Goal: Task Accomplishment & Management: Complete application form

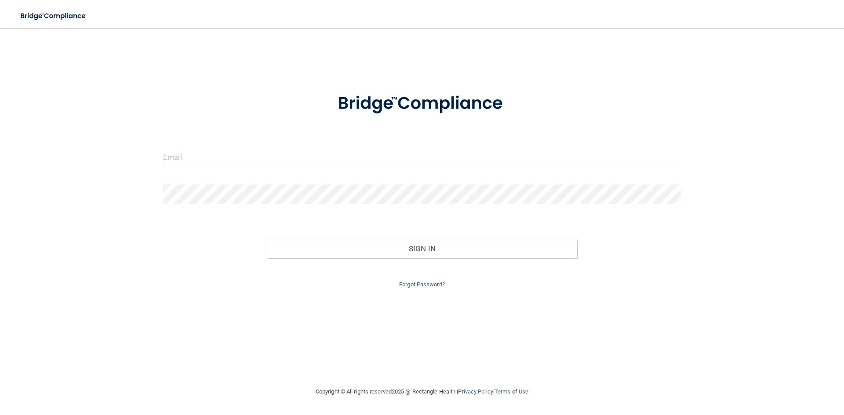
click at [217, 124] on div at bounding box center [421, 104] width 531 height 46
click at [210, 169] on div at bounding box center [421, 161] width 531 height 26
click at [214, 161] on input "email" at bounding box center [422, 158] width 518 height 20
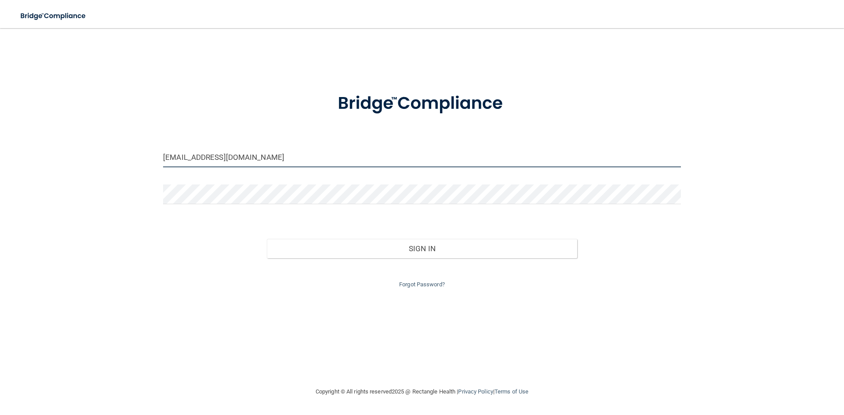
type input "[EMAIL_ADDRESS][DOMAIN_NAME]"
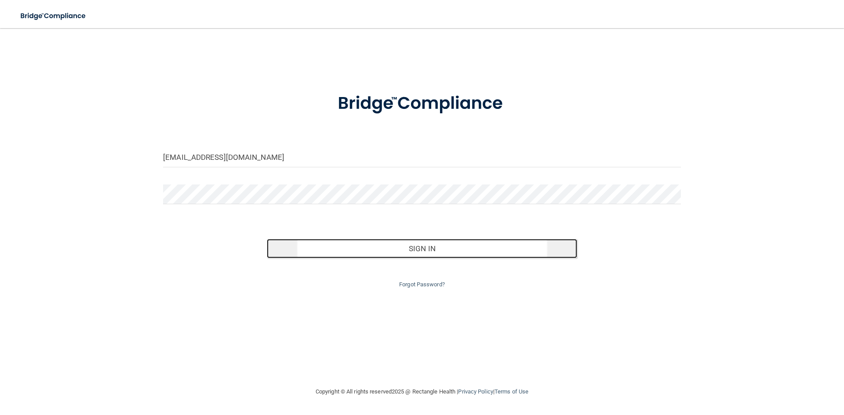
click at [403, 258] on button "Sign In" at bounding box center [422, 248] width 311 height 19
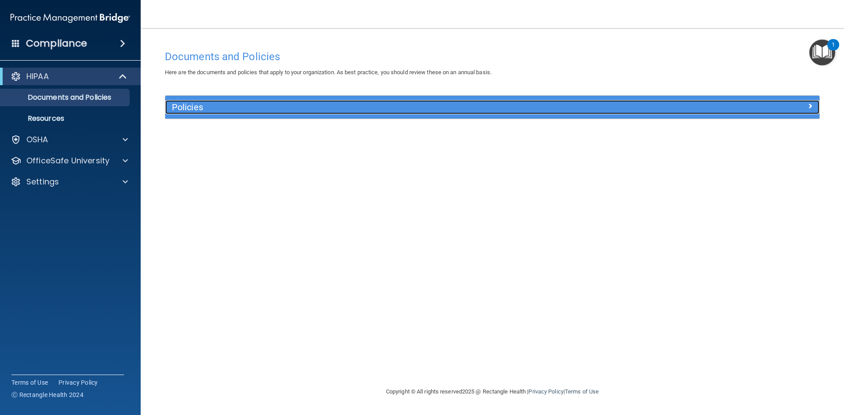
click at [282, 102] on h5 "Policies" at bounding box center [410, 107] width 477 height 10
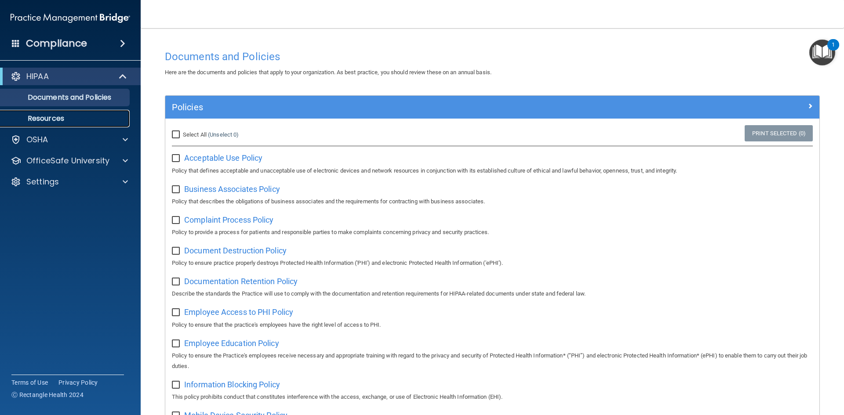
click at [43, 119] on p "Resources" at bounding box center [66, 118] width 120 height 9
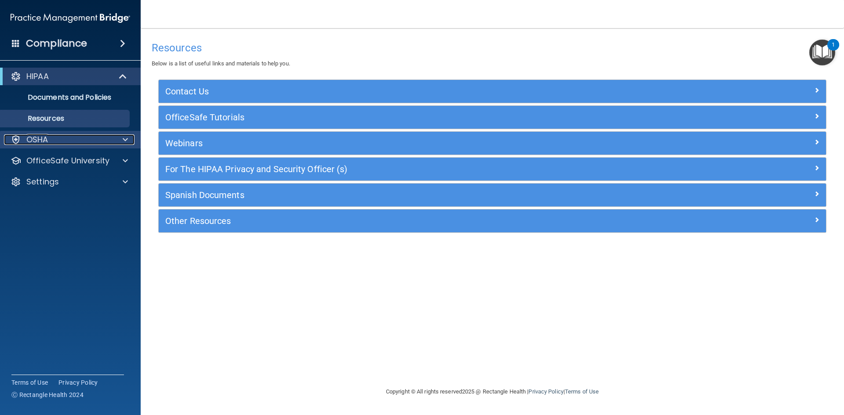
click at [45, 138] on p "OSHA" at bounding box center [37, 139] width 22 height 11
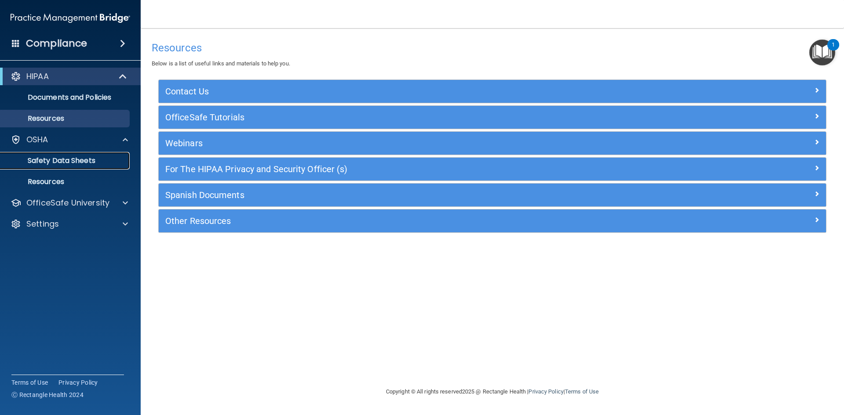
click at [55, 158] on p "Safety Data Sheets" at bounding box center [66, 160] width 120 height 9
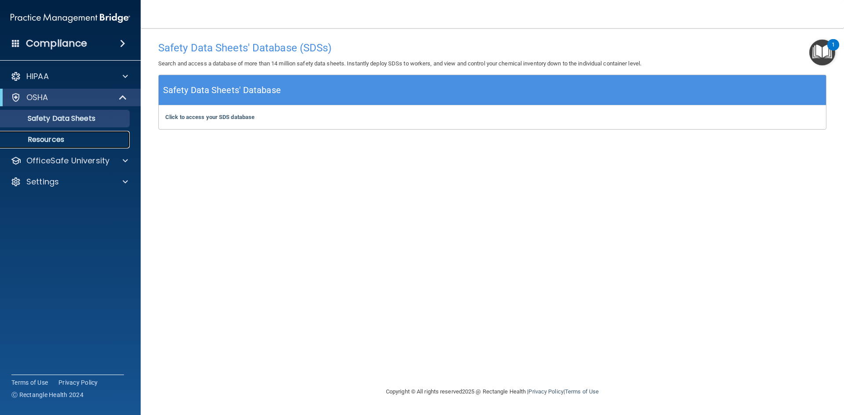
click at [64, 138] on p "Resources" at bounding box center [66, 139] width 120 height 9
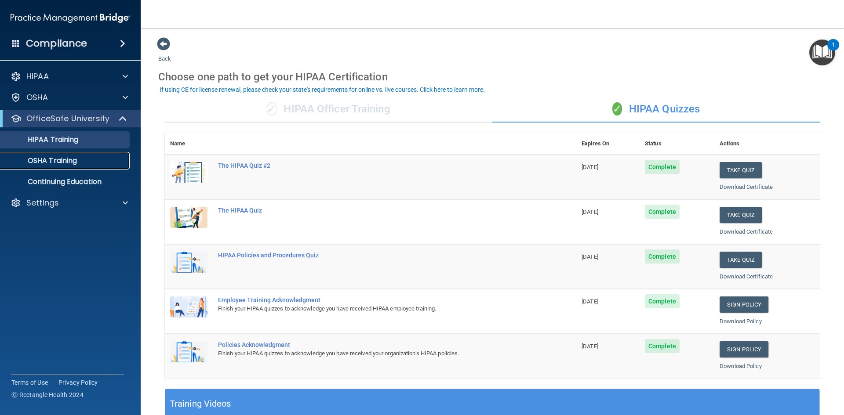
click at [55, 160] on p "OSHA Training" at bounding box center [41, 160] width 71 height 9
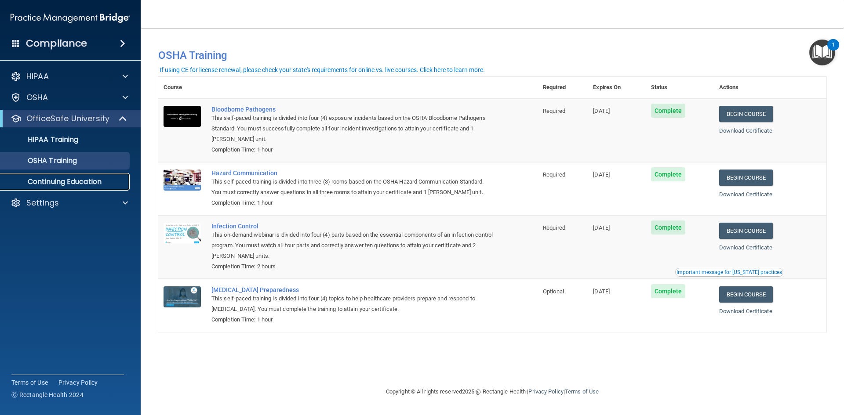
click at [80, 180] on p "Continuing Education" at bounding box center [66, 182] width 120 height 9
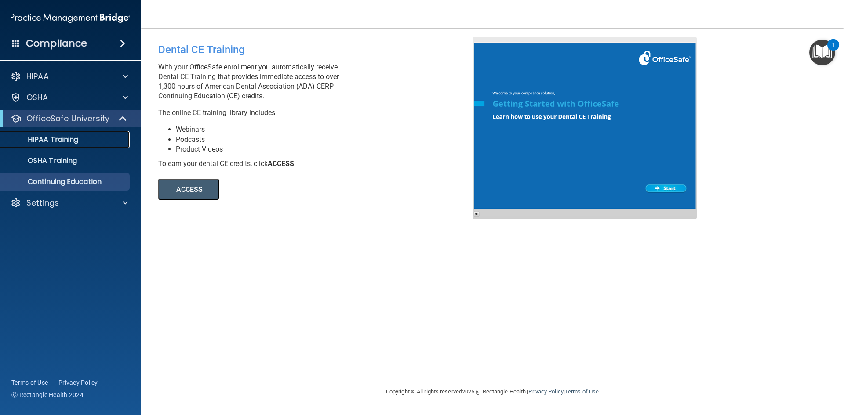
click at [97, 144] on link "HIPAA Training" at bounding box center [60, 140] width 138 height 18
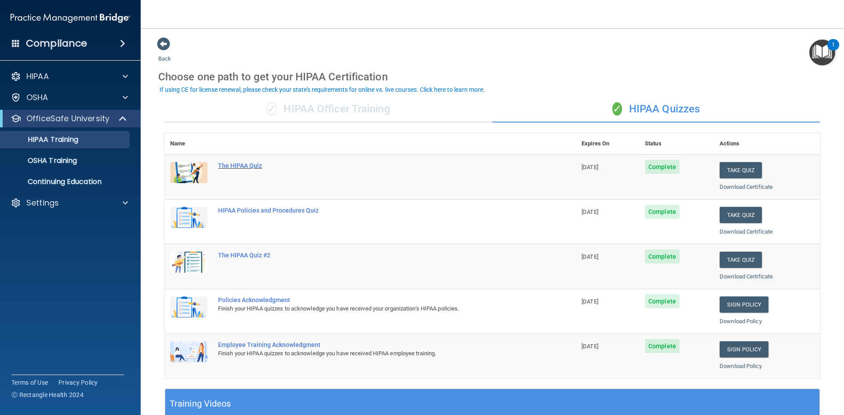
click at [232, 167] on div "The HIPAA Quiz" at bounding box center [375, 165] width 314 height 7
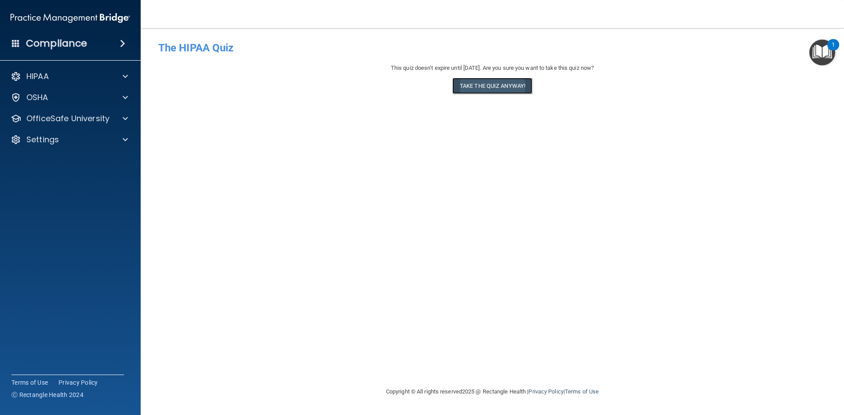
click at [490, 87] on button "Take the quiz anyway!" at bounding box center [492, 86] width 80 height 16
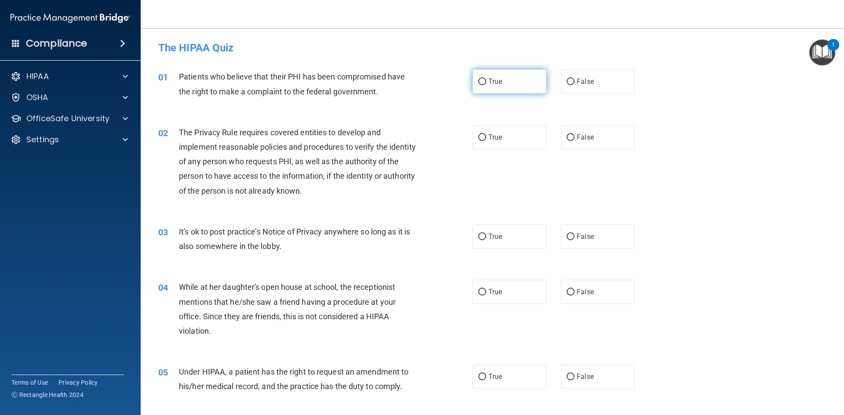
click at [481, 82] on input "True" at bounding box center [482, 82] width 8 height 7
radio input "true"
click at [479, 137] on input "True" at bounding box center [482, 137] width 8 height 7
radio input "true"
click at [569, 240] on input "False" at bounding box center [570, 237] width 8 height 7
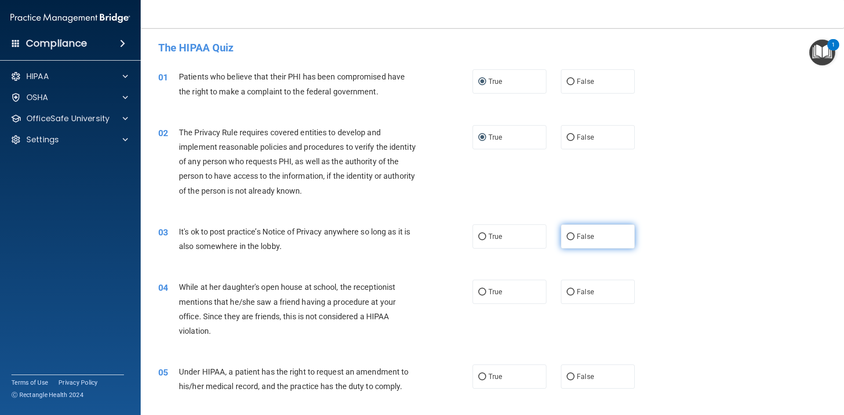
radio input "true"
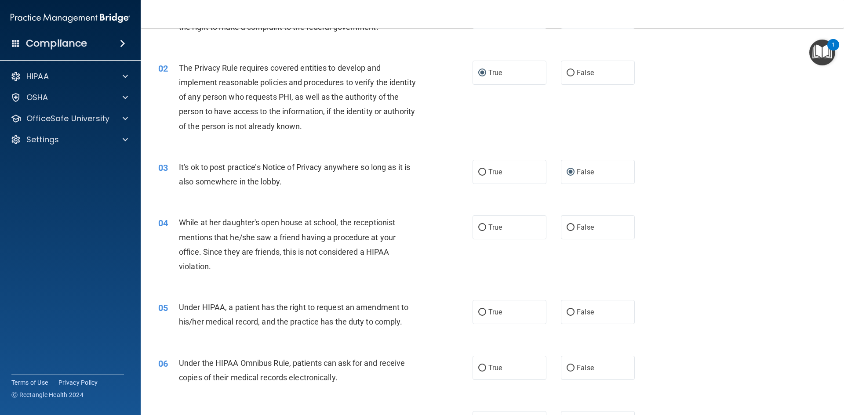
scroll to position [88, 0]
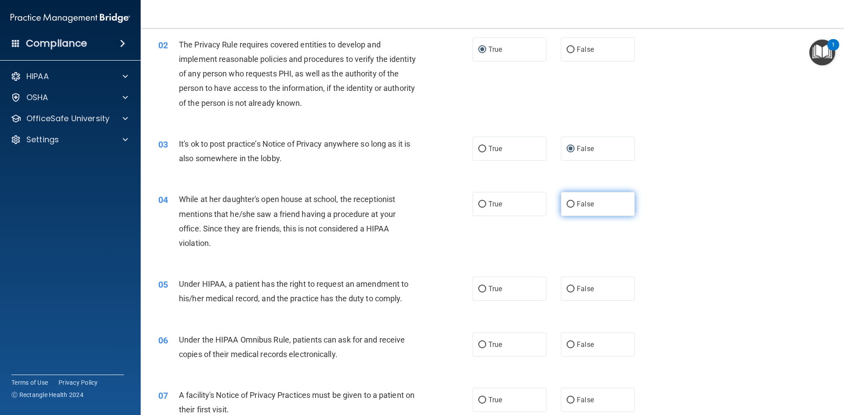
click at [577, 206] on span "False" at bounding box center [585, 204] width 17 height 8
click at [573, 206] on input "False" at bounding box center [570, 204] width 8 height 7
radio input "true"
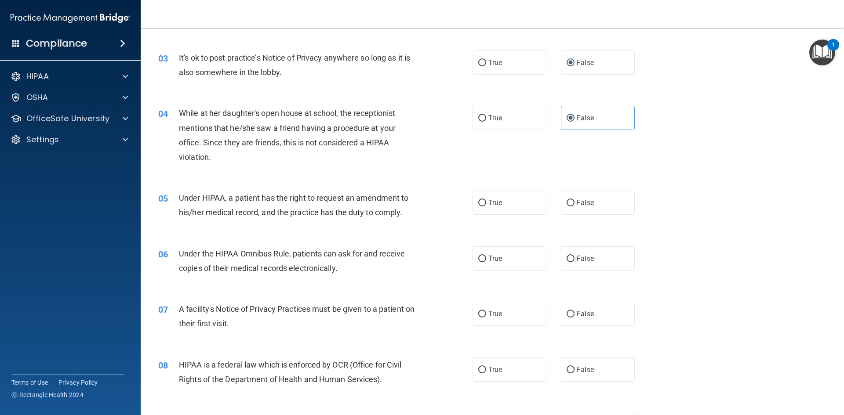
scroll to position [176, 0]
click at [572, 206] on label "False" at bounding box center [598, 201] width 74 height 24
click at [572, 205] on input "False" at bounding box center [570, 201] width 8 height 7
radio input "true"
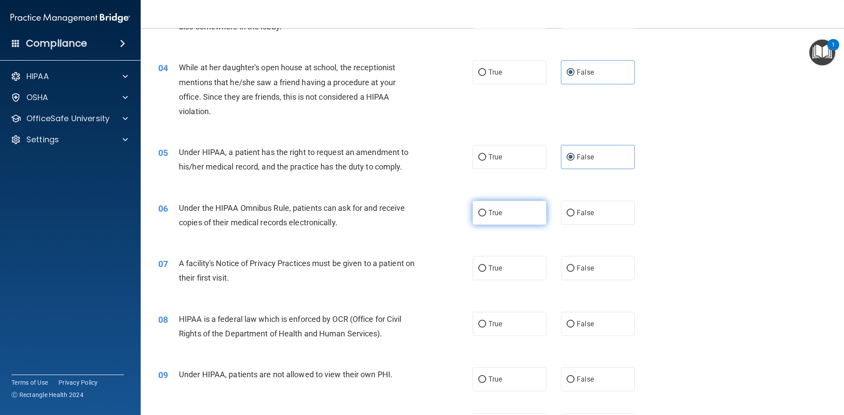
click at [490, 215] on span "True" at bounding box center [495, 213] width 14 height 8
click at [486, 215] on input "True" at bounding box center [482, 213] width 8 height 7
radio input "true"
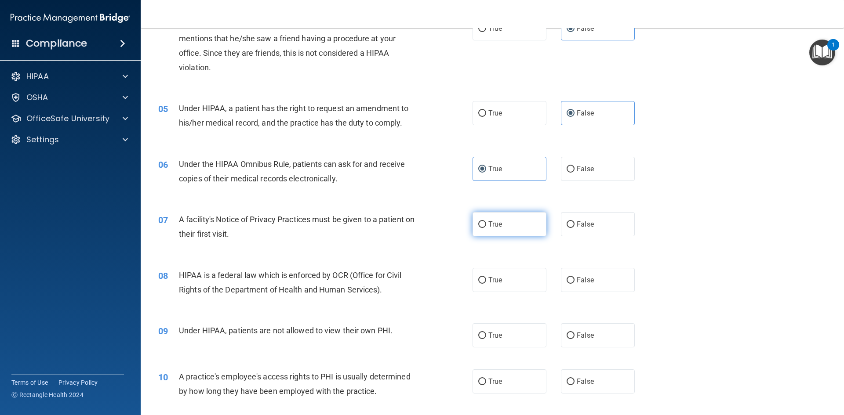
click at [482, 226] on input "True" at bounding box center [482, 224] width 8 height 7
radio input "true"
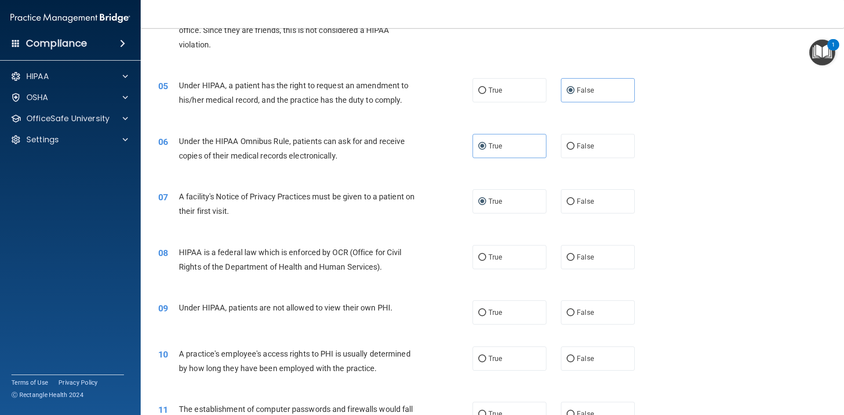
scroll to position [308, 0]
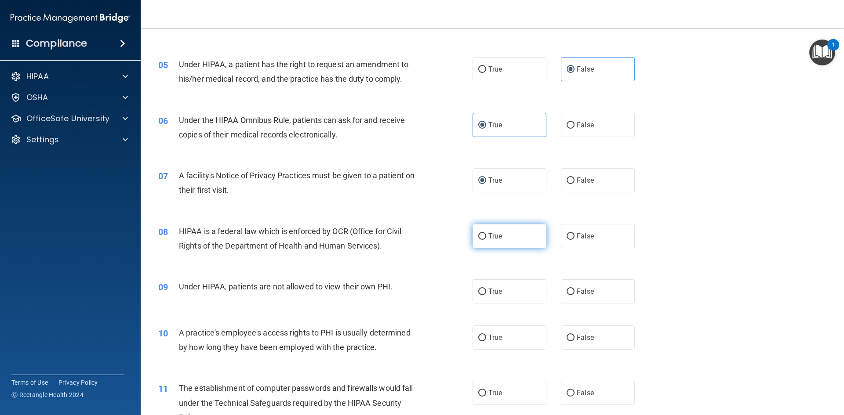
click at [490, 242] on label "True" at bounding box center [509, 236] width 74 height 24
click at [486, 240] on input "True" at bounding box center [482, 236] width 8 height 7
radio input "true"
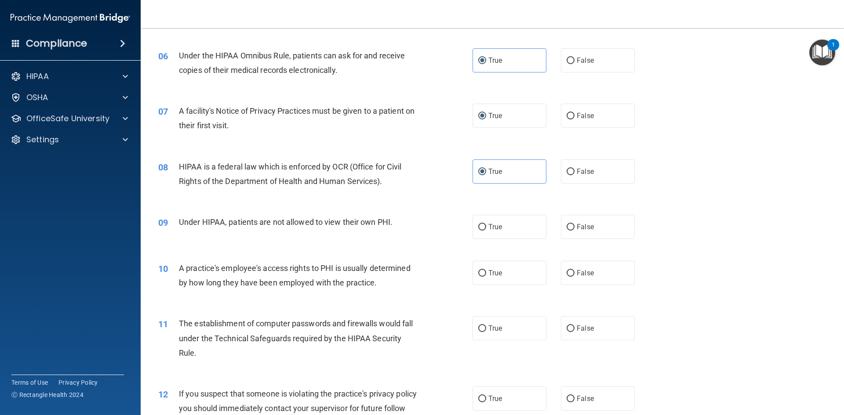
scroll to position [395, 0]
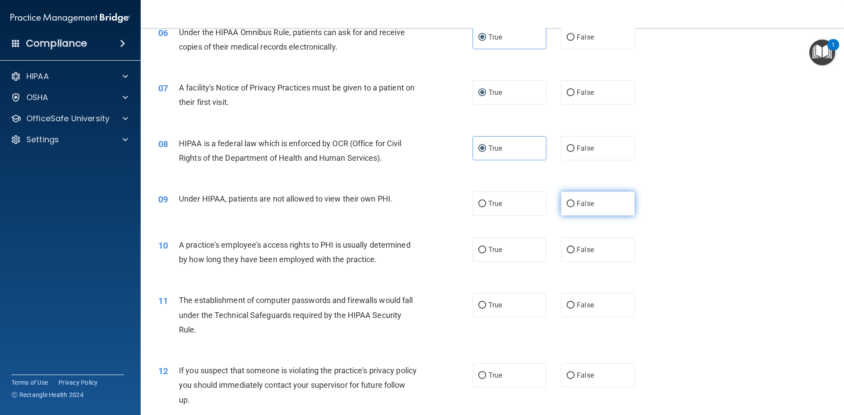
click at [578, 206] on span "False" at bounding box center [585, 203] width 17 height 8
click at [574, 206] on input "False" at bounding box center [570, 204] width 8 height 7
radio input "true"
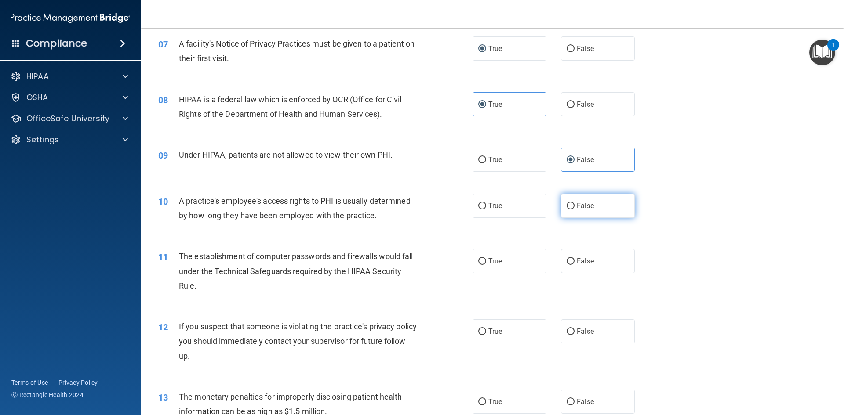
click at [572, 213] on label "False" at bounding box center [598, 206] width 74 height 24
click at [572, 210] on input "False" at bounding box center [570, 206] width 8 height 7
radio input "true"
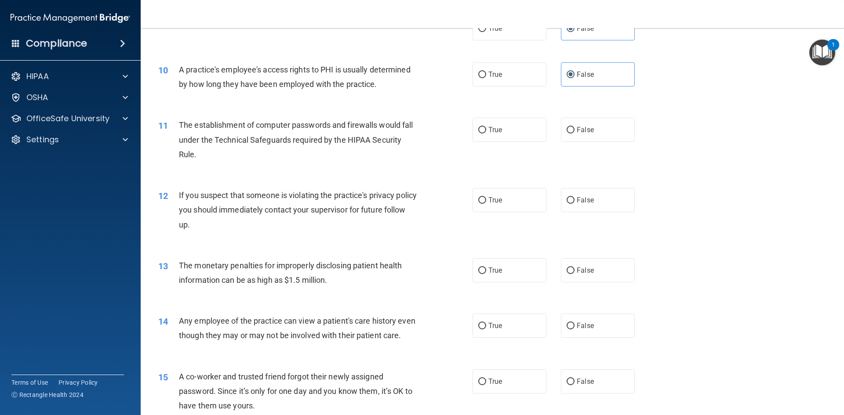
scroll to position [571, 0]
click at [497, 134] on label "True" at bounding box center [509, 129] width 74 height 24
click at [486, 133] on input "True" at bounding box center [482, 130] width 8 height 7
radio input "true"
click at [480, 200] on input "True" at bounding box center [482, 200] width 8 height 7
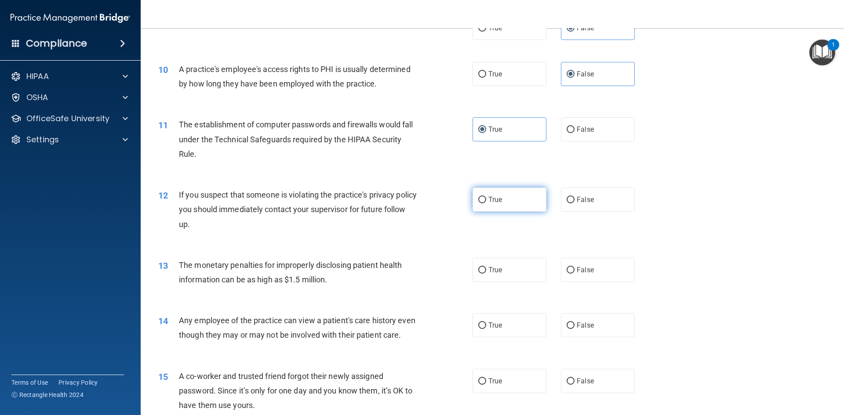
radio input "true"
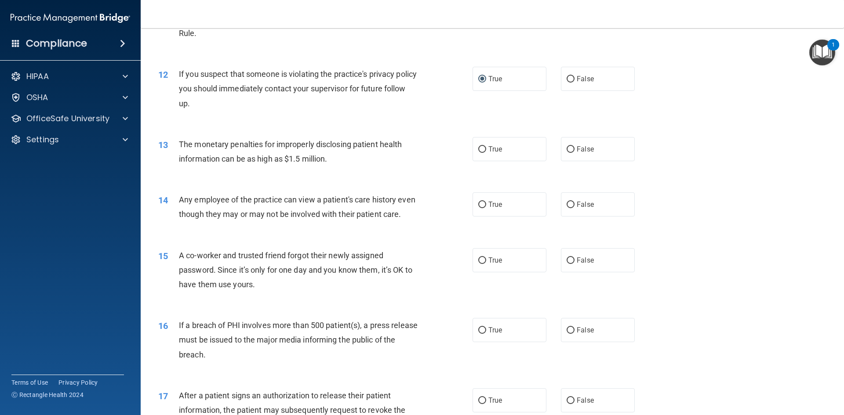
scroll to position [703, 0]
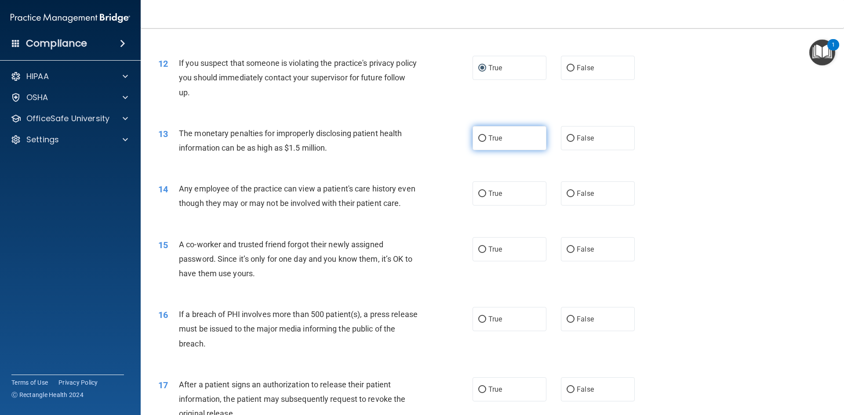
click at [507, 144] on label "True" at bounding box center [509, 138] width 74 height 24
click at [486, 142] on input "True" at bounding box center [482, 138] width 8 height 7
radio input "true"
click at [595, 193] on label "False" at bounding box center [598, 193] width 74 height 24
click at [574, 193] on input "False" at bounding box center [570, 194] width 8 height 7
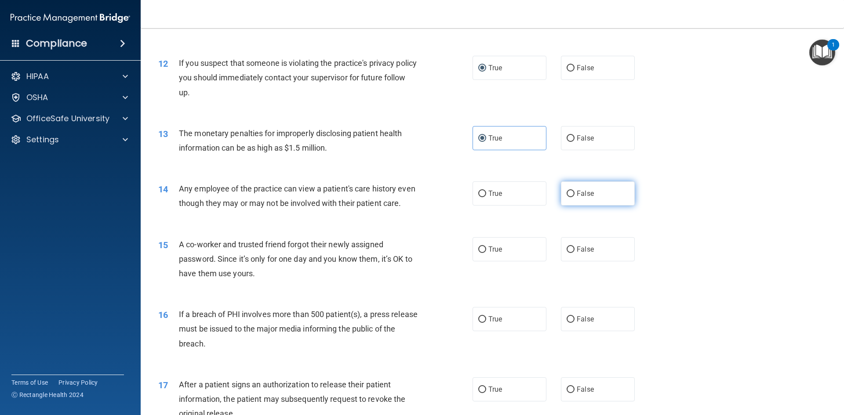
radio input "true"
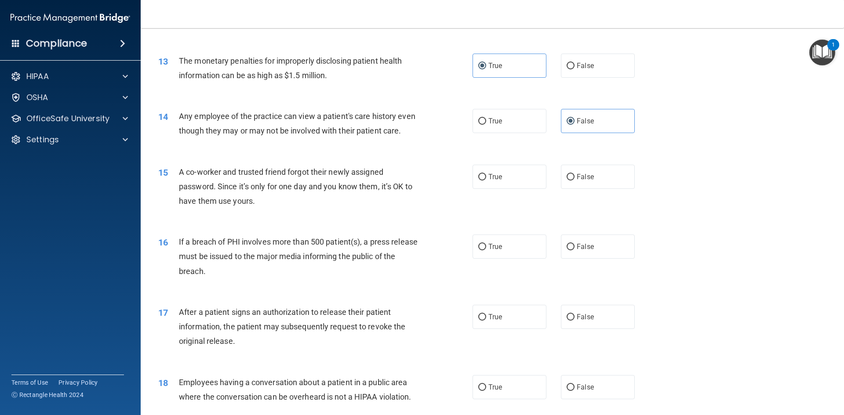
scroll to position [791, 0]
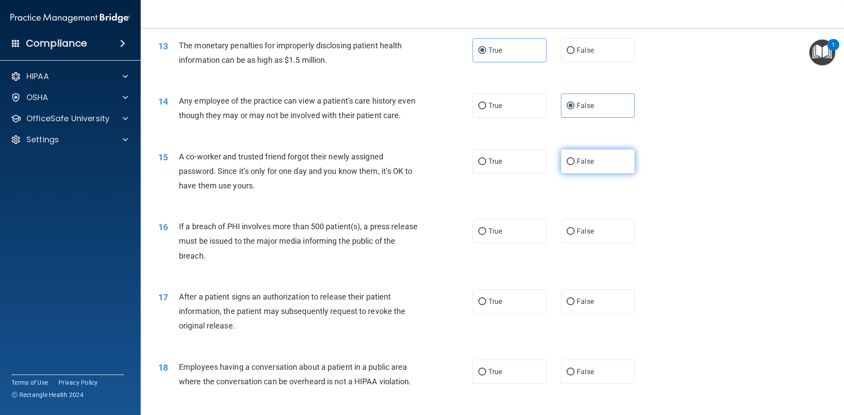
click at [590, 174] on label "False" at bounding box center [598, 161] width 74 height 24
click at [574, 165] on input "False" at bounding box center [570, 162] width 8 height 7
radio input "true"
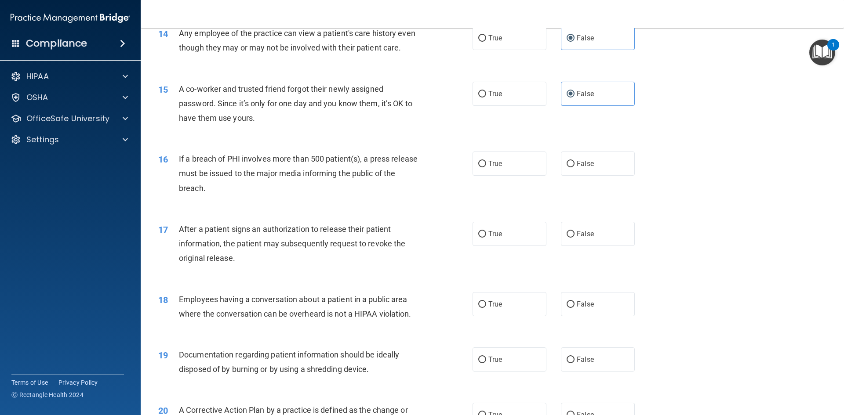
scroll to position [879, 0]
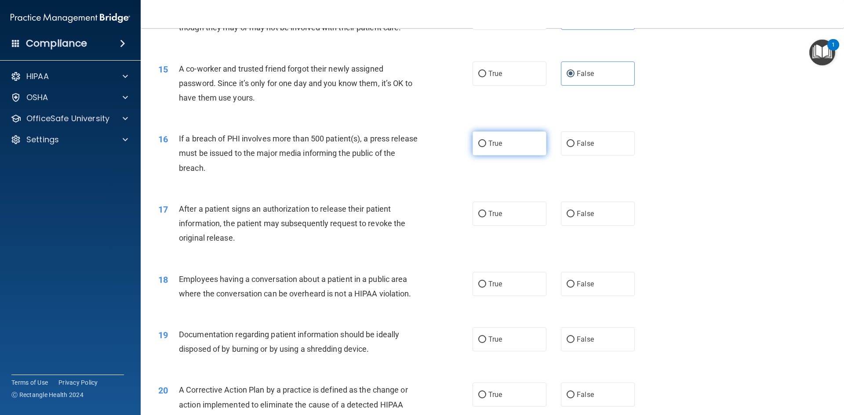
click at [483, 156] on label "True" at bounding box center [509, 143] width 74 height 24
click at [483, 147] on input "True" at bounding box center [482, 144] width 8 height 7
radio input "true"
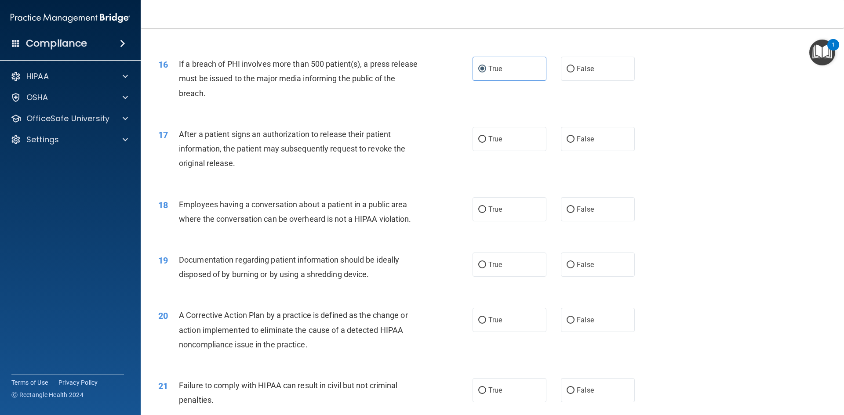
scroll to position [967, 0]
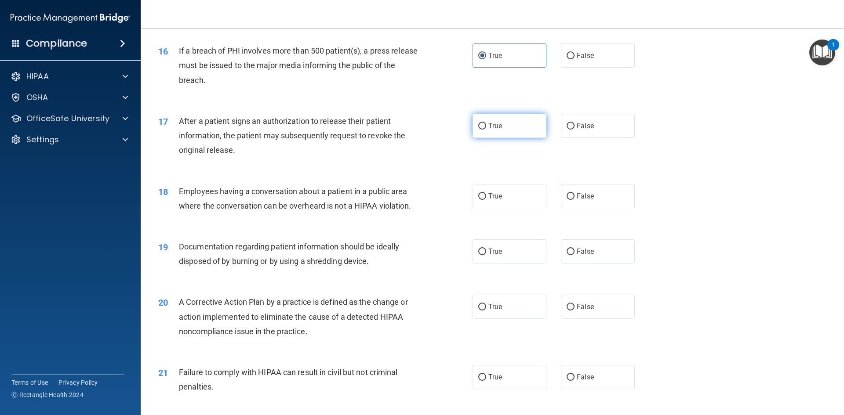
click at [490, 130] on span "True" at bounding box center [495, 126] width 14 height 8
click at [486, 130] on input "True" at bounding box center [482, 126] width 8 height 7
radio input "true"
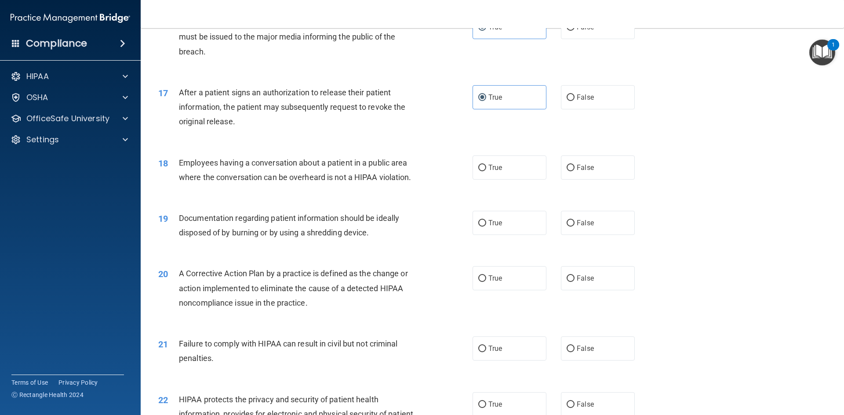
scroll to position [1011, 0]
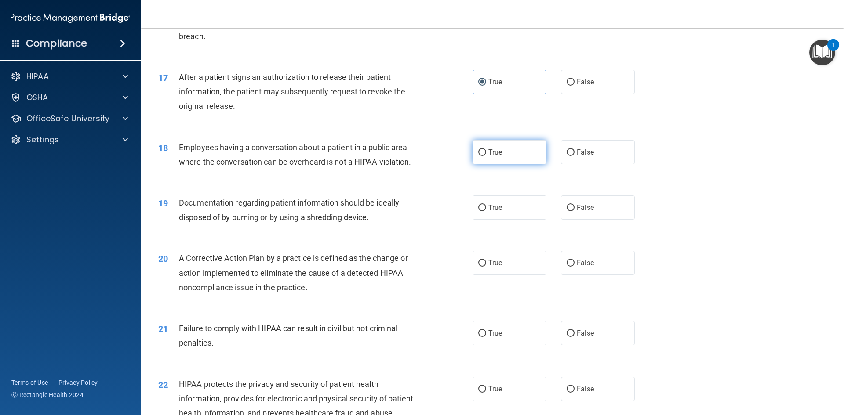
drag, startPoint x: 488, startPoint y: 165, endPoint x: 509, endPoint y: 167, distance: 21.2
click at [489, 156] on span "True" at bounding box center [495, 152] width 14 height 8
click at [486, 156] on input "True" at bounding box center [482, 152] width 8 height 7
radio input "true"
click at [489, 212] on span "True" at bounding box center [495, 207] width 14 height 8
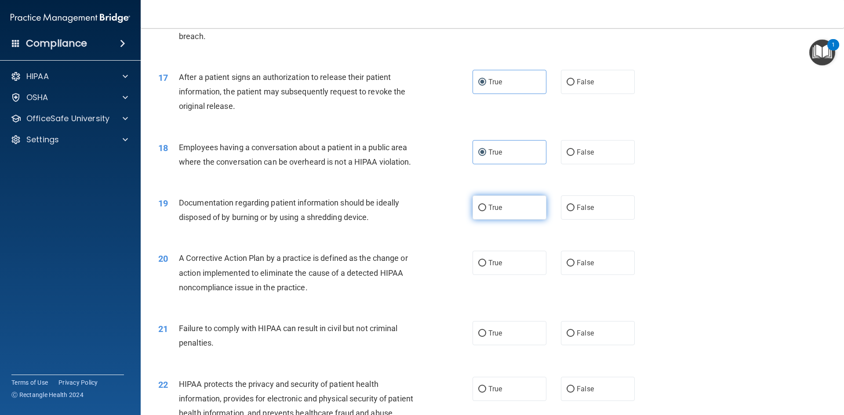
click at [486, 211] on input "True" at bounding box center [482, 208] width 8 height 7
radio input "true"
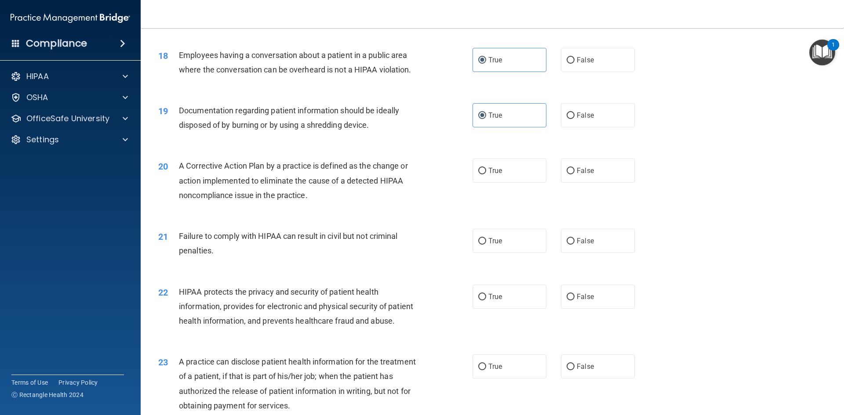
scroll to position [1143, 0]
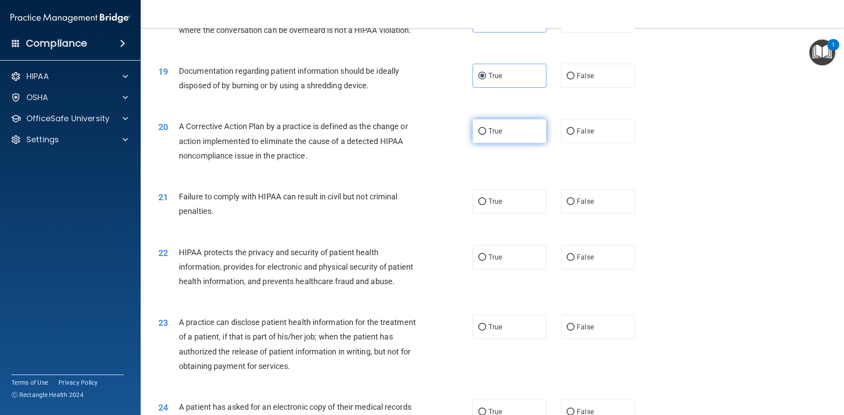
click at [477, 143] on label "True" at bounding box center [509, 131] width 74 height 24
click at [478, 135] on input "True" at bounding box center [482, 131] width 8 height 7
radio input "true"
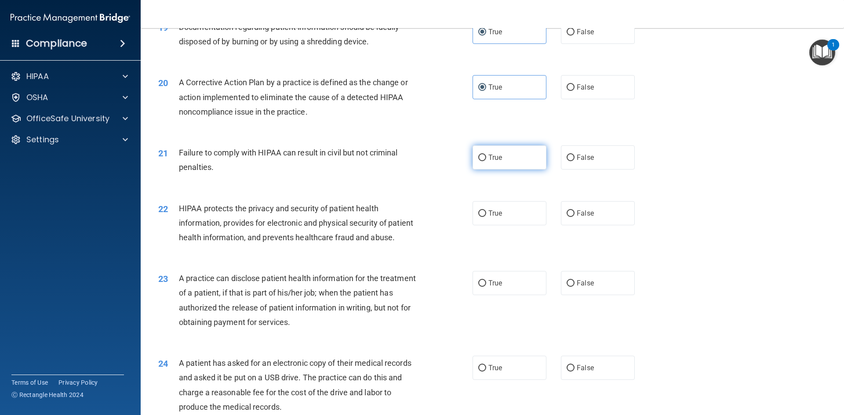
click at [482, 161] on input "True" at bounding box center [482, 158] width 8 height 7
radio input "true"
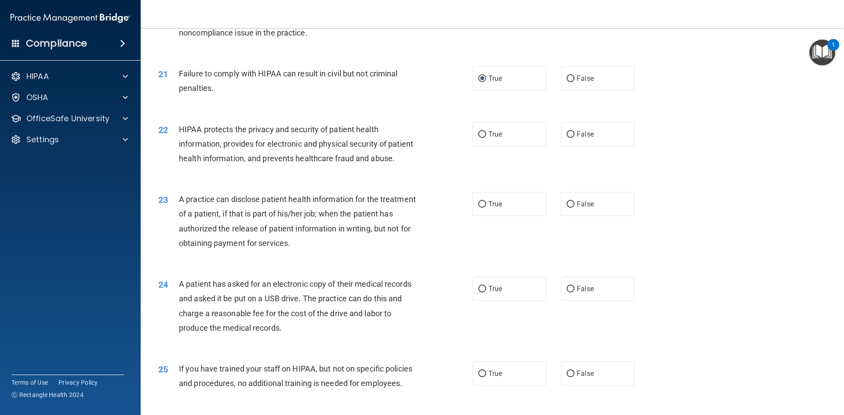
scroll to position [1274, 0]
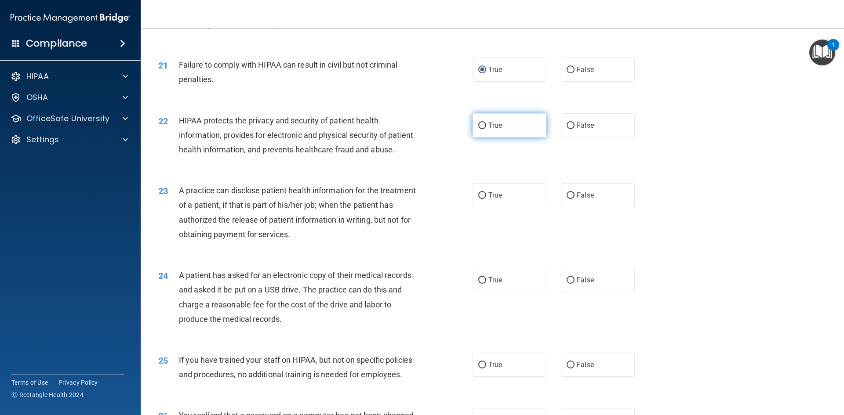
click at [474, 138] on label "True" at bounding box center [509, 125] width 74 height 24
click at [478, 129] on input "True" at bounding box center [482, 126] width 8 height 7
radio input "true"
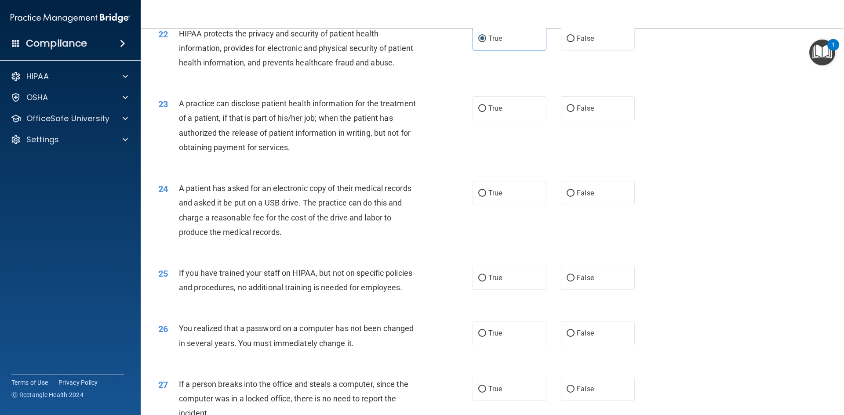
scroll to position [1362, 0]
click at [584, 112] on span "False" at bounding box center [585, 107] width 17 height 8
click at [574, 111] on input "False" at bounding box center [570, 108] width 8 height 7
radio input "true"
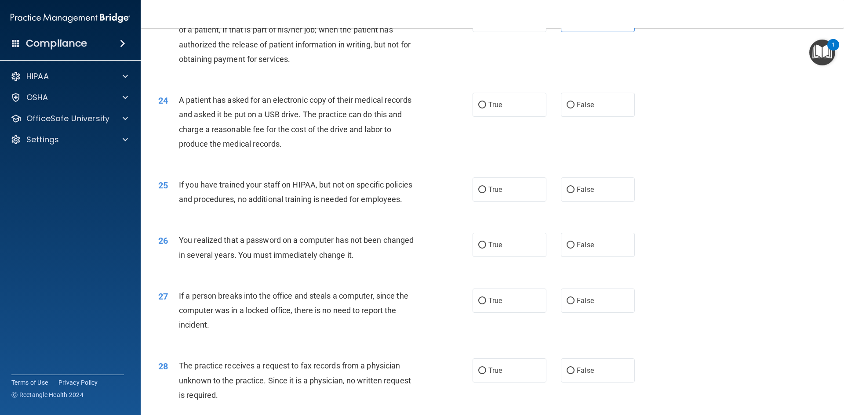
scroll to position [1450, 0]
click at [571, 116] on label "False" at bounding box center [598, 104] width 74 height 24
click at [571, 108] on input "False" at bounding box center [570, 105] width 8 height 7
radio input "true"
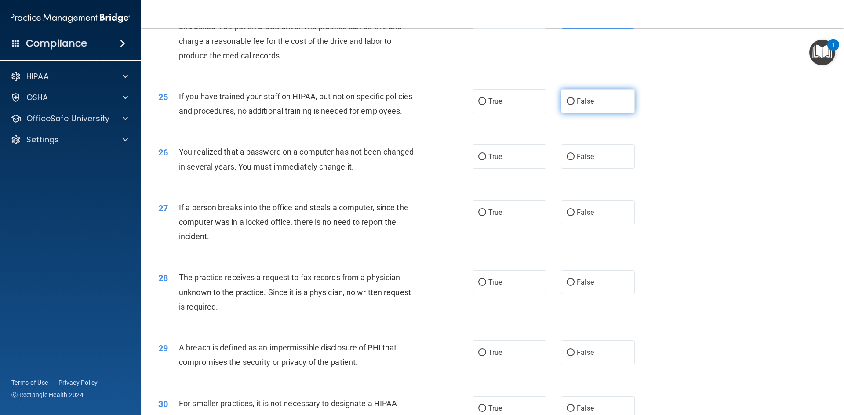
click at [569, 113] on label "False" at bounding box center [598, 101] width 74 height 24
click at [569, 105] on input "False" at bounding box center [570, 101] width 8 height 7
radio input "true"
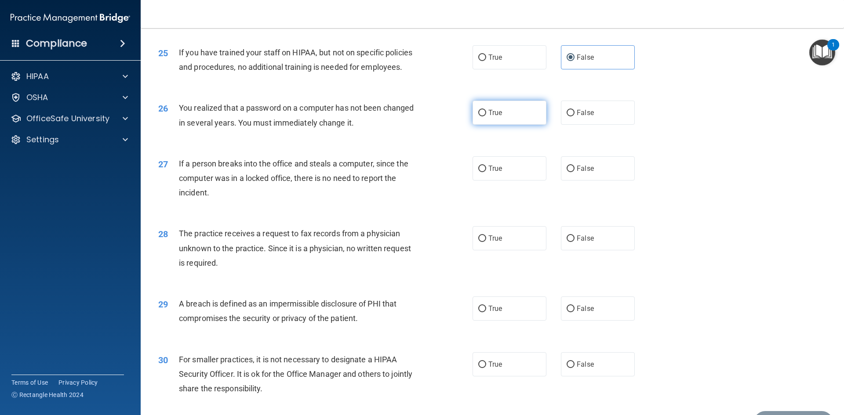
click at [503, 125] on label "True" at bounding box center [509, 113] width 74 height 24
click at [486, 116] on input "True" at bounding box center [482, 113] width 8 height 7
radio input "true"
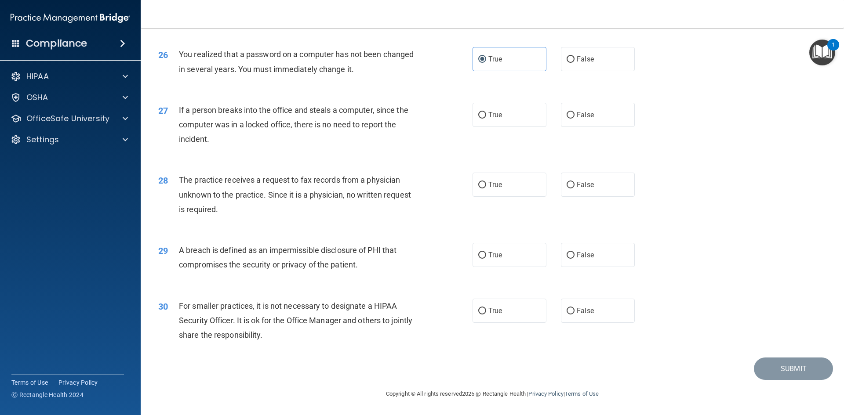
scroll to position [1665, 0]
click at [567, 118] on input "False" at bounding box center [570, 115] width 8 height 7
radio input "true"
click at [584, 184] on span "False" at bounding box center [585, 185] width 17 height 8
click at [574, 184] on input "False" at bounding box center [570, 185] width 8 height 7
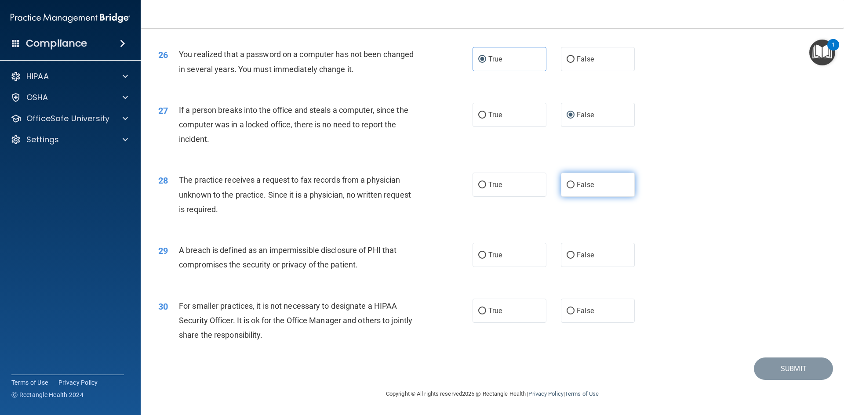
radio input "true"
click at [488, 254] on span "True" at bounding box center [495, 255] width 14 height 8
click at [486, 254] on input "True" at bounding box center [482, 255] width 8 height 7
radio input "true"
click at [591, 306] on label "False" at bounding box center [598, 311] width 74 height 24
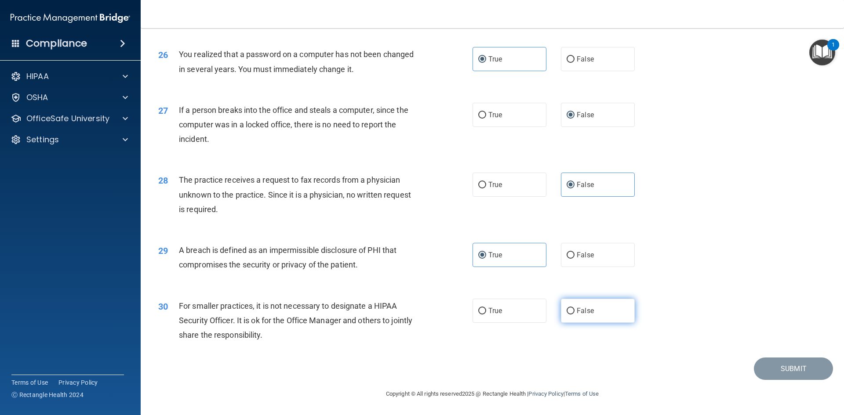
click at [574, 308] on input "False" at bounding box center [570, 311] width 8 height 7
radio input "true"
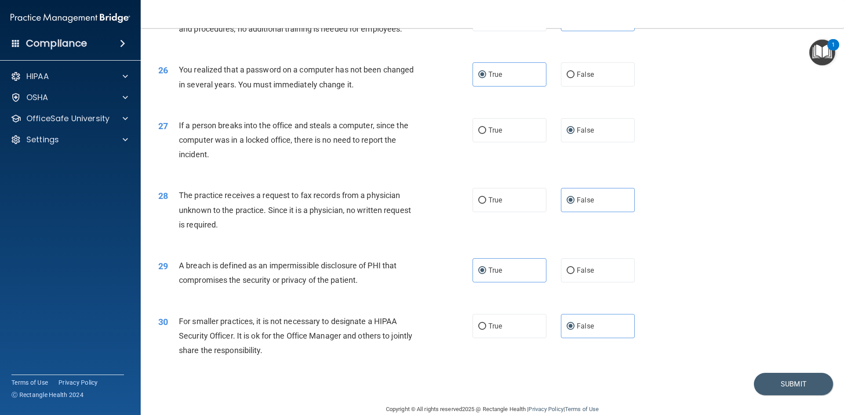
scroll to position [1621, 0]
click at [773, 395] on button "Submit" at bounding box center [793, 384] width 79 height 22
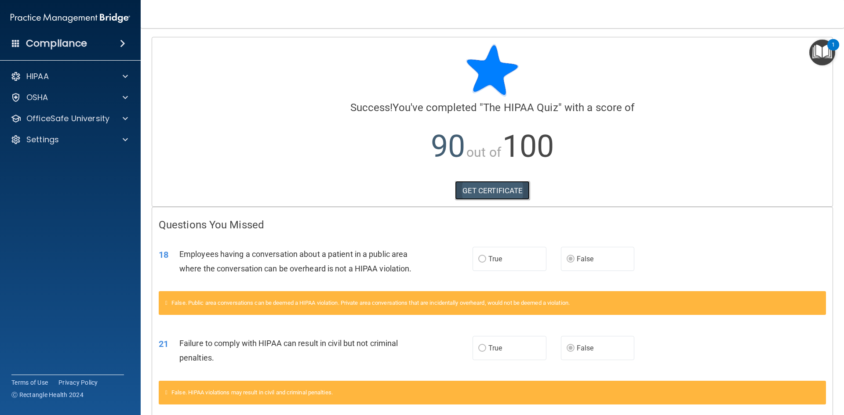
click at [509, 193] on link "GET CERTIFICATE" at bounding box center [492, 190] width 75 height 19
click at [91, 114] on p "OfficeSafe University" at bounding box center [67, 118] width 83 height 11
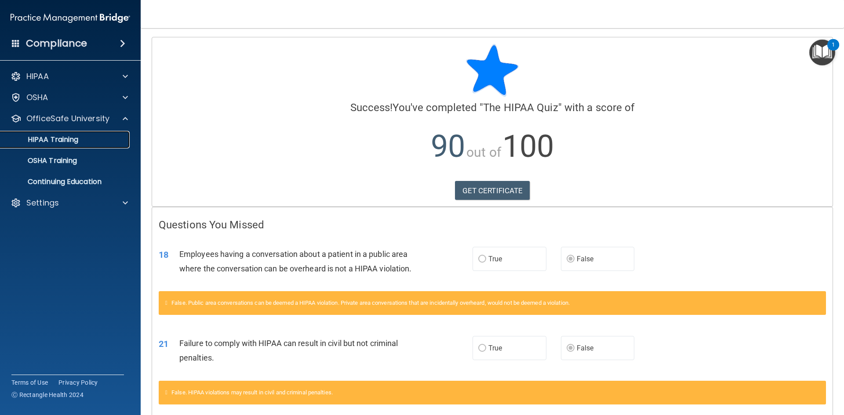
click at [74, 135] on p "HIPAA Training" at bounding box center [42, 139] width 73 height 9
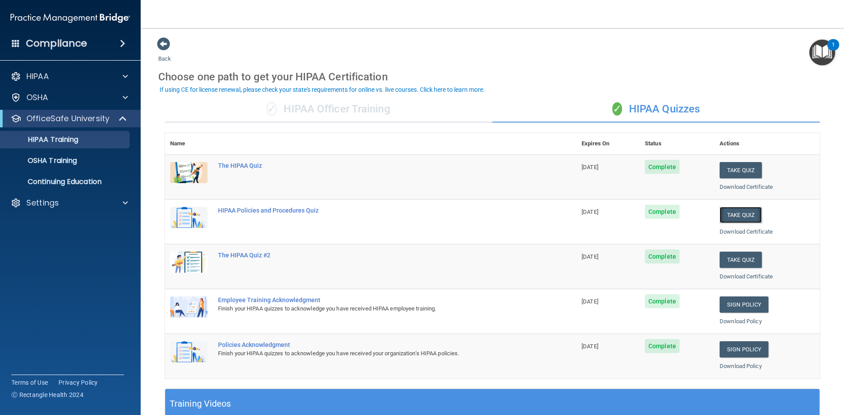
click at [720, 216] on button "Take Quiz" at bounding box center [740, 215] width 42 height 16
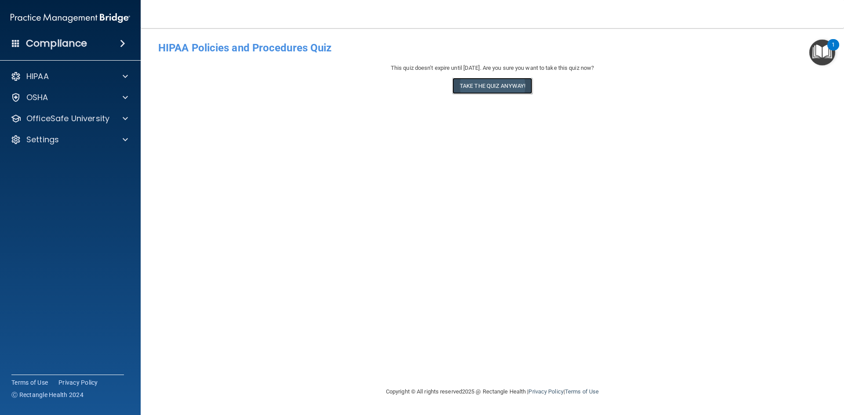
click at [503, 83] on button "Take the quiz anyway!" at bounding box center [492, 86] width 80 height 16
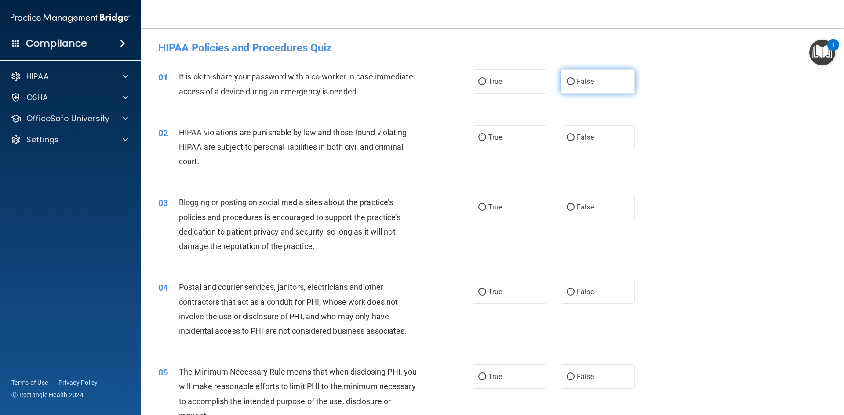
click at [581, 81] on span "False" at bounding box center [585, 81] width 17 height 8
click at [574, 81] on input "False" at bounding box center [570, 82] width 8 height 7
radio input "true"
click at [485, 134] on label "True" at bounding box center [509, 137] width 74 height 24
click at [485, 134] on input "True" at bounding box center [482, 137] width 8 height 7
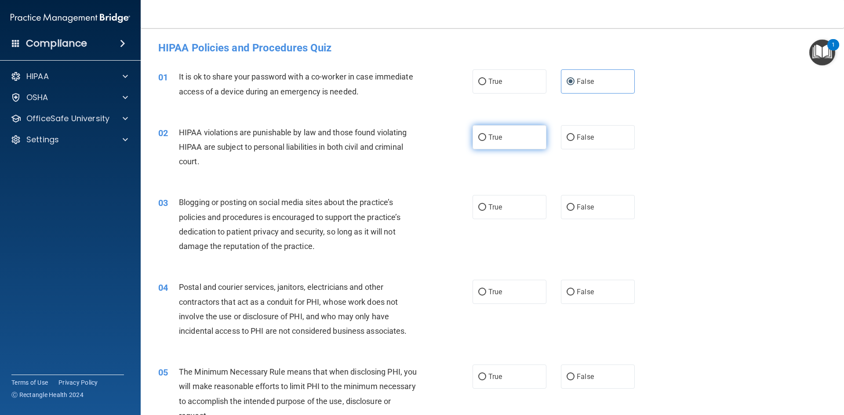
radio input "true"
click at [582, 205] on span "False" at bounding box center [585, 207] width 17 height 8
click at [574, 205] on input "False" at bounding box center [570, 207] width 8 height 7
radio input "true"
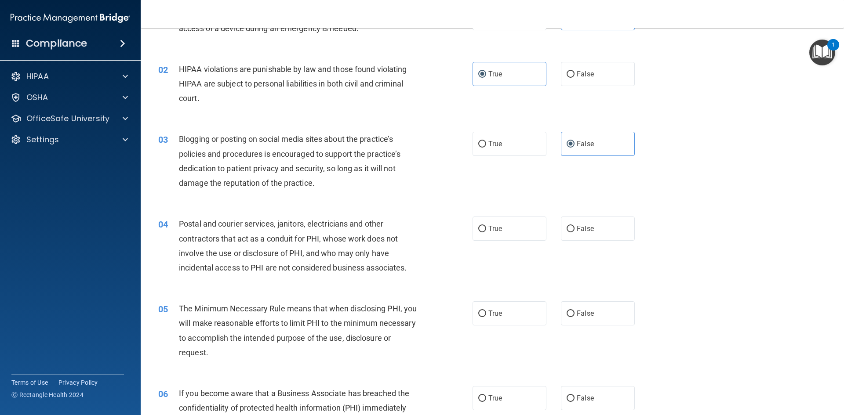
scroll to position [88, 0]
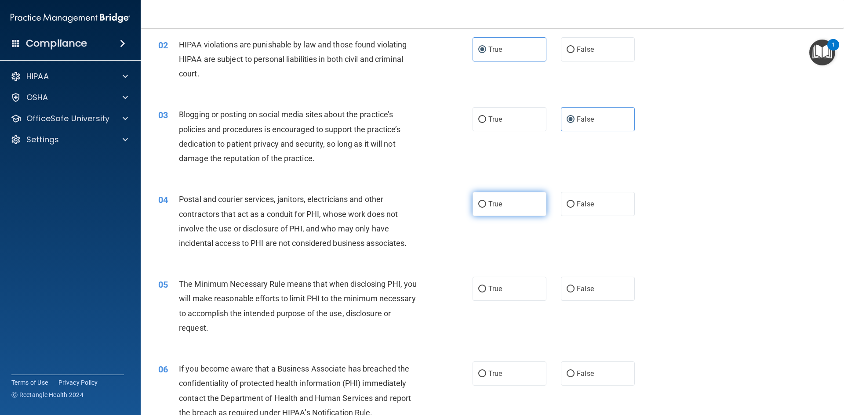
click at [508, 205] on label "True" at bounding box center [509, 204] width 74 height 24
click at [486, 205] on input "True" at bounding box center [482, 204] width 8 height 7
radio input "true"
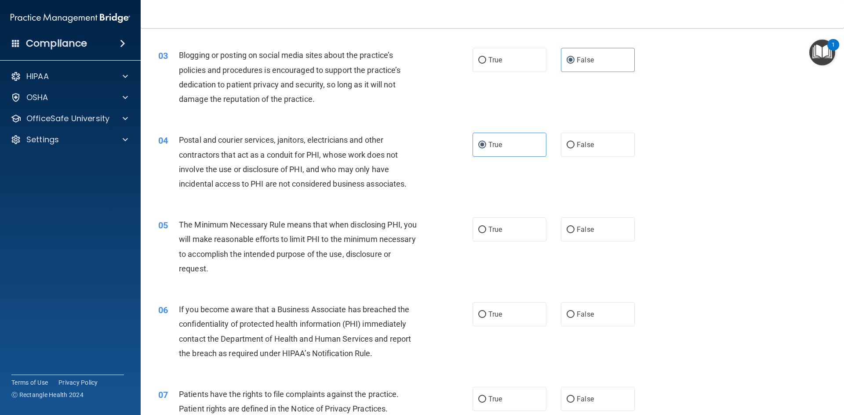
scroll to position [176, 0]
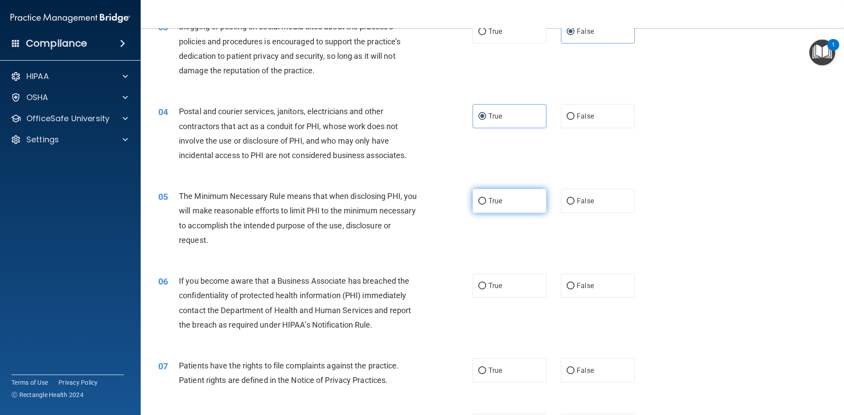
click at [488, 198] on span "True" at bounding box center [495, 201] width 14 height 8
click at [486, 198] on input "True" at bounding box center [482, 201] width 8 height 7
radio input "true"
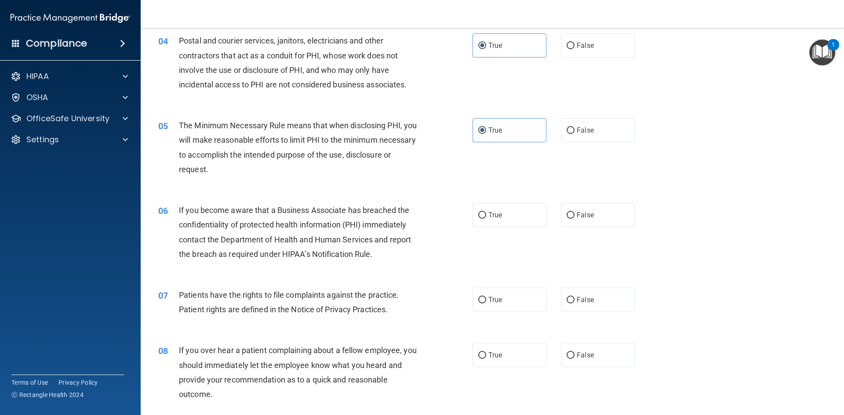
scroll to position [264, 0]
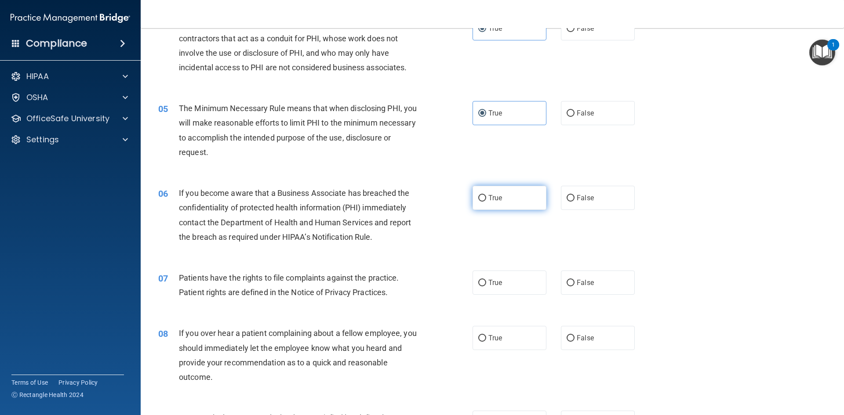
click at [500, 193] on label "True" at bounding box center [509, 198] width 74 height 24
click at [486, 195] on input "True" at bounding box center [482, 198] width 8 height 7
radio input "true"
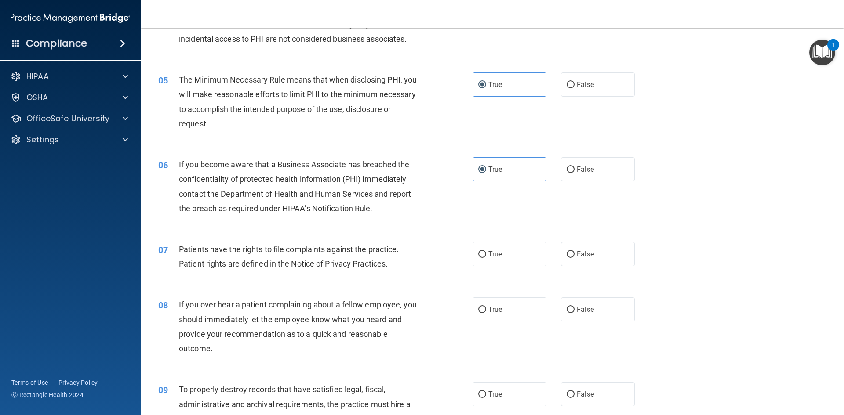
scroll to position [308, 0]
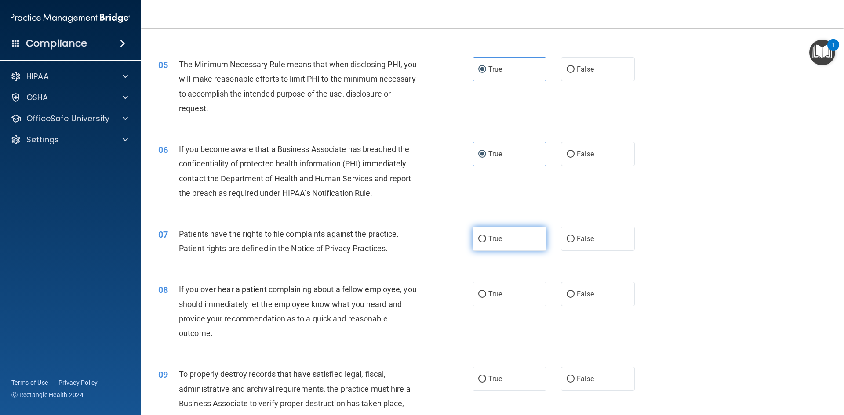
click at [481, 237] on input "True" at bounding box center [482, 239] width 8 height 7
radio input "true"
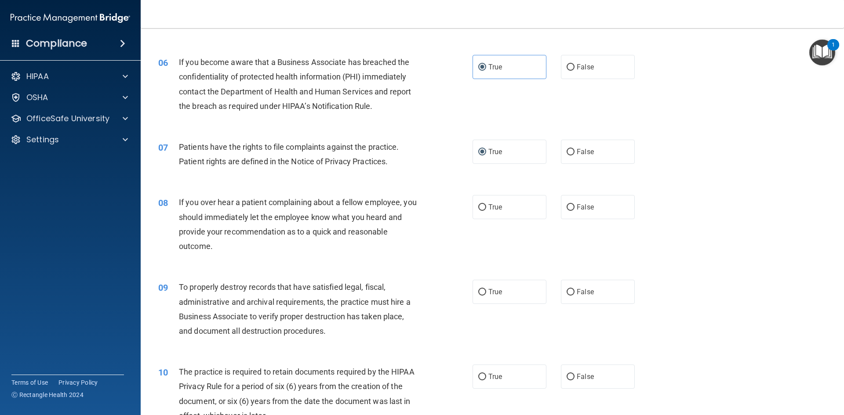
scroll to position [395, 0]
click at [501, 203] on label "True" at bounding box center [509, 206] width 74 height 24
click at [486, 203] on input "True" at bounding box center [482, 206] width 8 height 7
radio input "true"
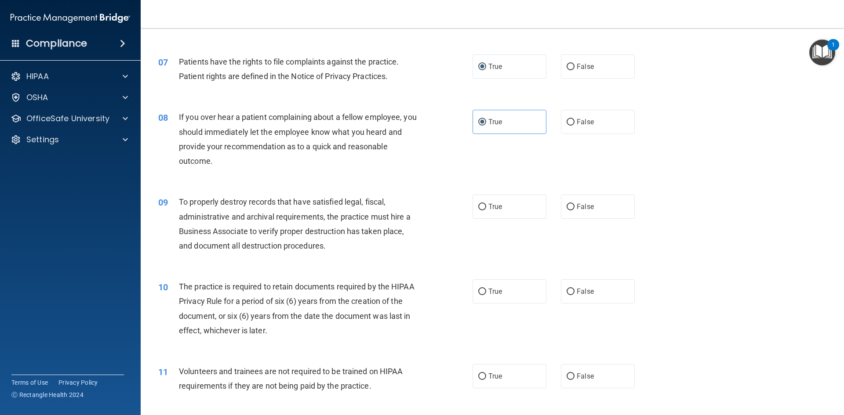
scroll to position [483, 0]
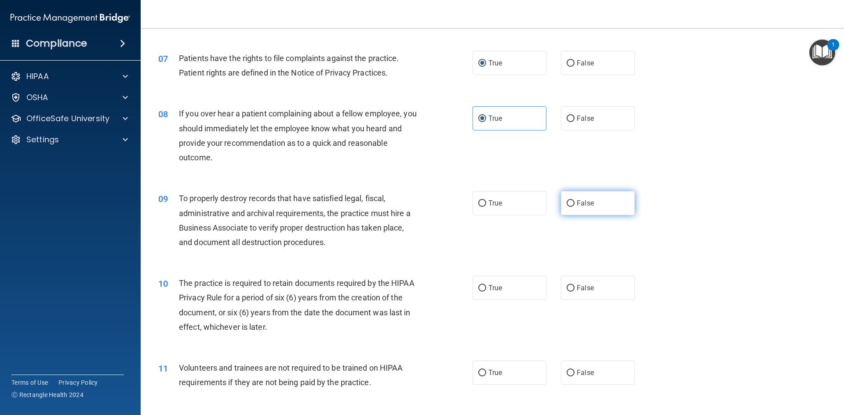
click at [566, 207] on input "False" at bounding box center [570, 203] width 8 height 7
radio input "true"
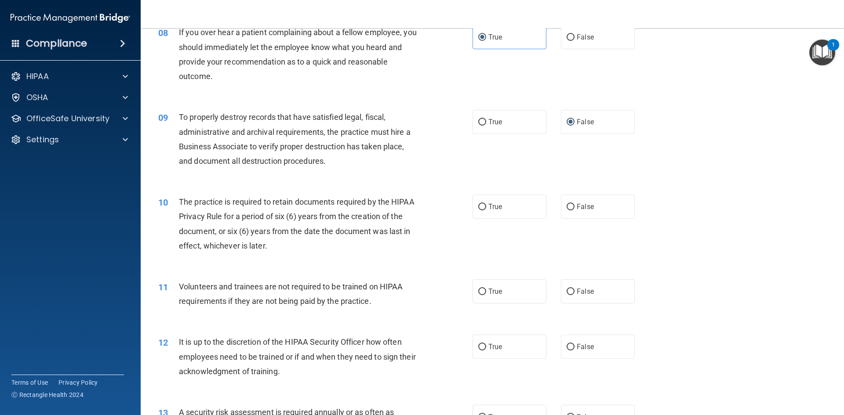
scroll to position [571, 0]
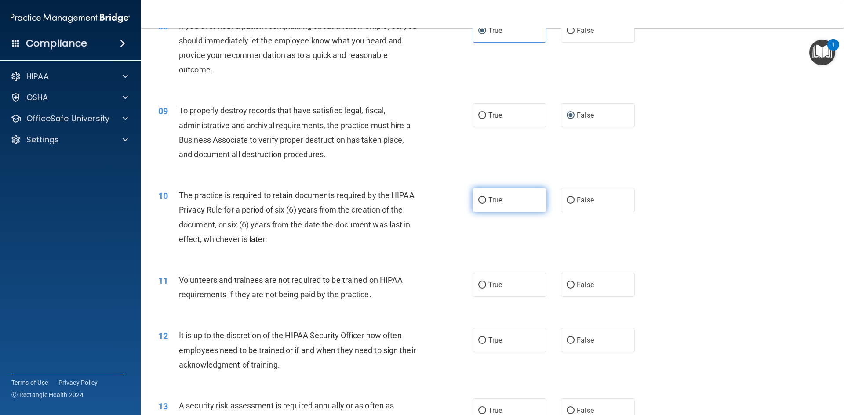
click at [495, 199] on span "True" at bounding box center [495, 200] width 14 height 8
click at [486, 199] on input "True" at bounding box center [482, 200] width 8 height 7
radio input "true"
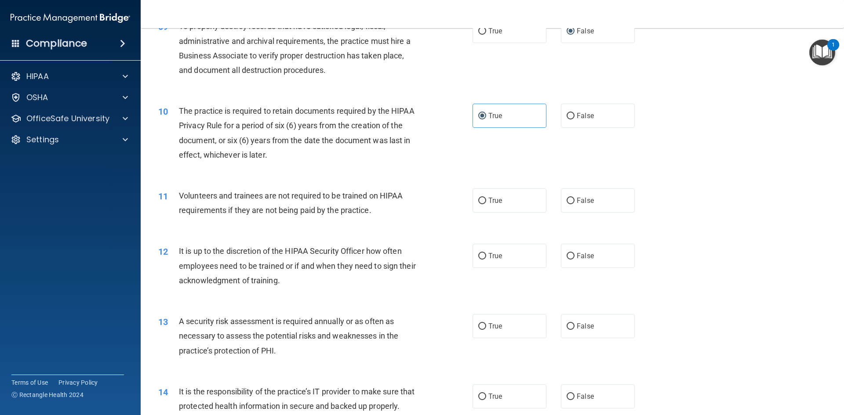
scroll to position [659, 0]
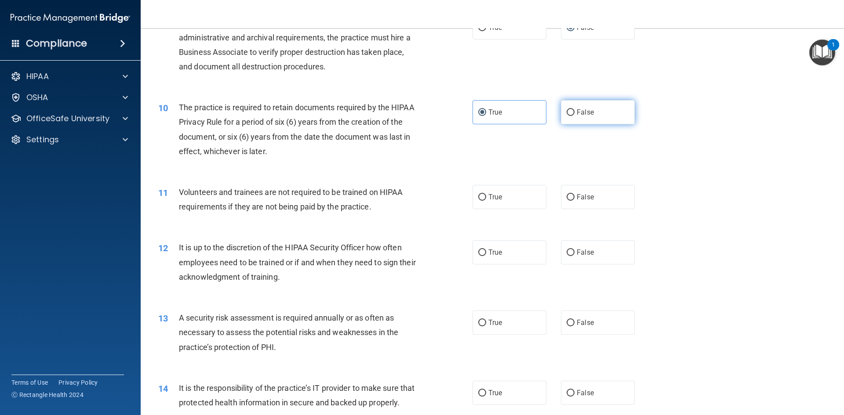
click at [580, 116] on label "False" at bounding box center [598, 112] width 74 height 24
click at [574, 116] on input "False" at bounding box center [570, 112] width 8 height 7
radio input "true"
radio input "false"
click at [577, 199] on span "False" at bounding box center [585, 197] width 17 height 8
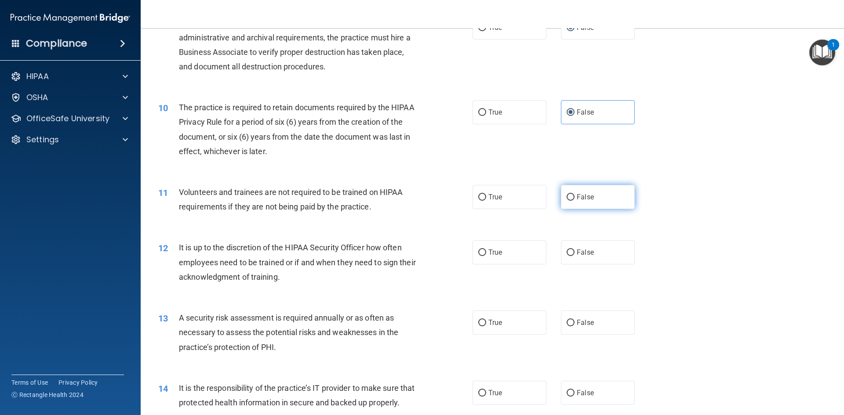
click at [574, 199] on input "False" at bounding box center [570, 197] width 8 height 7
radio input "true"
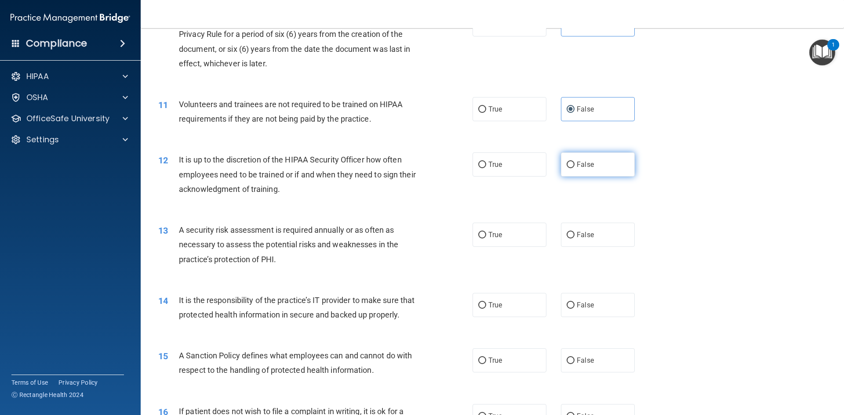
click at [576, 171] on label "False" at bounding box center [598, 164] width 74 height 24
click at [574, 168] on input "False" at bounding box center [570, 165] width 8 height 7
radio input "true"
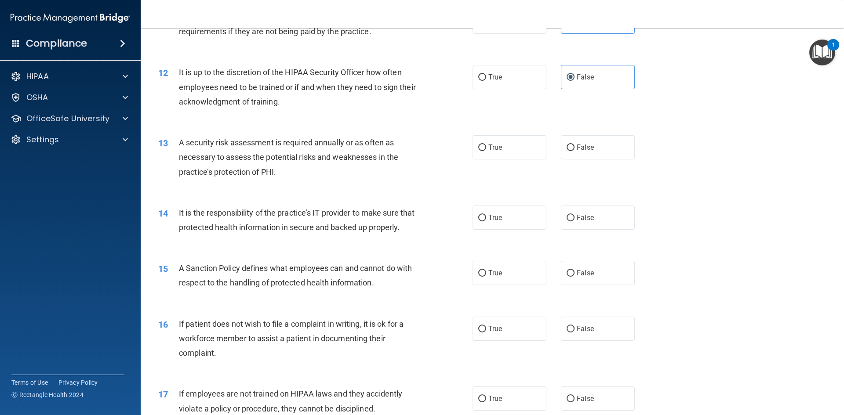
scroll to position [835, 0]
click at [568, 150] on input "False" at bounding box center [570, 147] width 8 height 7
radio input "true"
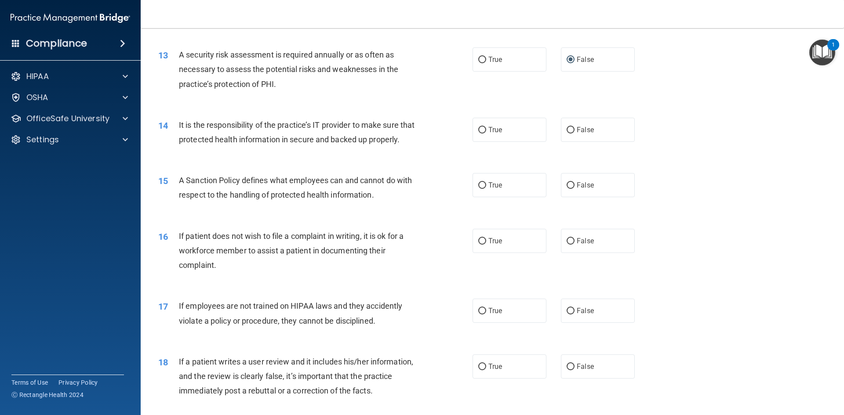
scroll to position [923, 0]
click at [496, 130] on span "True" at bounding box center [495, 129] width 14 height 8
click at [486, 130] on input "True" at bounding box center [482, 130] width 8 height 7
radio input "true"
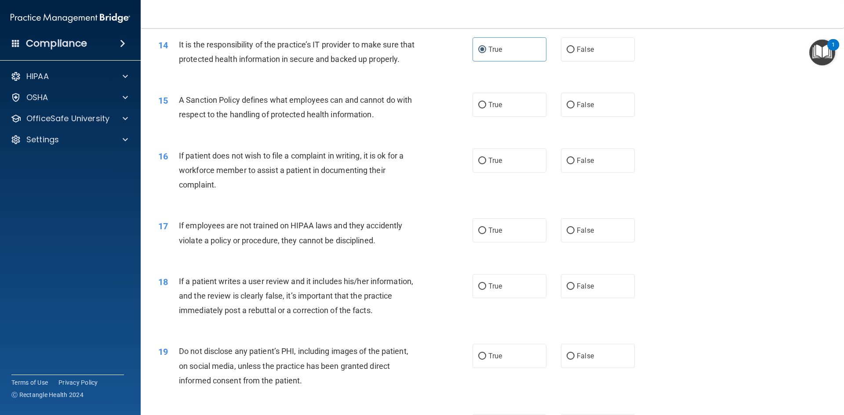
scroll to position [1011, 0]
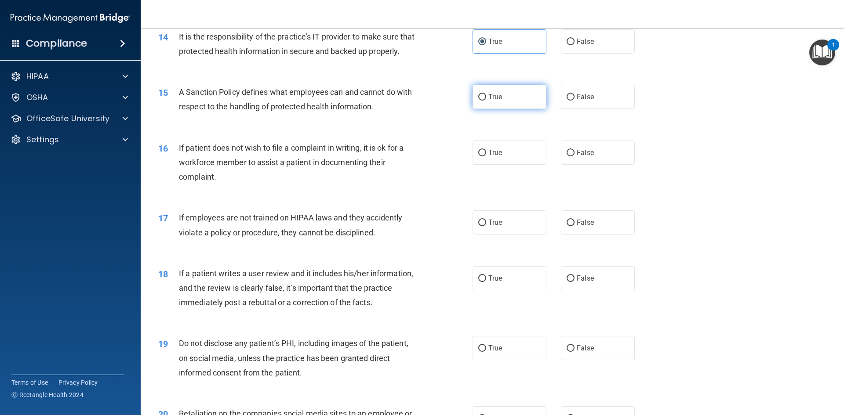
click at [510, 109] on label "True" at bounding box center [509, 97] width 74 height 24
click at [486, 101] on input "True" at bounding box center [482, 97] width 8 height 7
radio input "true"
drag, startPoint x: 486, startPoint y: 165, endPoint x: 498, endPoint y: 167, distance: 12.8
click at [488, 157] on span "True" at bounding box center [495, 153] width 14 height 8
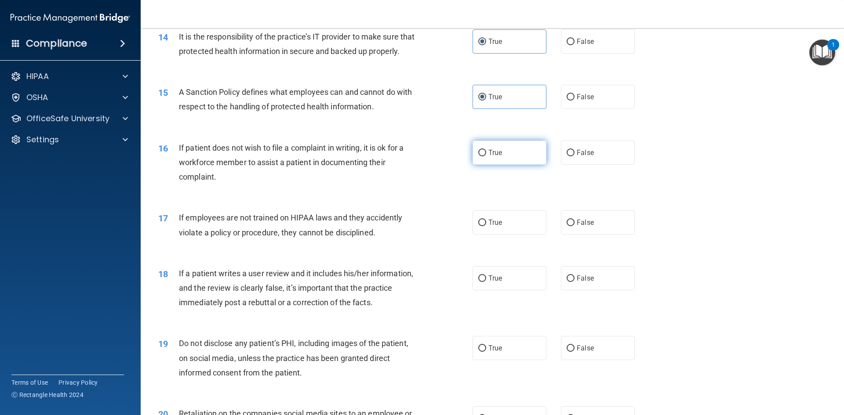
click at [486, 156] on input "True" at bounding box center [482, 153] width 8 height 7
radio input "true"
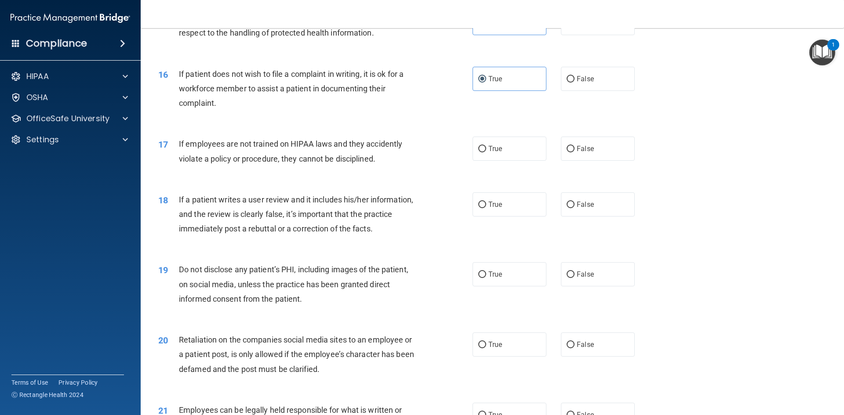
scroll to position [1099, 0]
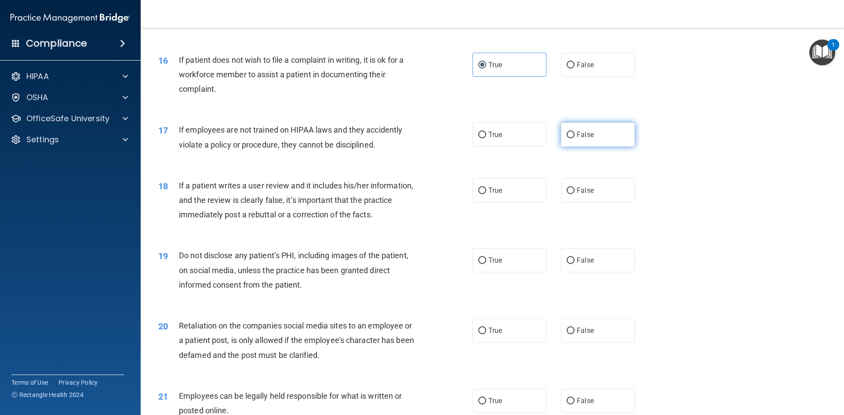
click at [584, 147] on label "False" at bounding box center [598, 135] width 74 height 24
click at [574, 138] on input "False" at bounding box center [570, 135] width 8 height 7
radio input "true"
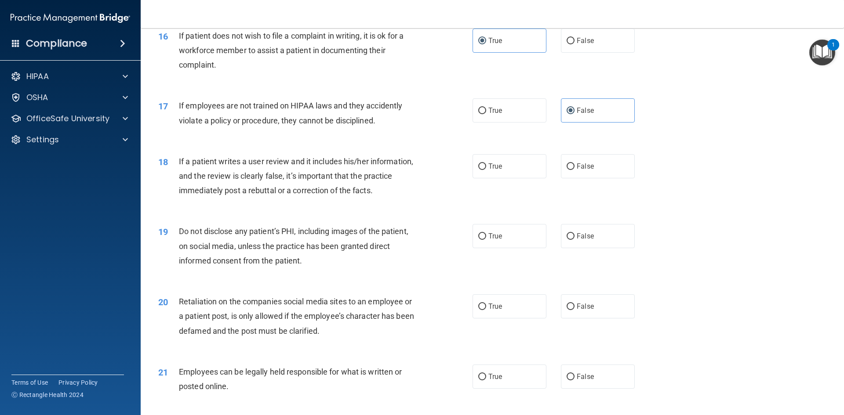
scroll to position [1143, 0]
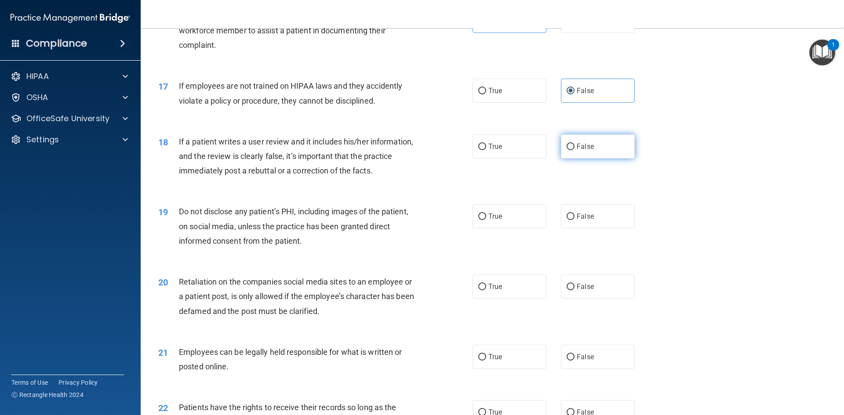
click at [586, 151] on span "False" at bounding box center [585, 146] width 17 height 8
click at [574, 150] on input "False" at bounding box center [570, 147] width 8 height 7
radio input "true"
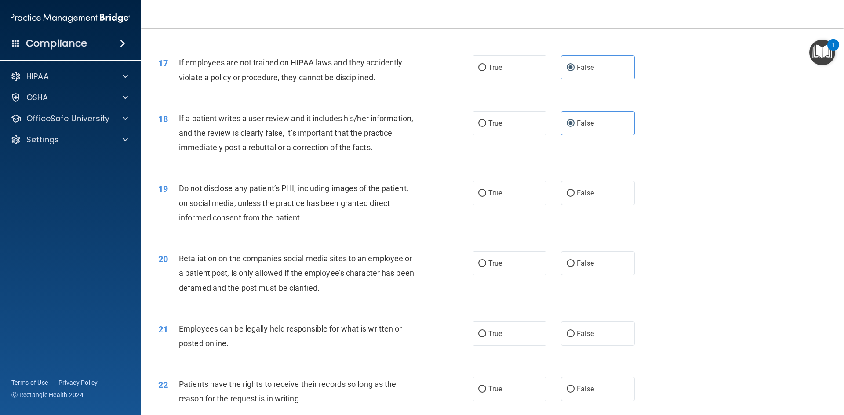
scroll to position [1186, 0]
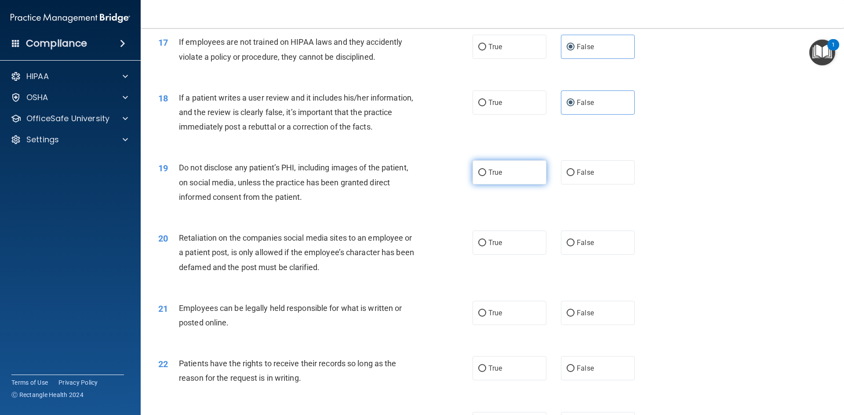
click at [490, 182] on label "True" at bounding box center [509, 172] width 74 height 24
click at [486, 176] on input "True" at bounding box center [482, 173] width 8 height 7
radio input "true"
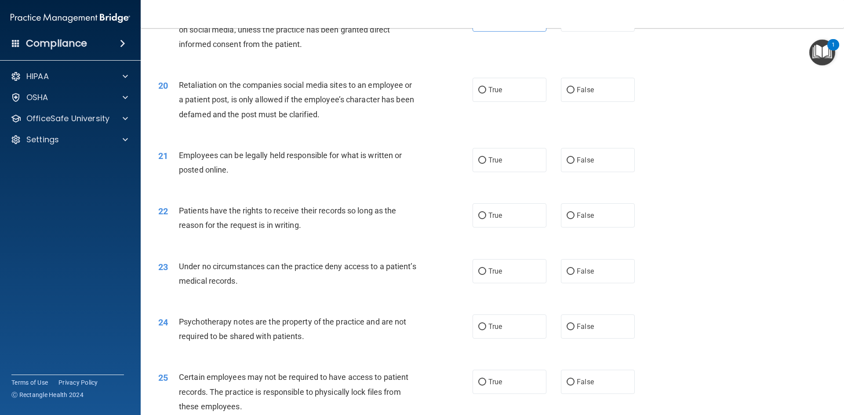
scroll to position [1318, 0]
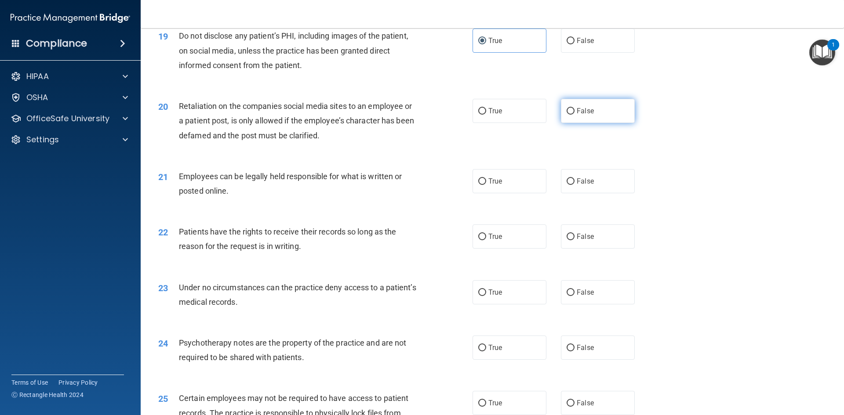
click at [581, 115] on span "False" at bounding box center [585, 111] width 17 height 8
click at [574, 115] on input "False" at bounding box center [570, 111] width 8 height 7
radio input "true"
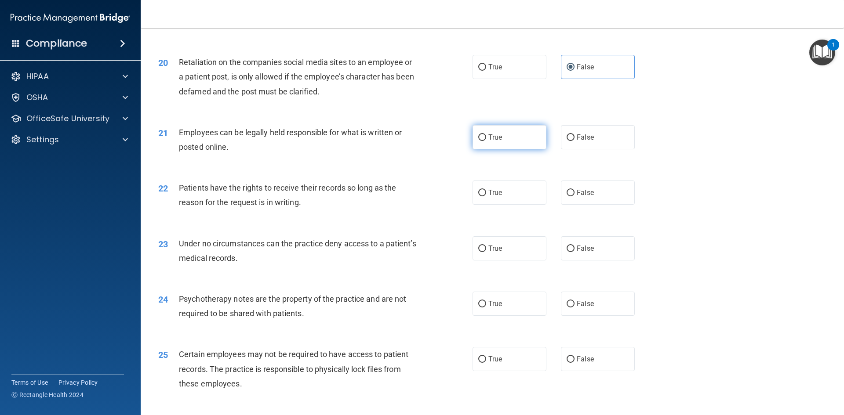
click at [505, 149] on label "True" at bounding box center [509, 137] width 74 height 24
click at [486, 141] on input "True" at bounding box center [482, 137] width 8 height 7
radio input "true"
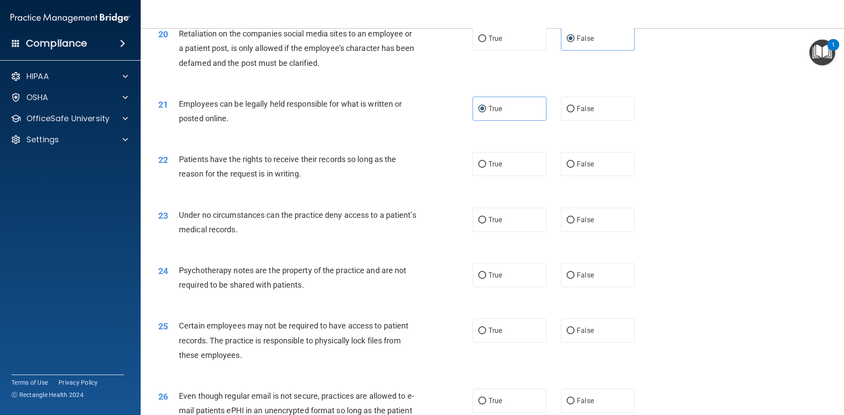
scroll to position [1406, 0]
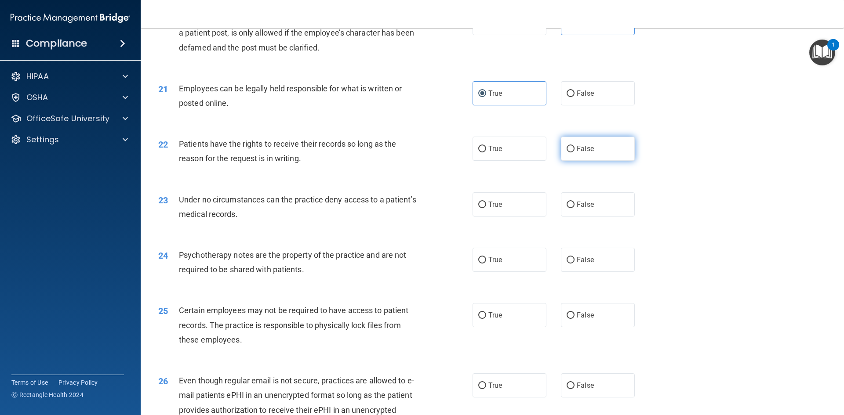
click at [592, 161] on label "False" at bounding box center [598, 149] width 74 height 24
click at [574, 152] on input "False" at bounding box center [570, 149] width 8 height 7
radio input "true"
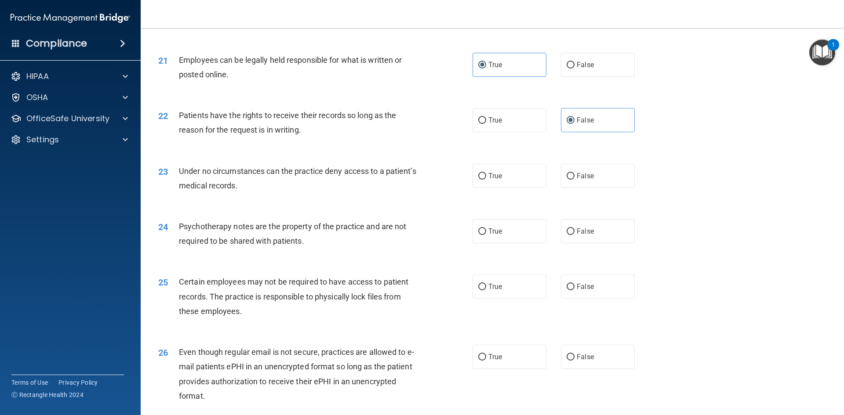
scroll to position [1450, 0]
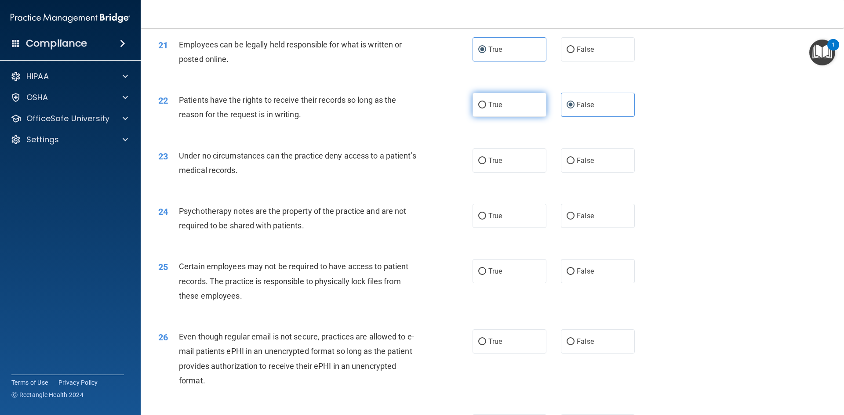
click at [481, 117] on label "True" at bounding box center [509, 105] width 74 height 24
click at [481, 109] on input "True" at bounding box center [482, 105] width 8 height 7
radio input "true"
radio input "false"
click at [561, 168] on label "False" at bounding box center [598, 161] width 74 height 24
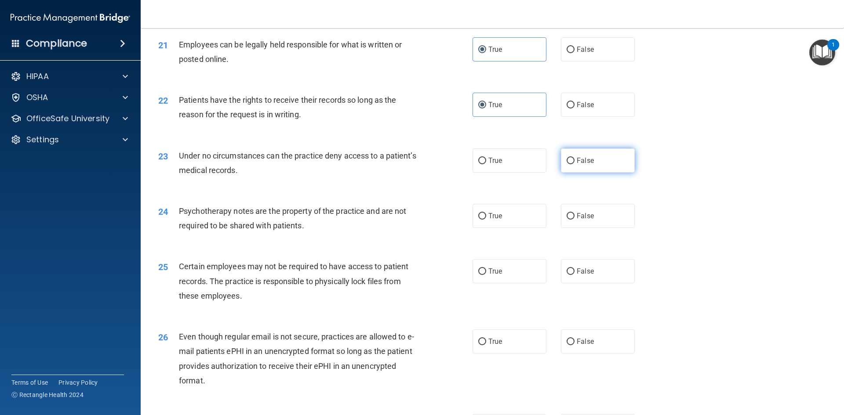
click at [566, 164] on input "False" at bounding box center [570, 161] width 8 height 7
radio input "true"
click at [572, 227] on label "False" at bounding box center [598, 216] width 74 height 24
click at [572, 220] on input "False" at bounding box center [570, 216] width 8 height 7
radio input "true"
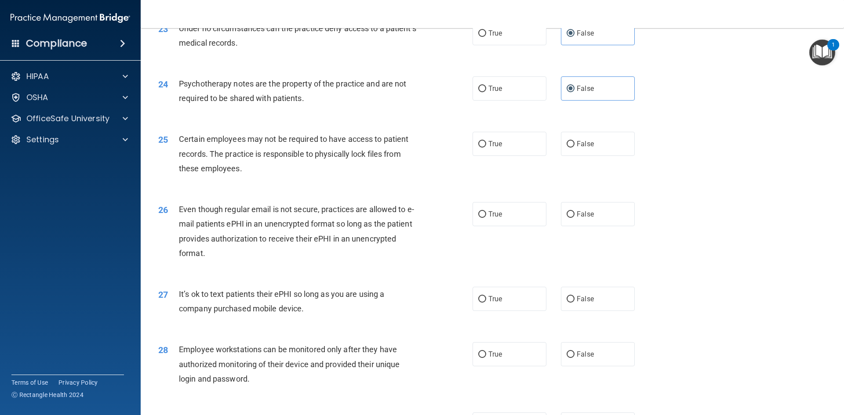
scroll to position [1582, 0]
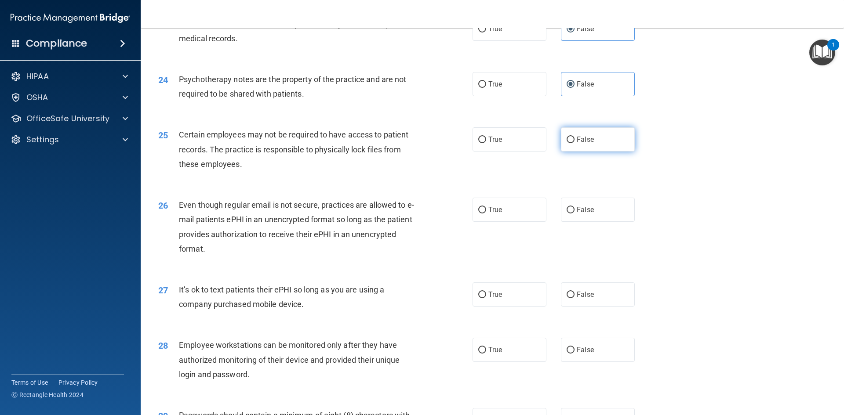
click at [577, 144] on span "False" at bounding box center [585, 139] width 17 height 8
click at [574, 143] on input "False" at bounding box center [570, 140] width 8 height 7
radio input "true"
click at [520, 222] on label "True" at bounding box center [509, 210] width 74 height 24
click at [486, 214] on input "True" at bounding box center [482, 210] width 8 height 7
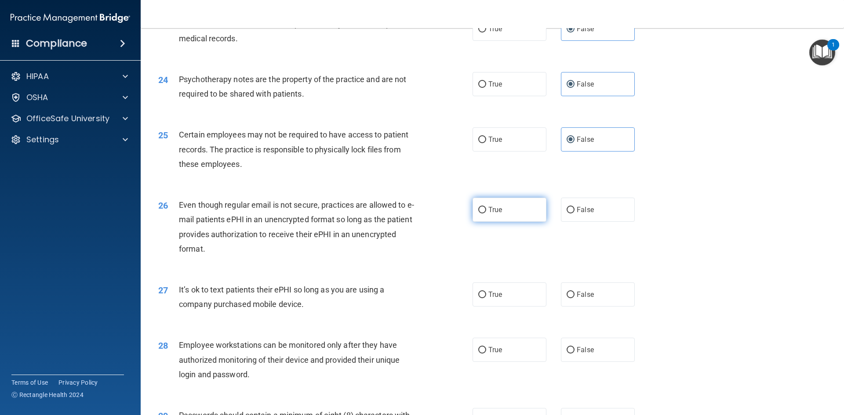
radio input "true"
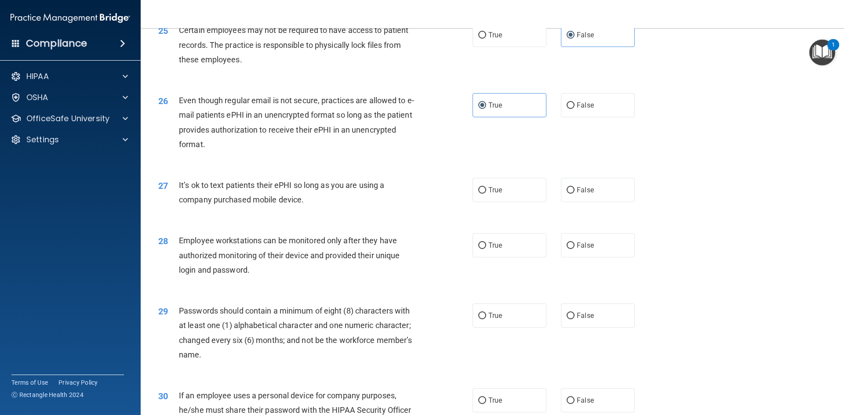
scroll to position [1714, 0]
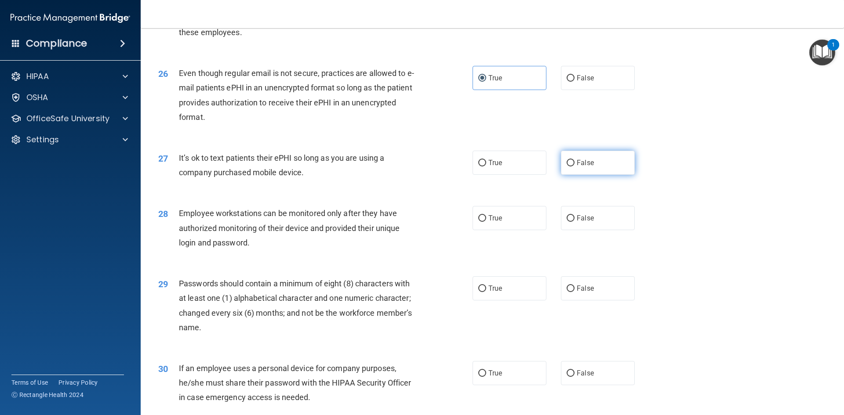
click at [580, 175] on label "False" at bounding box center [598, 163] width 74 height 24
click at [574, 167] on input "False" at bounding box center [570, 163] width 8 height 7
radio input "true"
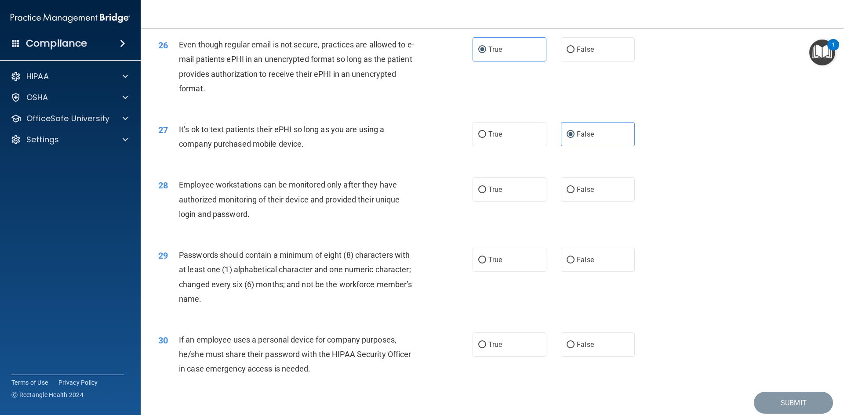
scroll to position [1758, 0]
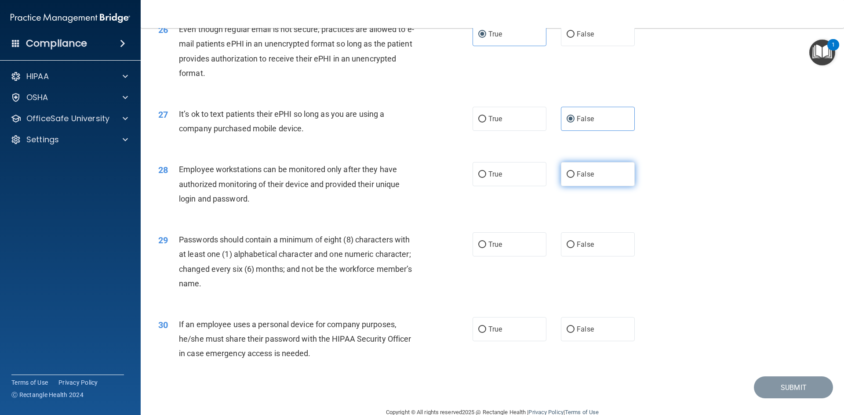
click at [592, 186] on label "False" at bounding box center [598, 174] width 74 height 24
click at [574, 178] on input "False" at bounding box center [570, 174] width 8 height 7
radio input "true"
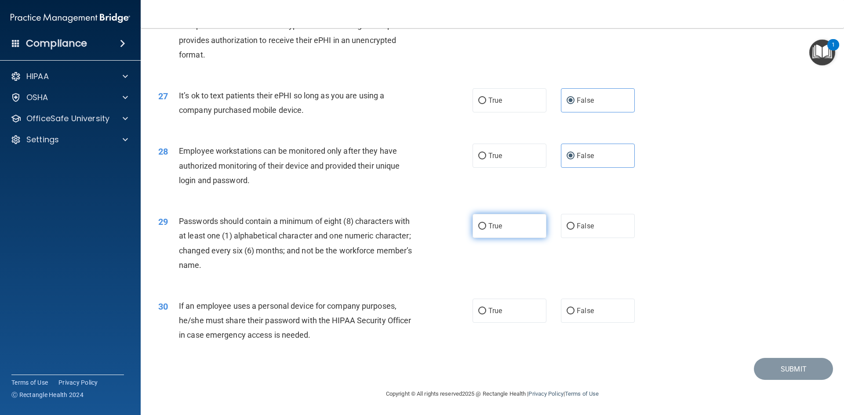
click at [512, 230] on label "True" at bounding box center [509, 226] width 74 height 24
click at [486, 230] on input "True" at bounding box center [482, 226] width 8 height 7
radio input "true"
click at [577, 305] on label "False" at bounding box center [598, 311] width 74 height 24
click at [574, 308] on input "False" at bounding box center [570, 311] width 8 height 7
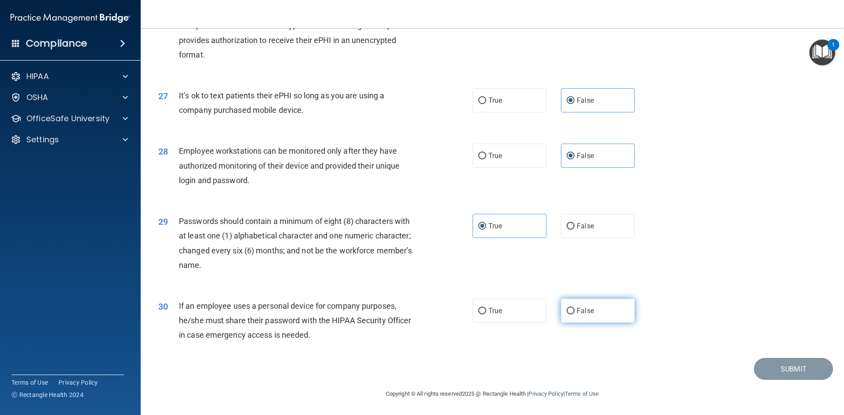
radio input "true"
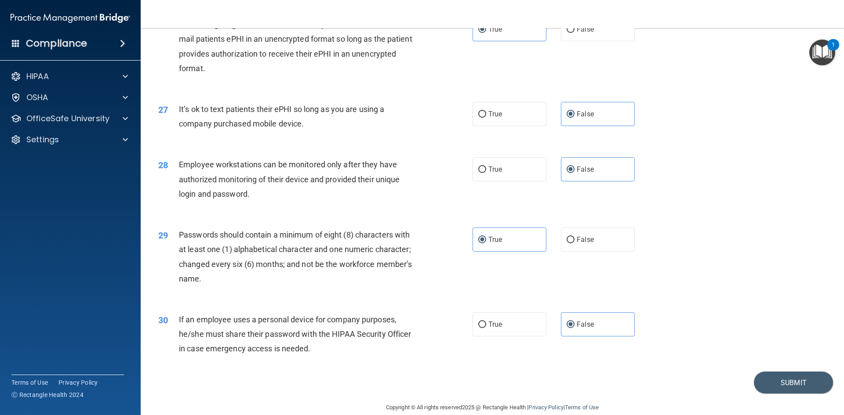
scroll to position [1747, 0]
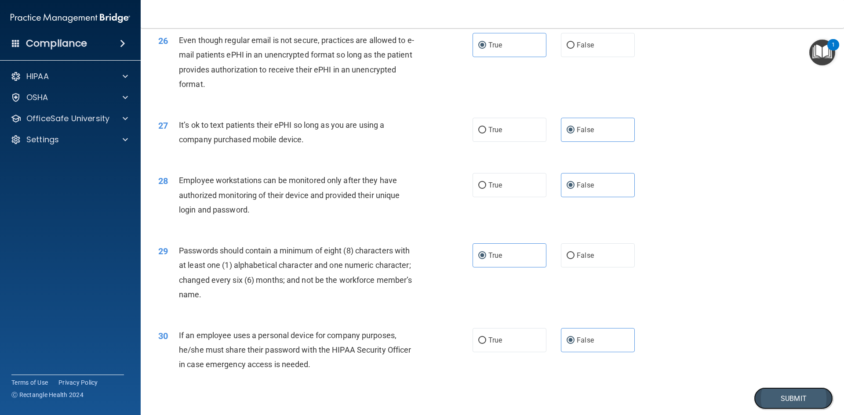
click at [767, 405] on button "Submit" at bounding box center [793, 399] width 79 height 22
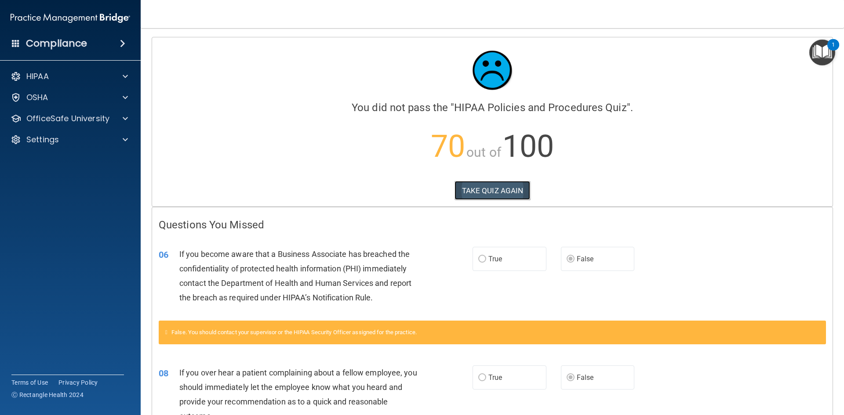
click at [514, 195] on button "TAKE QUIZ AGAIN" at bounding box center [492, 190] width 76 height 19
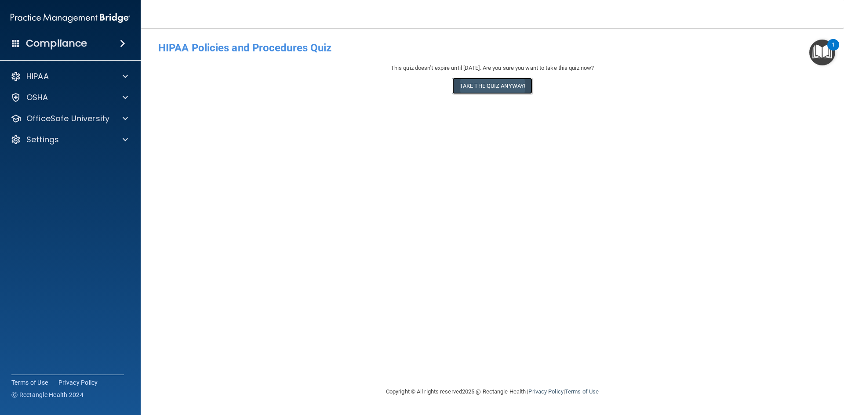
click at [499, 87] on button "Take the quiz anyway!" at bounding box center [492, 86] width 80 height 16
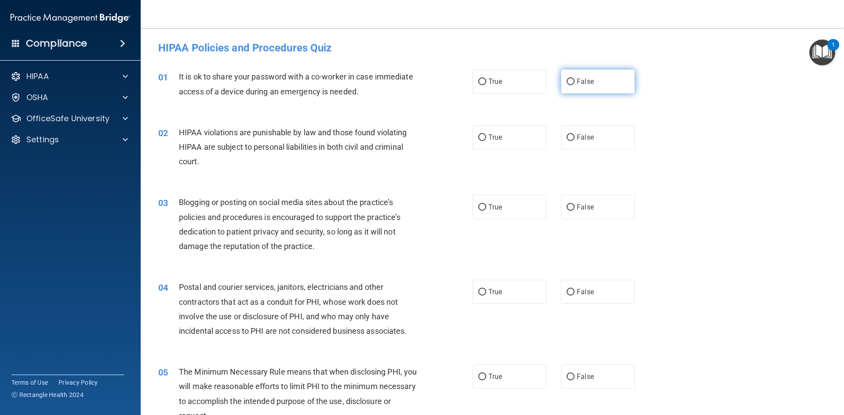
click at [575, 86] on label "False" at bounding box center [598, 81] width 74 height 24
click at [574, 85] on input "False" at bounding box center [570, 82] width 8 height 7
radio input "true"
click at [482, 138] on input "True" at bounding box center [482, 137] width 8 height 7
radio input "true"
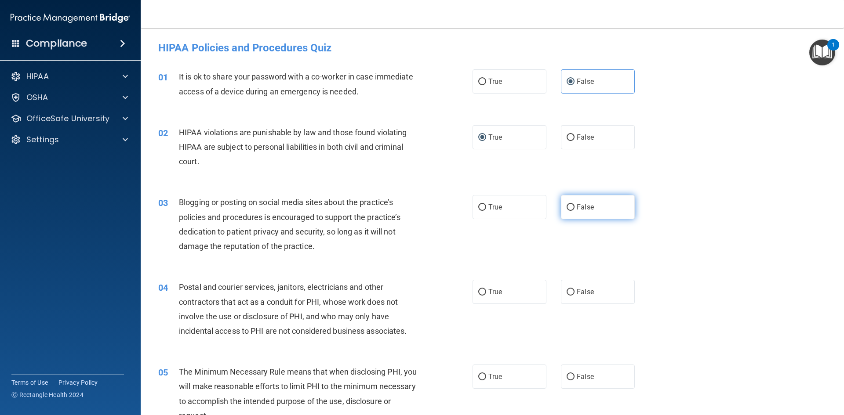
click at [593, 206] on label "False" at bounding box center [598, 207] width 74 height 24
click at [574, 206] on input "False" at bounding box center [570, 207] width 8 height 7
radio input "true"
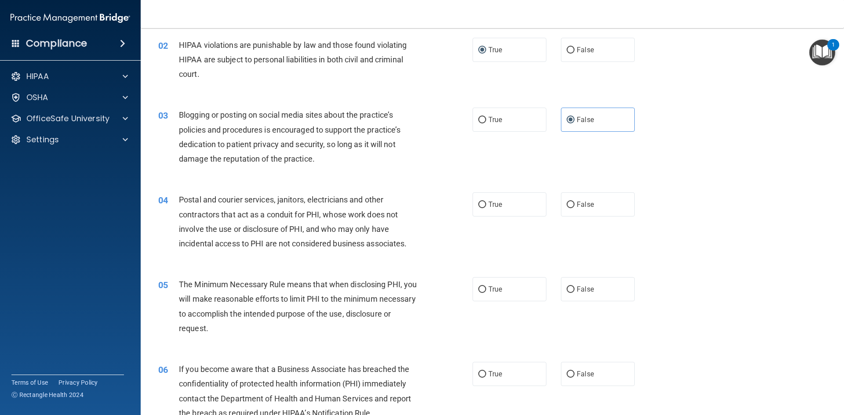
scroll to position [88, 0]
click at [488, 201] on span "True" at bounding box center [495, 204] width 14 height 8
click at [486, 201] on input "True" at bounding box center [482, 204] width 8 height 7
radio input "true"
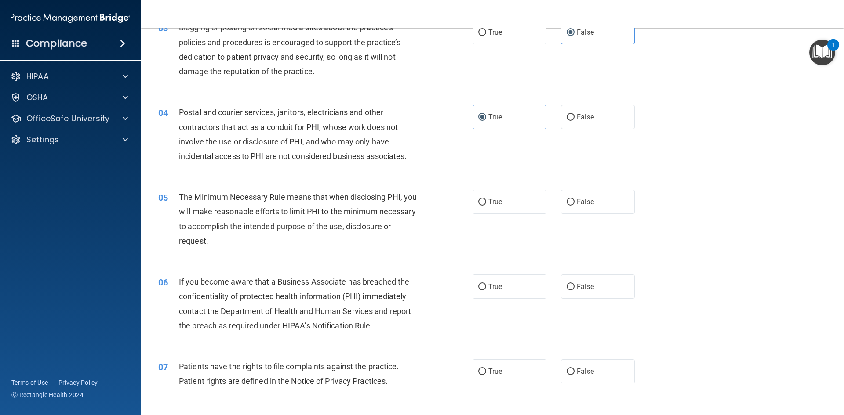
scroll to position [176, 0]
click at [481, 206] on label "True" at bounding box center [509, 201] width 74 height 24
click at [481, 205] on input "True" at bounding box center [482, 201] width 8 height 7
radio input "true"
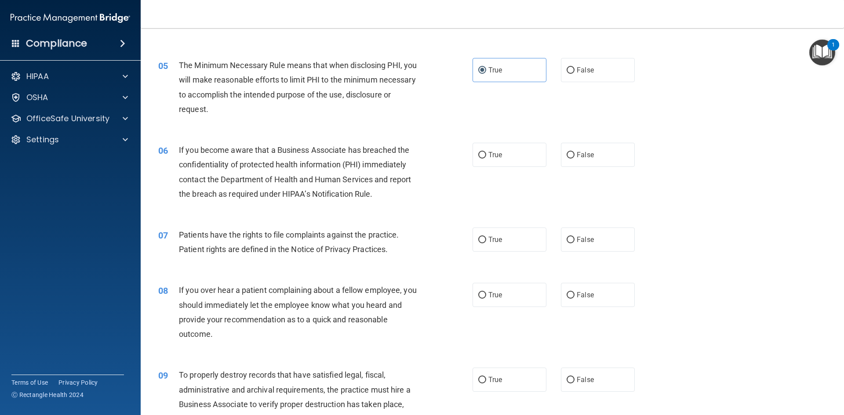
scroll to position [308, 0]
click at [562, 152] on label "False" at bounding box center [598, 154] width 74 height 24
click at [580, 154] on span "False" at bounding box center [585, 154] width 17 height 8
click at [574, 154] on input "False" at bounding box center [570, 154] width 8 height 7
radio input "true"
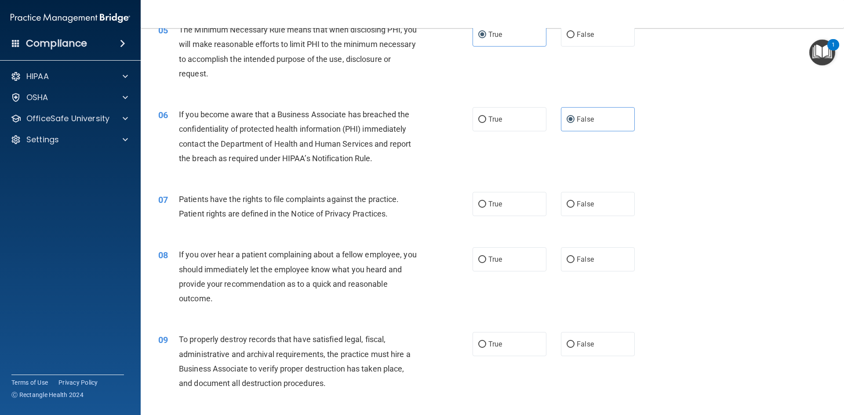
scroll to position [395, 0]
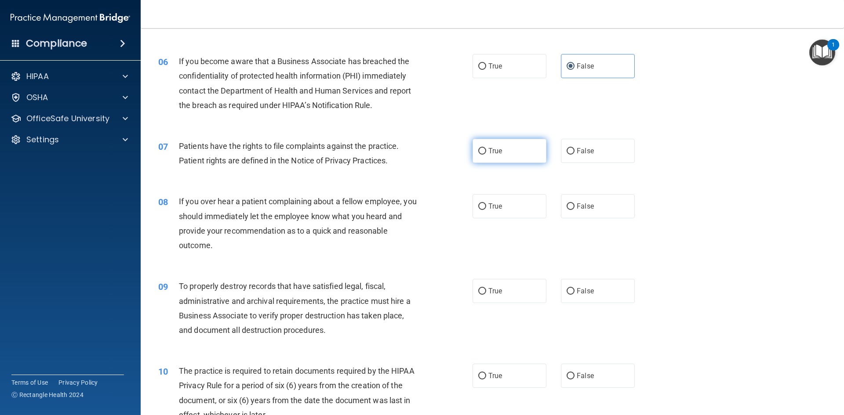
click at [493, 148] on span "True" at bounding box center [495, 151] width 14 height 8
click at [486, 148] on input "True" at bounding box center [482, 151] width 8 height 7
radio input "true"
click at [583, 201] on label "False" at bounding box center [598, 206] width 74 height 24
click at [574, 203] on input "False" at bounding box center [570, 206] width 8 height 7
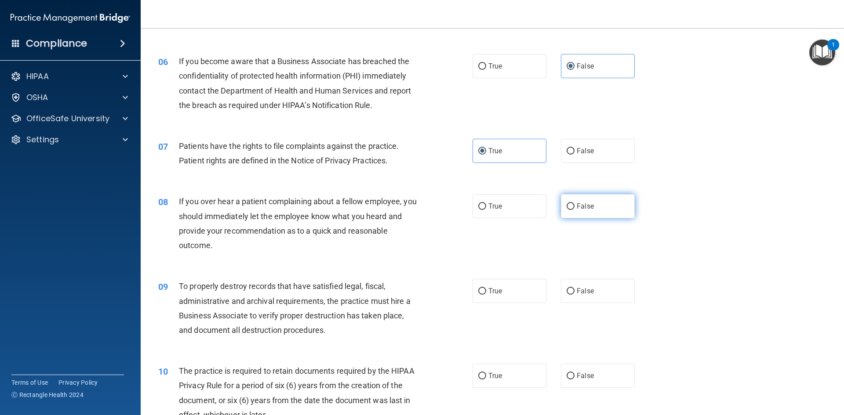
radio input "true"
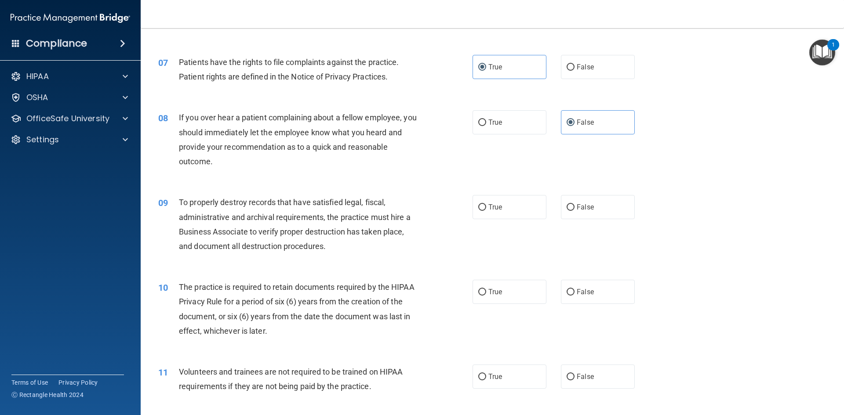
scroll to position [483, 0]
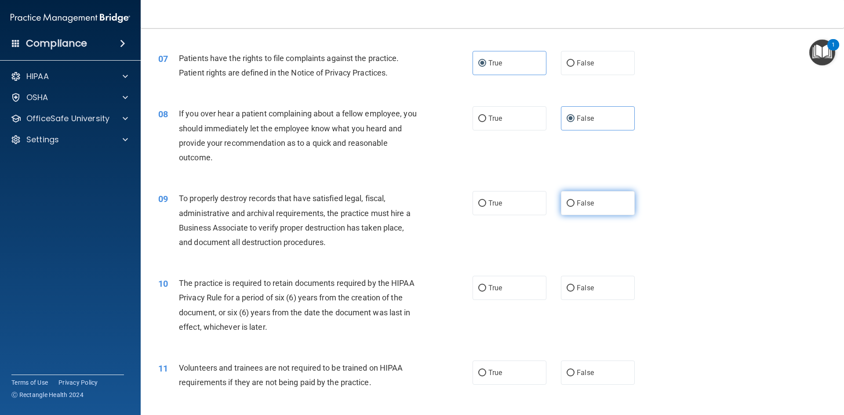
click at [599, 210] on label "False" at bounding box center [598, 203] width 74 height 24
click at [574, 207] on input "False" at bounding box center [570, 203] width 8 height 7
radio input "true"
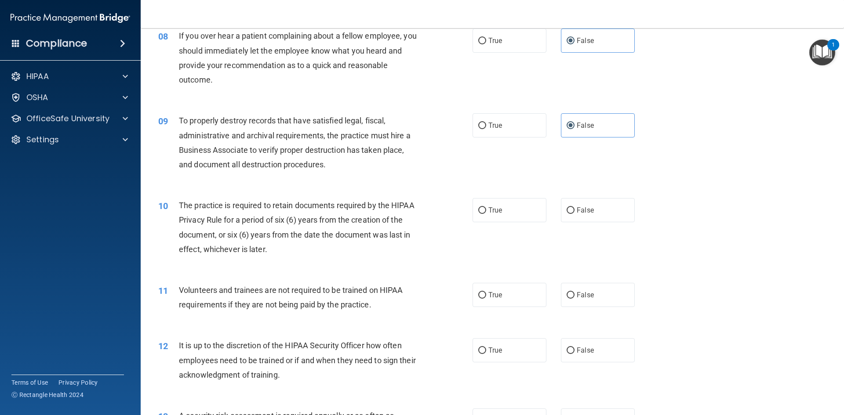
scroll to position [571, 0]
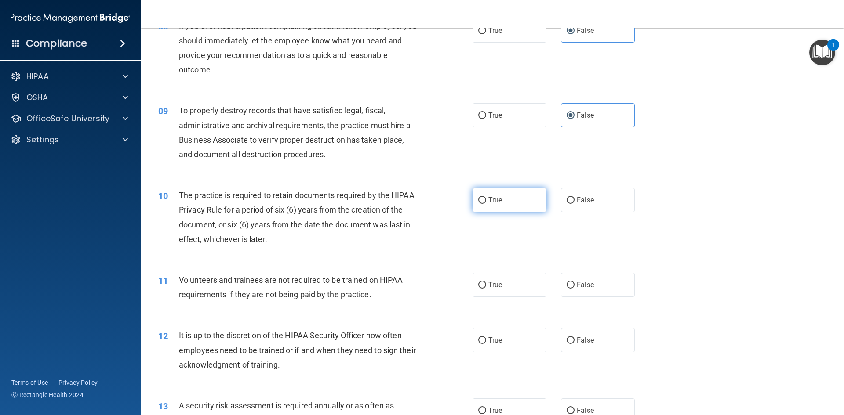
click at [500, 203] on label "True" at bounding box center [509, 200] width 74 height 24
click at [486, 203] on input "True" at bounding box center [482, 200] width 8 height 7
radio input "true"
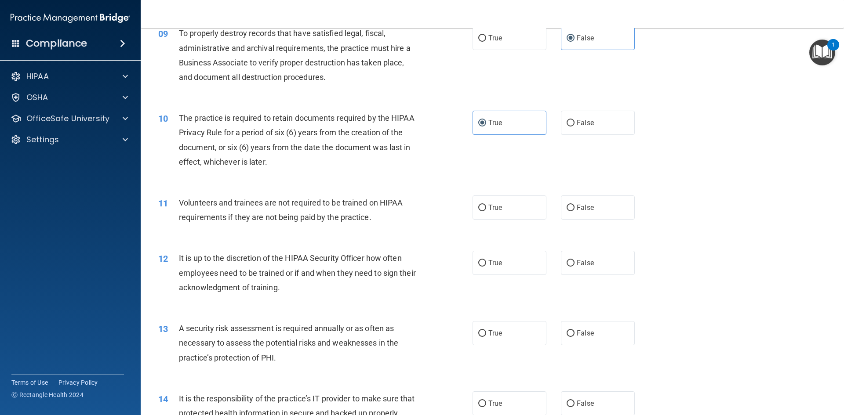
scroll to position [703, 0]
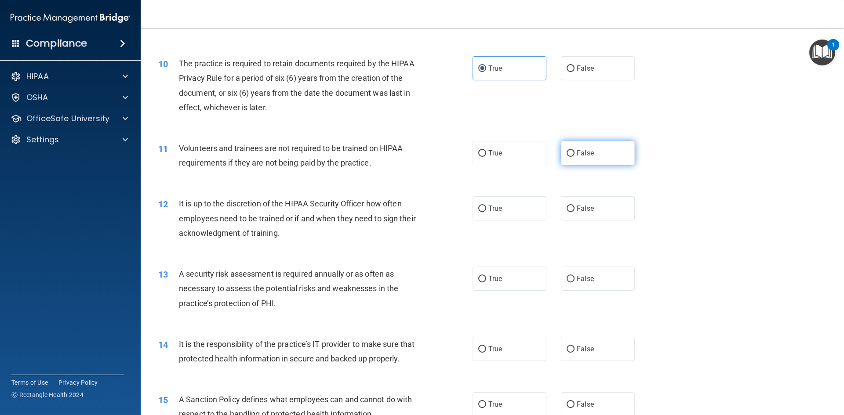
click at [585, 162] on label "False" at bounding box center [598, 153] width 74 height 24
click at [574, 157] on input "False" at bounding box center [570, 153] width 8 height 7
radio input "true"
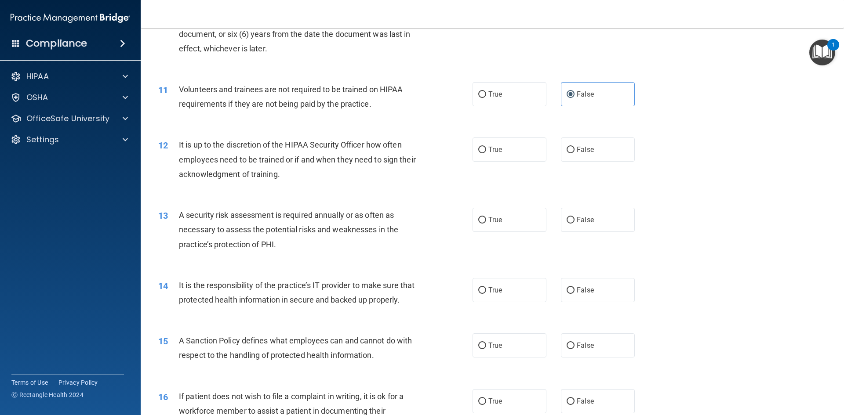
scroll to position [791, 0]
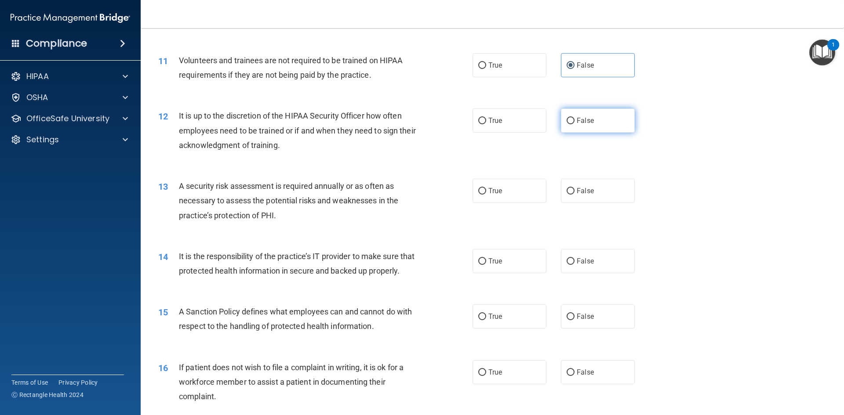
click at [584, 123] on span "False" at bounding box center [585, 120] width 17 height 8
click at [574, 123] on input "False" at bounding box center [570, 121] width 8 height 7
radio input "true"
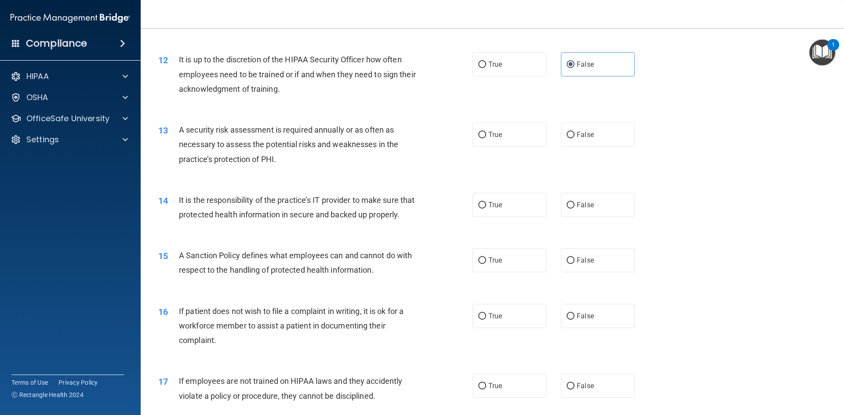
scroll to position [879, 0]
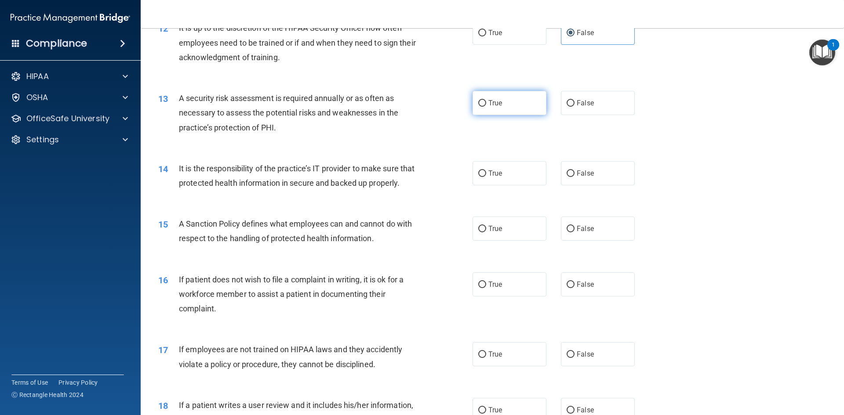
click at [490, 101] on span "True" at bounding box center [495, 103] width 14 height 8
click at [486, 101] on input "True" at bounding box center [482, 103] width 8 height 7
radio input "true"
click at [584, 171] on span "False" at bounding box center [585, 173] width 17 height 8
click at [574, 171] on input "False" at bounding box center [570, 173] width 8 height 7
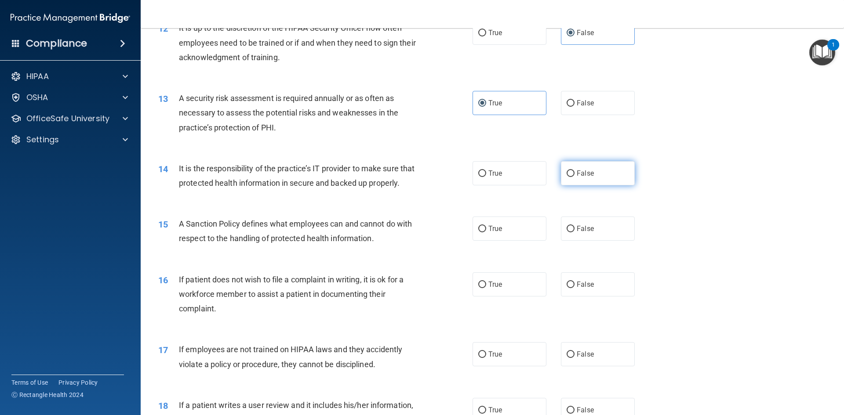
radio input "true"
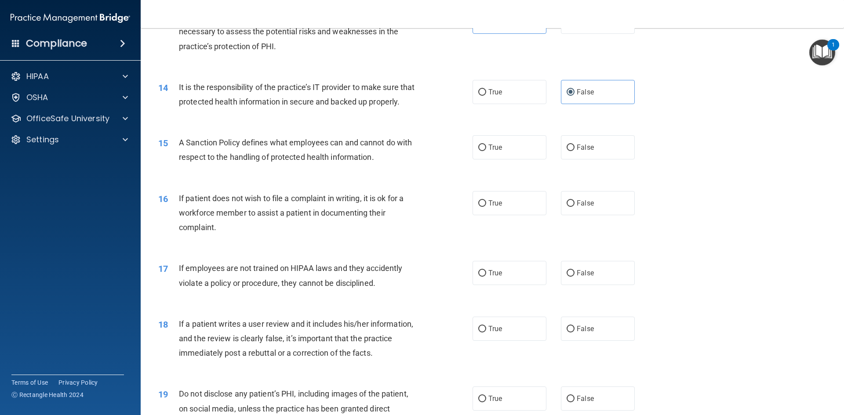
scroll to position [967, 0]
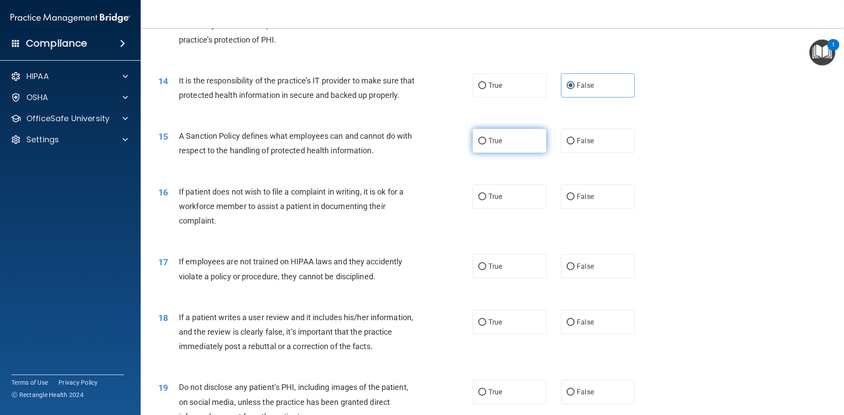
click at [493, 145] on span "True" at bounding box center [495, 141] width 14 height 8
click at [486, 145] on input "True" at bounding box center [482, 141] width 8 height 7
radio input "true"
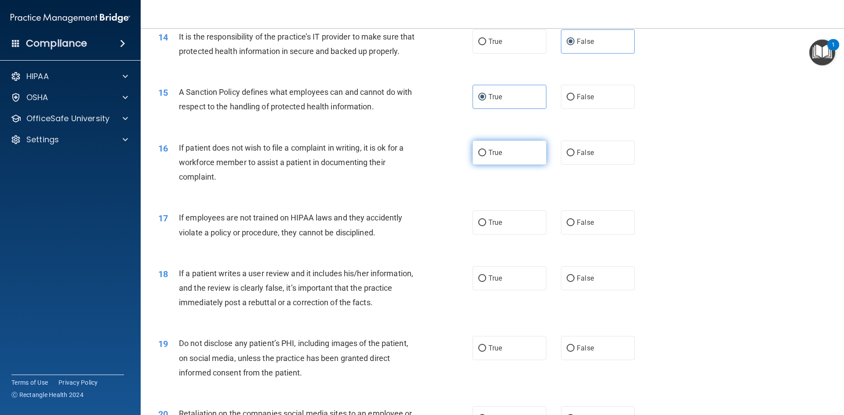
click at [478, 156] on input "True" at bounding box center [482, 153] width 8 height 7
radio input "true"
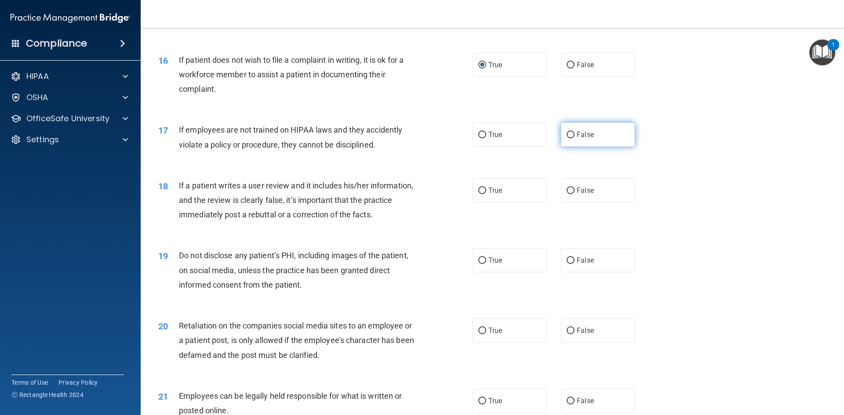
click at [580, 139] on span "False" at bounding box center [585, 135] width 17 height 8
click at [574, 138] on input "False" at bounding box center [570, 135] width 8 height 7
radio input "true"
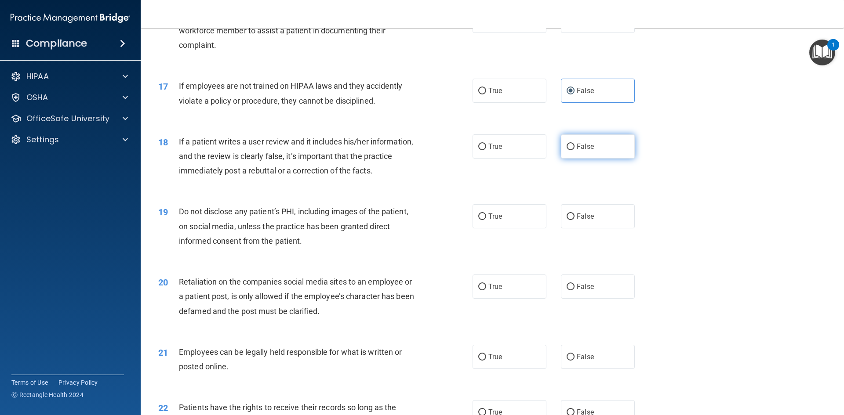
click at [567, 150] on input "False" at bounding box center [570, 147] width 8 height 7
radio input "true"
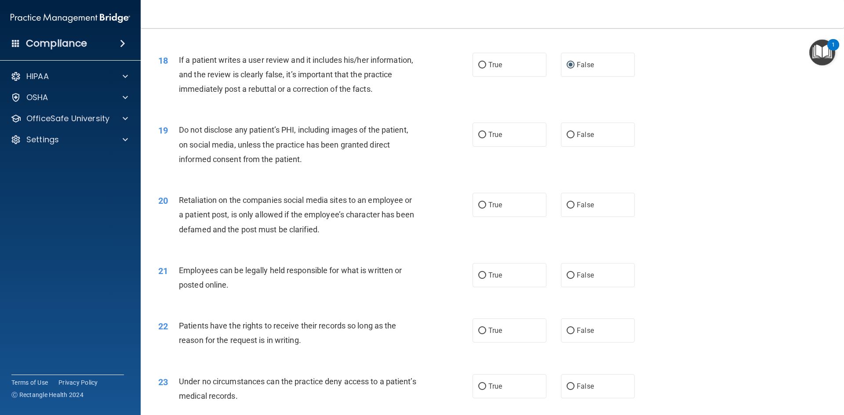
scroll to position [1230, 0]
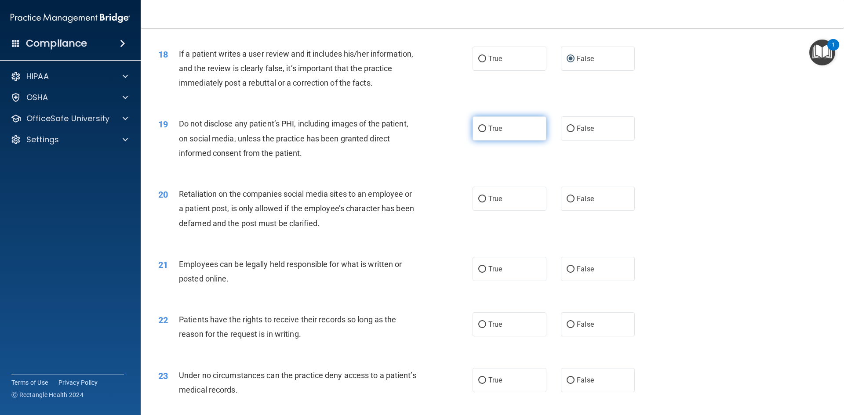
click at [491, 133] on span "True" at bounding box center [495, 128] width 14 height 8
click at [486, 132] on input "True" at bounding box center [482, 129] width 8 height 7
radio input "true"
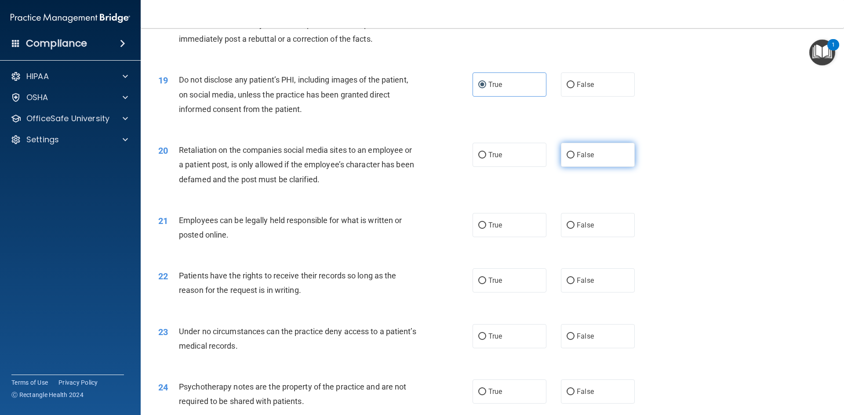
click at [577, 159] on span "False" at bounding box center [585, 155] width 17 height 8
click at [573, 159] on input "False" at bounding box center [570, 155] width 8 height 7
radio input "true"
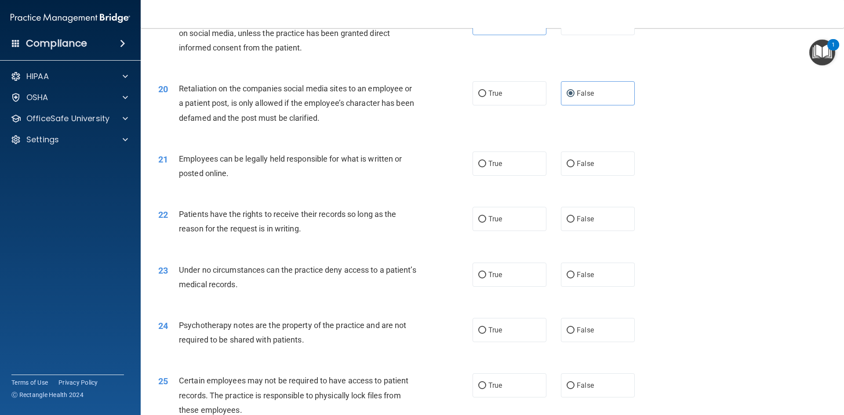
scroll to position [1362, 0]
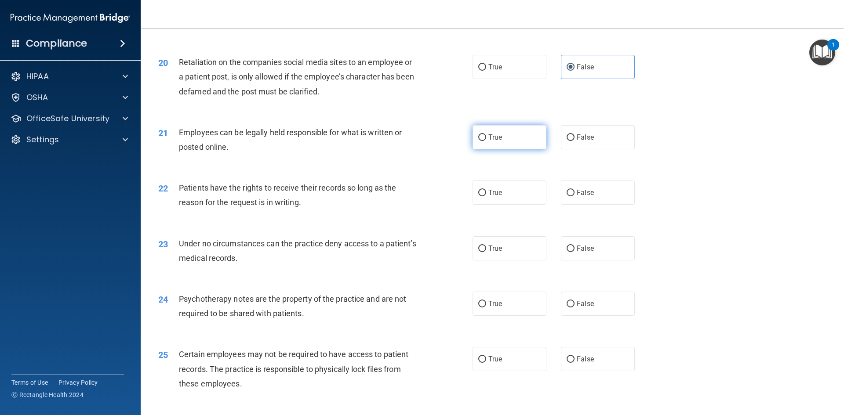
click at [500, 149] on label "True" at bounding box center [509, 137] width 74 height 24
click at [486, 141] on input "True" at bounding box center [482, 137] width 8 height 7
radio input "true"
click at [599, 204] on label "False" at bounding box center [598, 193] width 74 height 24
click at [574, 196] on input "False" at bounding box center [570, 193] width 8 height 7
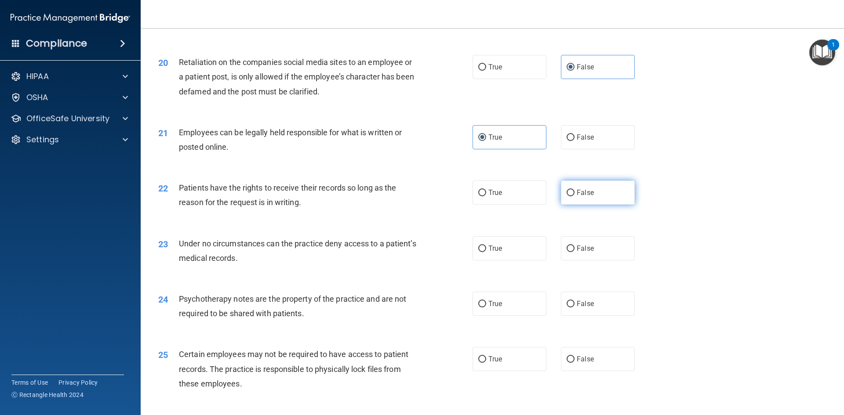
radio input "true"
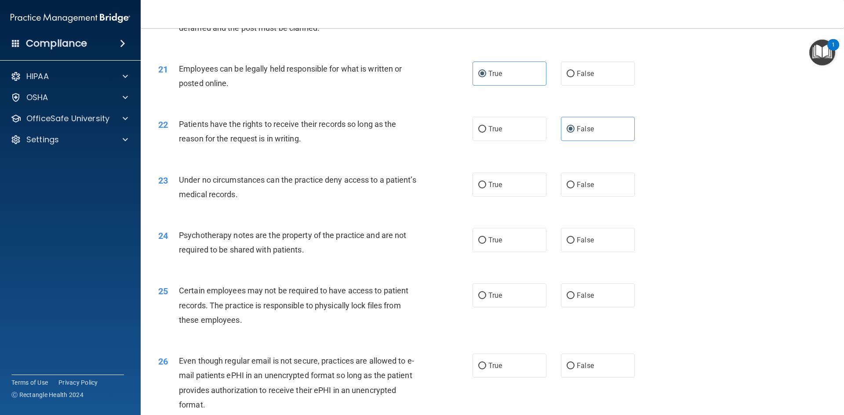
scroll to position [1450, 0]
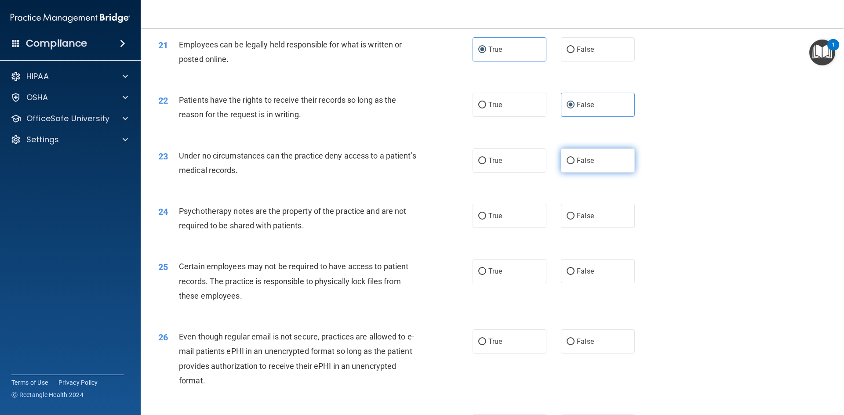
click at [579, 173] on label "False" at bounding box center [598, 161] width 74 height 24
click at [574, 164] on input "False" at bounding box center [570, 161] width 8 height 7
radio input "true"
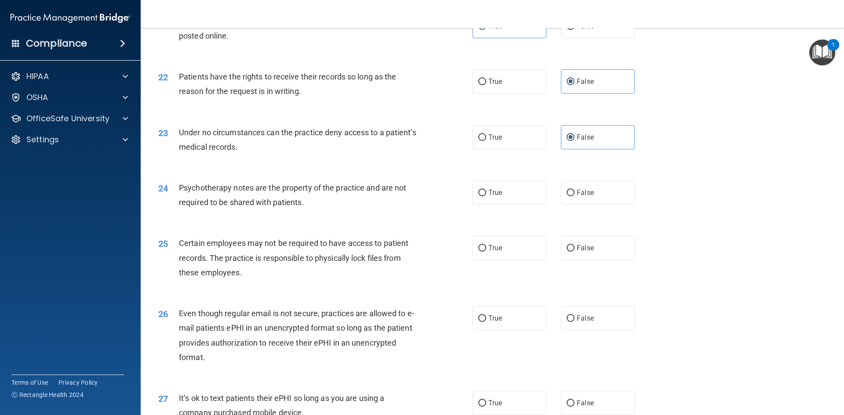
scroll to position [1494, 0]
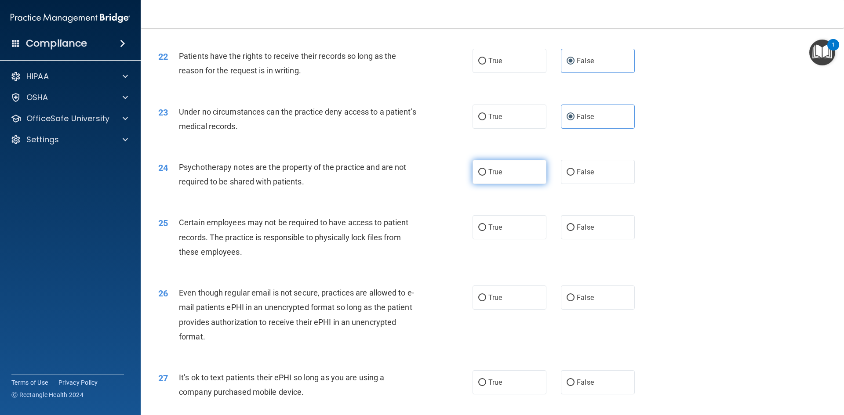
click at [495, 176] on span "True" at bounding box center [495, 172] width 14 height 8
click at [486, 176] on input "True" at bounding box center [482, 172] width 8 height 7
radio input "true"
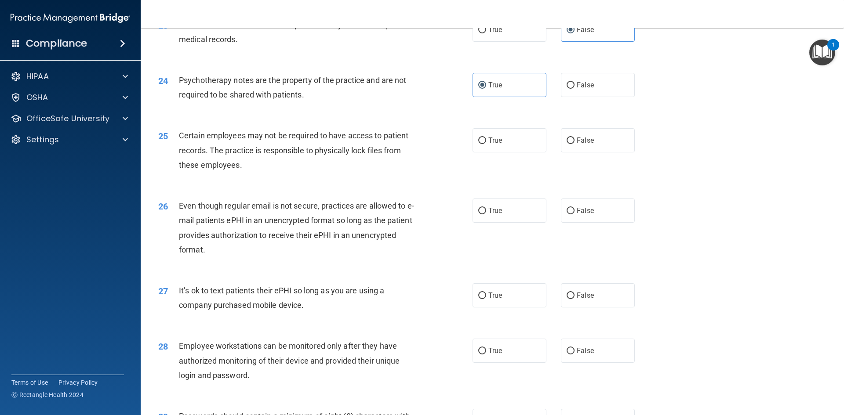
scroll to position [1582, 0]
click at [497, 152] on label "True" at bounding box center [509, 139] width 74 height 24
click at [486, 143] on input "True" at bounding box center [482, 140] width 8 height 7
radio input "true"
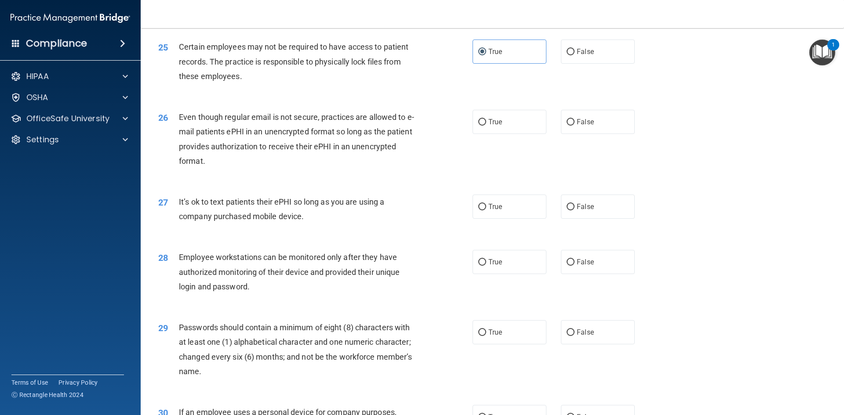
scroll to position [1626, 0]
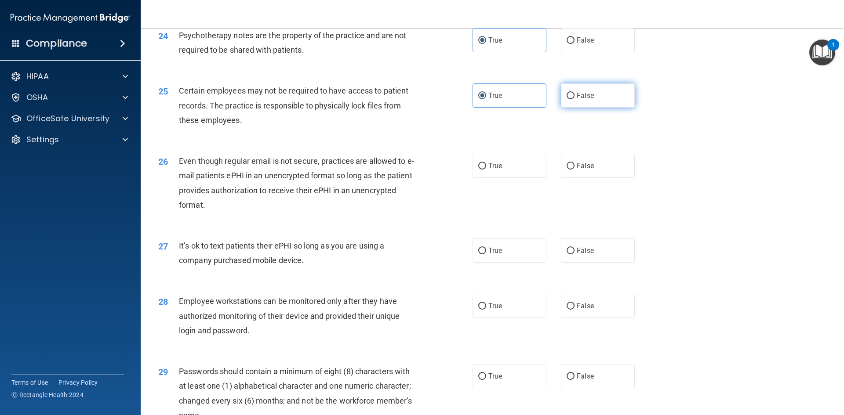
click at [605, 108] on label "False" at bounding box center [598, 95] width 74 height 24
click at [574, 99] on input "False" at bounding box center [570, 96] width 8 height 7
radio input "true"
drag, startPoint x: 481, startPoint y: 105, endPoint x: 496, endPoint y: 110, distance: 15.3
click at [482, 105] on label "True" at bounding box center [509, 95] width 74 height 24
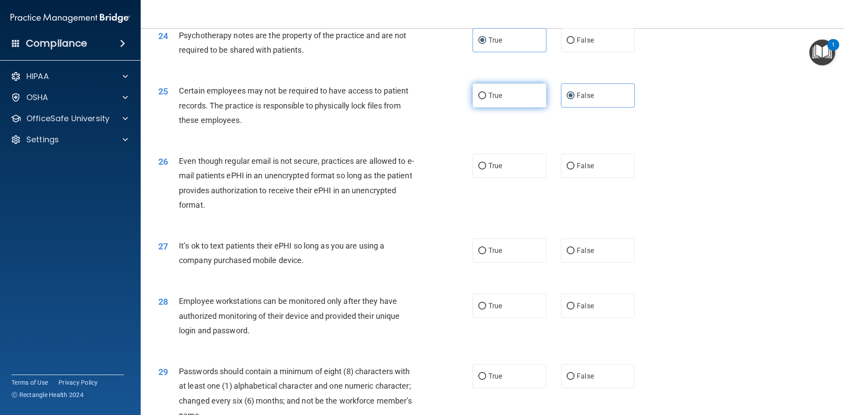
click at [482, 99] on input "True" at bounding box center [482, 96] width 8 height 7
radio input "true"
radio input "false"
click at [516, 175] on label "True" at bounding box center [509, 166] width 74 height 24
click at [486, 170] on input "True" at bounding box center [482, 166] width 8 height 7
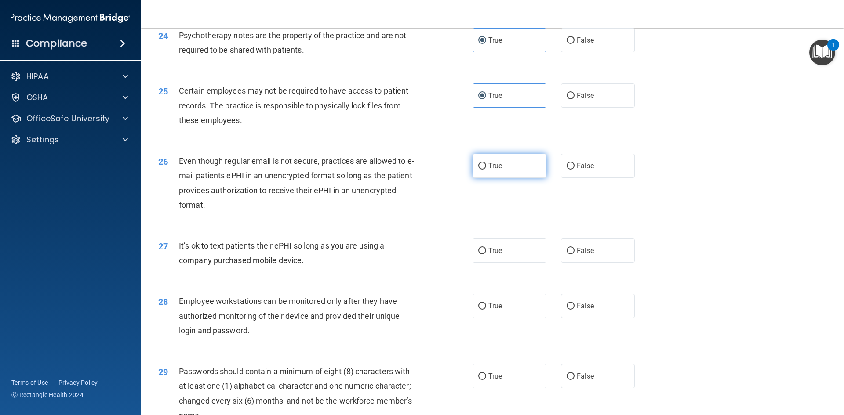
radio input "true"
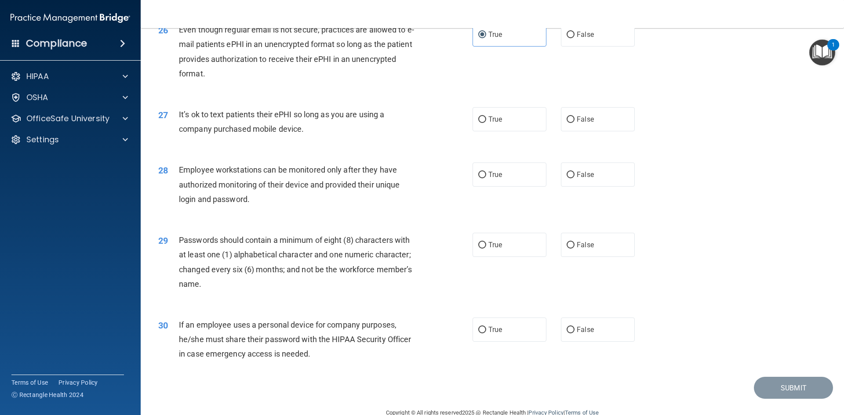
scroll to position [1758, 0]
click at [589, 131] on label "False" at bounding box center [598, 119] width 74 height 24
click at [574, 123] on input "False" at bounding box center [570, 119] width 8 height 7
radio input "true"
click at [600, 185] on label "False" at bounding box center [598, 174] width 74 height 24
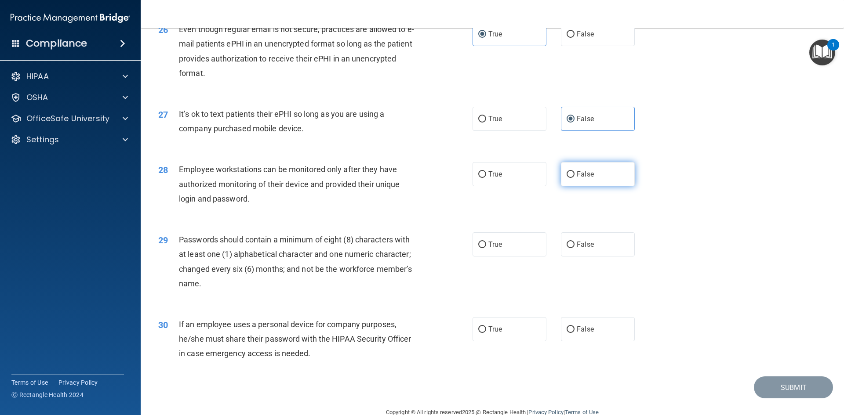
click at [574, 178] on input "False" at bounding box center [570, 174] width 8 height 7
radio input "true"
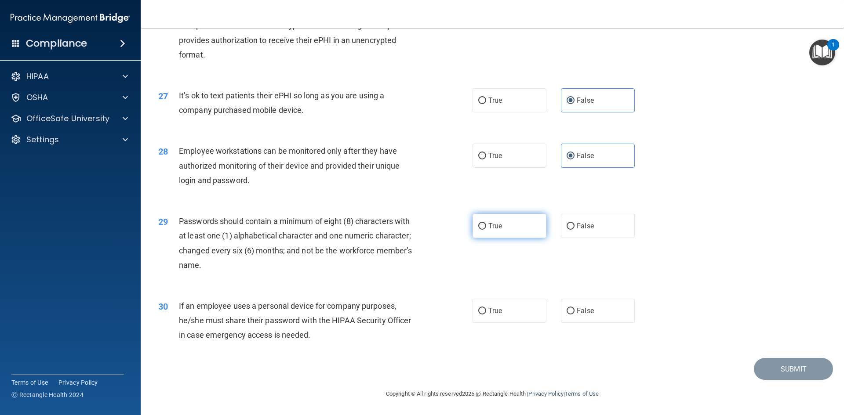
click at [502, 227] on label "True" at bounding box center [509, 226] width 74 height 24
click at [486, 227] on input "True" at bounding box center [482, 226] width 8 height 7
radio input "true"
click at [598, 304] on label "False" at bounding box center [598, 311] width 74 height 24
click at [574, 308] on input "False" at bounding box center [570, 311] width 8 height 7
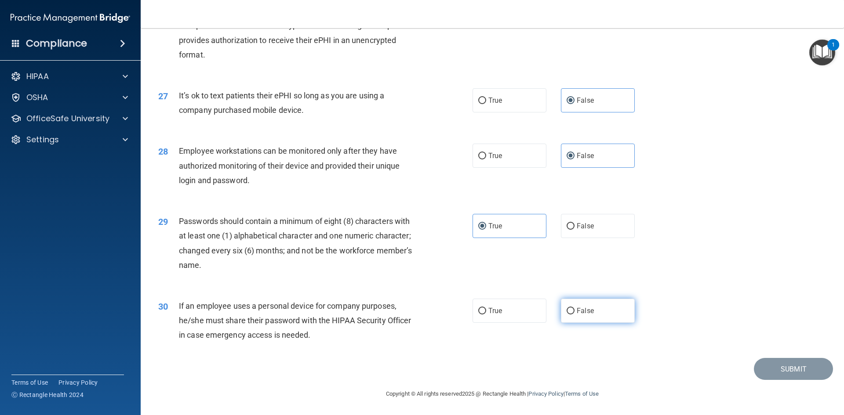
radio input "true"
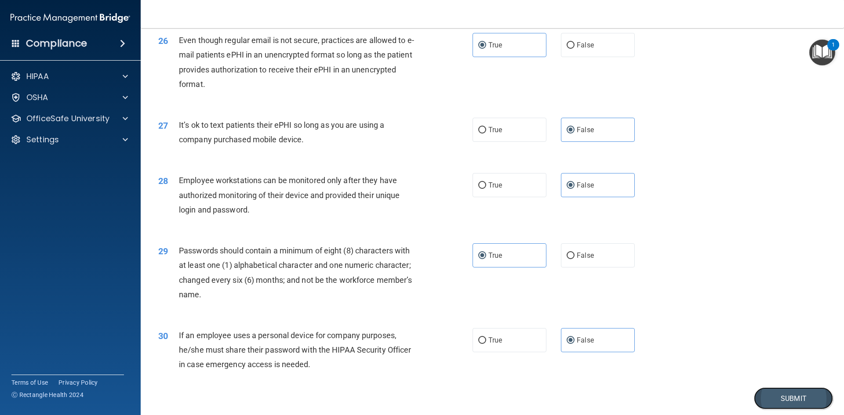
click at [778, 407] on button "Submit" at bounding box center [793, 399] width 79 height 22
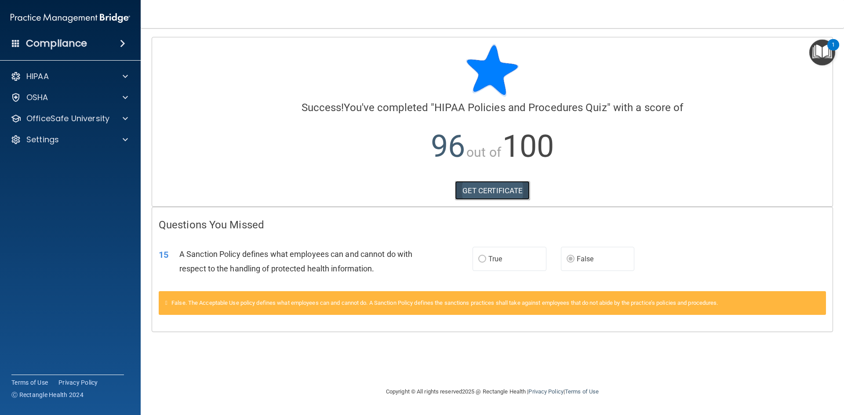
click at [476, 188] on link "GET CERTIFICATE" at bounding box center [492, 190] width 75 height 19
click at [124, 116] on span at bounding box center [125, 118] width 5 height 11
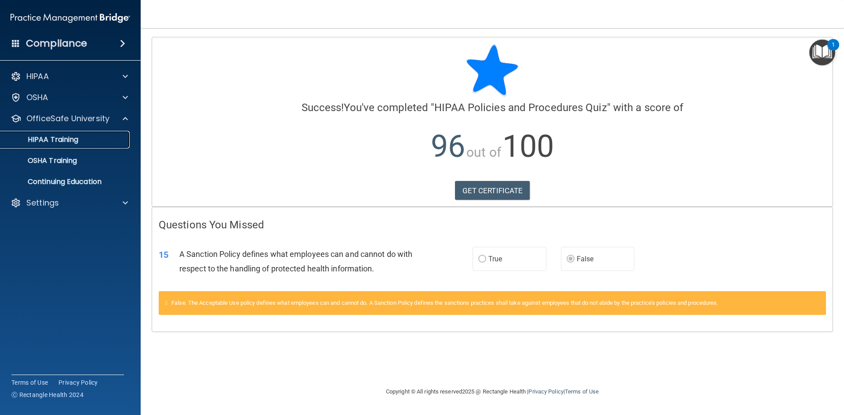
click at [59, 145] on link "HIPAA Training" at bounding box center [60, 140] width 138 height 18
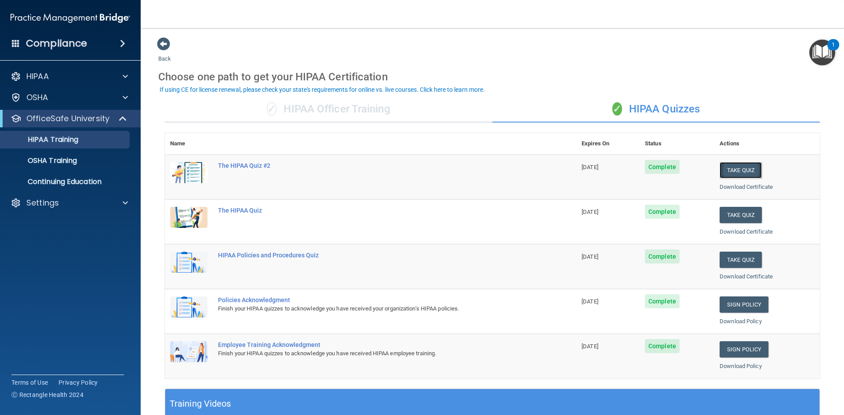
click at [738, 171] on button "Take Quiz" at bounding box center [740, 170] width 42 height 16
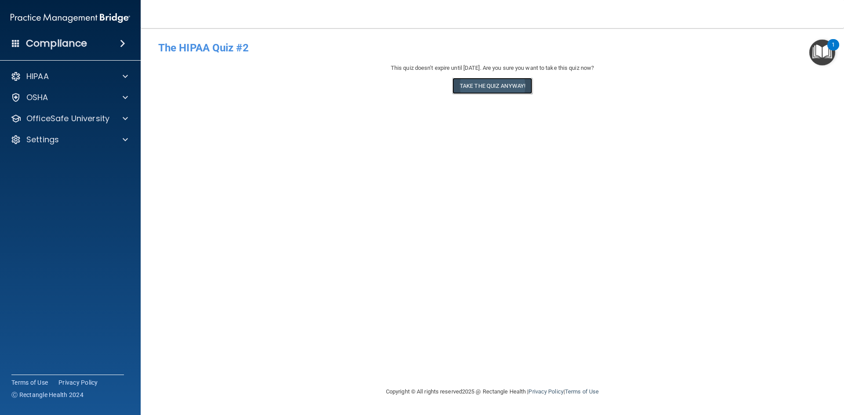
click at [497, 85] on button "Take the quiz anyway!" at bounding box center [492, 86] width 80 height 16
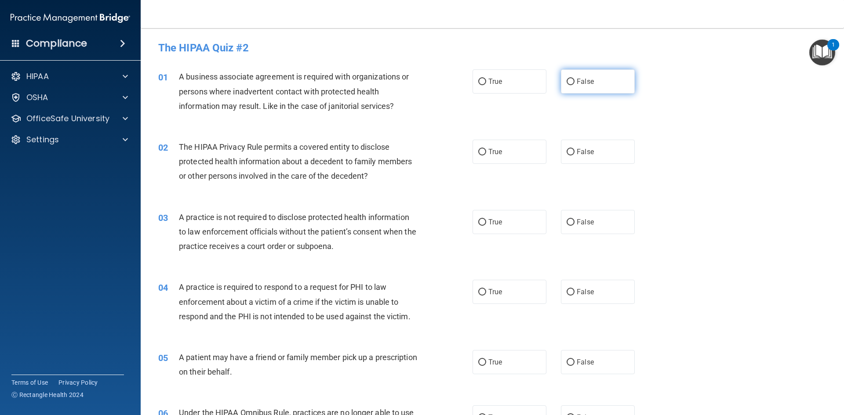
click at [577, 78] on span "False" at bounding box center [585, 81] width 17 height 8
click at [574, 79] on input "False" at bounding box center [570, 82] width 8 height 7
radio input "true"
click at [577, 151] on span "False" at bounding box center [585, 152] width 17 height 8
click at [574, 151] on input "False" at bounding box center [570, 152] width 8 height 7
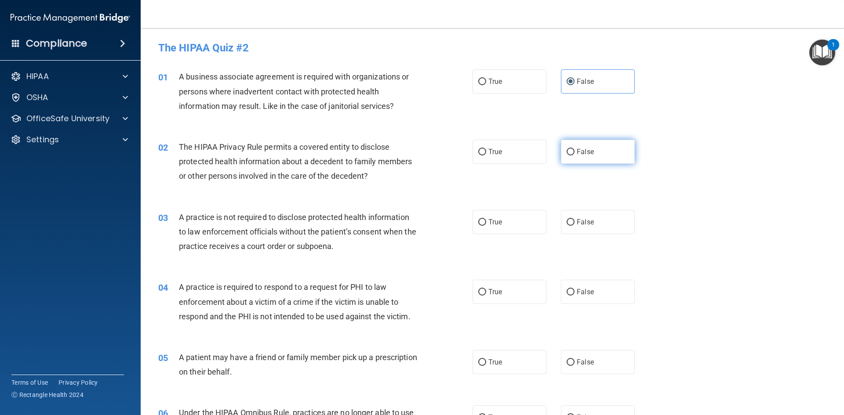
radio input "true"
click at [577, 221] on span "False" at bounding box center [585, 222] width 17 height 8
click at [574, 221] on input "False" at bounding box center [570, 222] width 8 height 7
radio input "true"
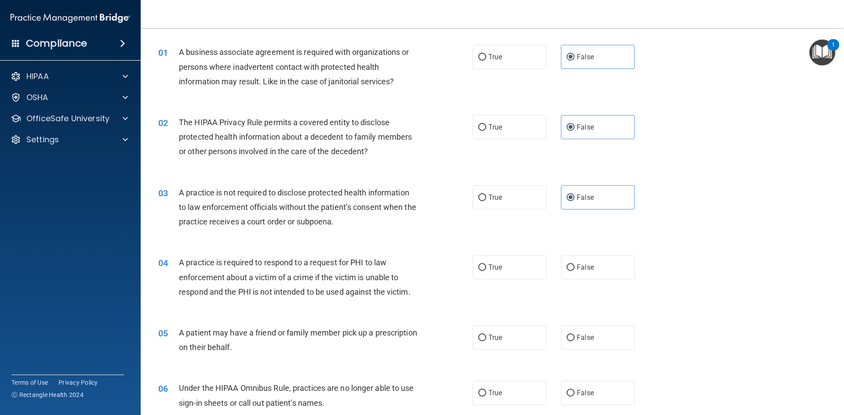
scroll to position [44, 0]
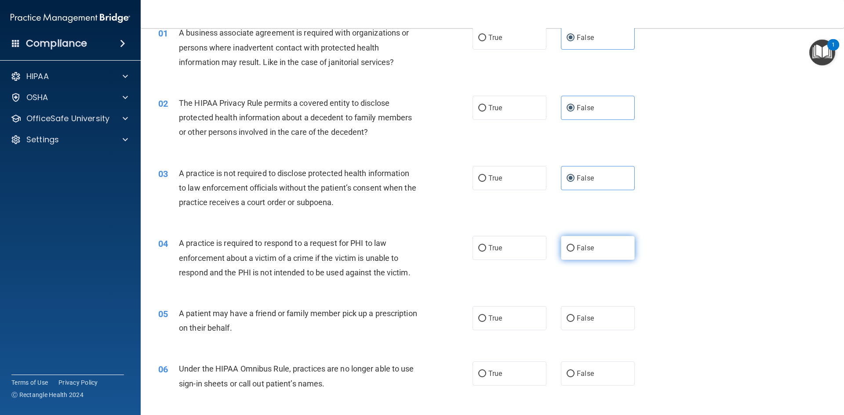
click at [571, 250] on label "False" at bounding box center [598, 248] width 74 height 24
click at [571, 250] on input "False" at bounding box center [570, 248] width 8 height 7
radio input "true"
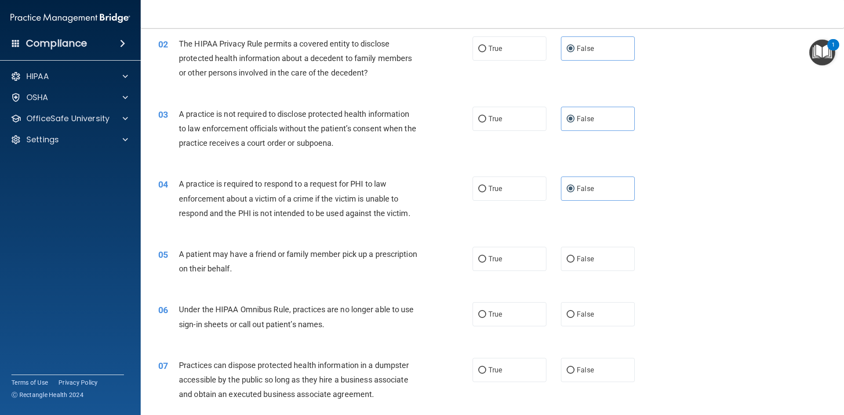
scroll to position [132, 0]
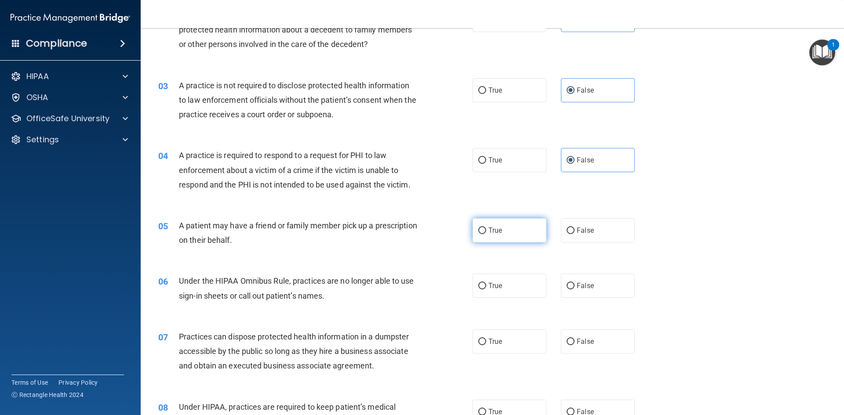
click at [499, 230] on label "True" at bounding box center [509, 230] width 74 height 24
click at [486, 230] on input "True" at bounding box center [482, 231] width 8 height 7
radio input "true"
click at [568, 281] on label "False" at bounding box center [598, 286] width 74 height 24
click at [568, 283] on input "False" at bounding box center [570, 286] width 8 height 7
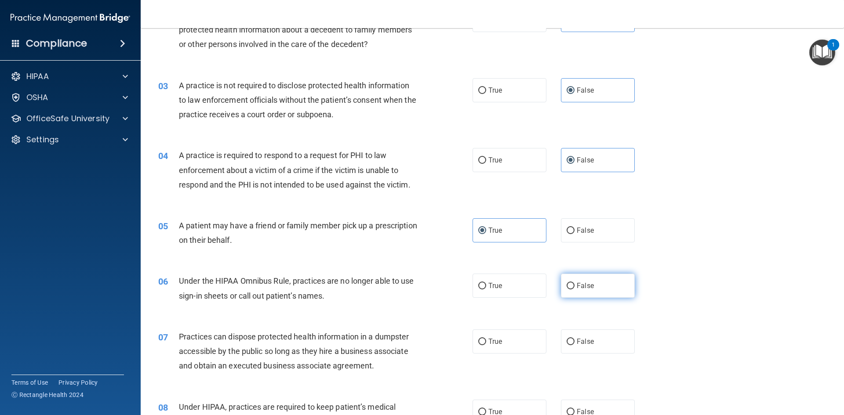
radio input "true"
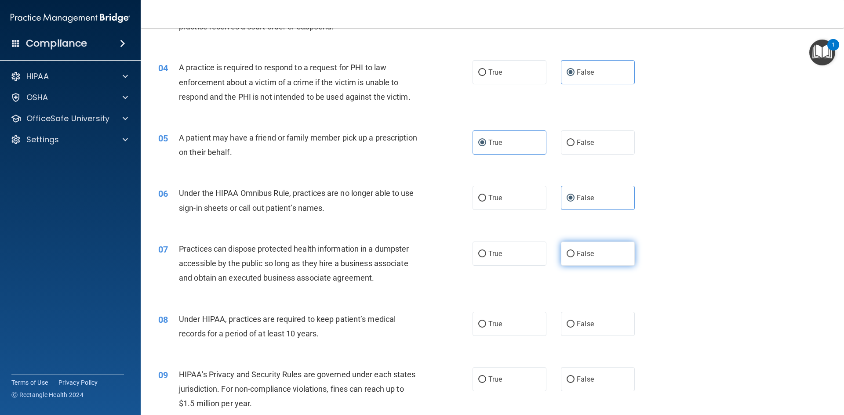
click at [570, 254] on input "False" at bounding box center [570, 254] width 8 height 7
radio input "true"
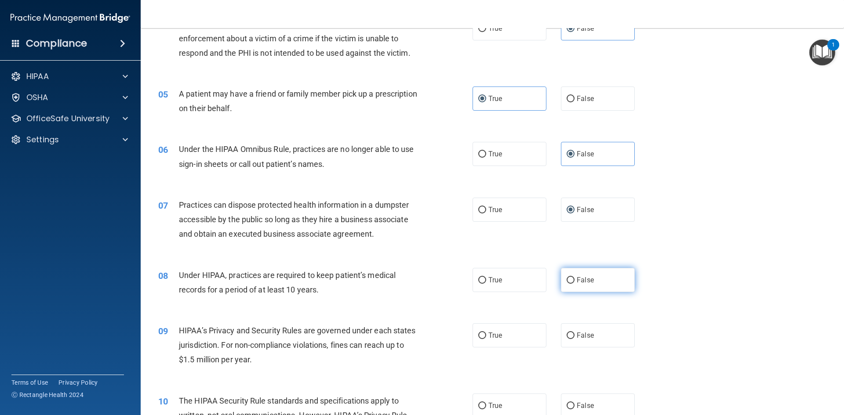
click at [602, 279] on label "False" at bounding box center [598, 280] width 74 height 24
click at [574, 279] on input "False" at bounding box center [570, 280] width 8 height 7
radio input "true"
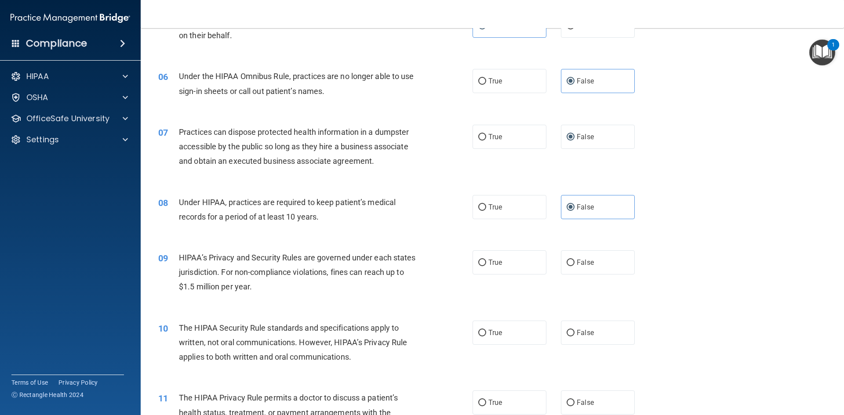
scroll to position [352, 0]
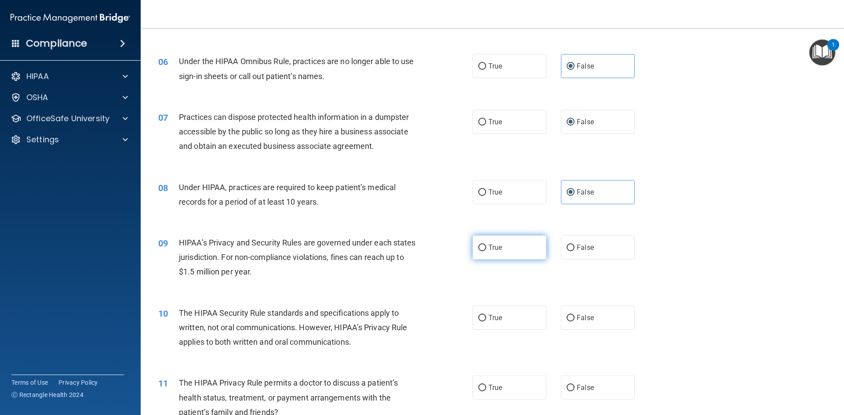
click at [491, 254] on label "True" at bounding box center [509, 248] width 74 height 24
click at [486, 251] on input "True" at bounding box center [482, 248] width 8 height 7
radio input "true"
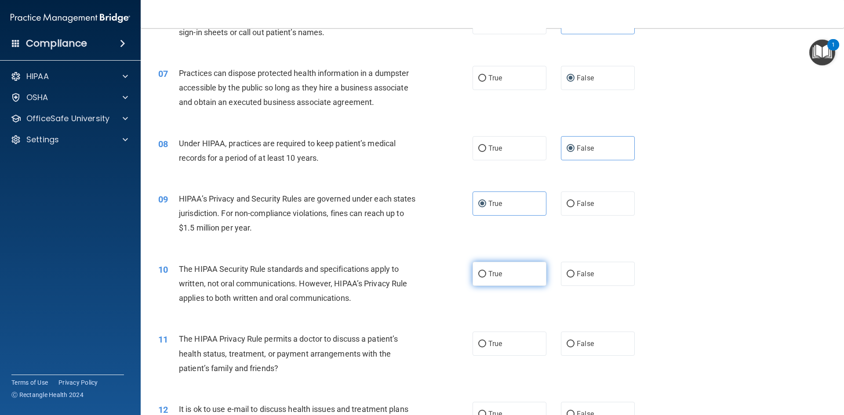
click at [488, 276] on span "True" at bounding box center [495, 274] width 14 height 8
click at [486, 276] on input "True" at bounding box center [482, 274] width 8 height 7
radio input "true"
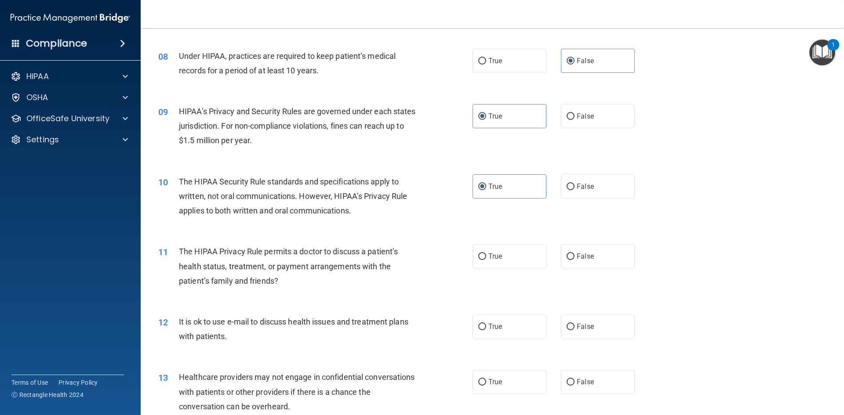
scroll to position [483, 0]
click at [585, 262] on label "False" at bounding box center [598, 256] width 74 height 24
click at [574, 260] on input "False" at bounding box center [570, 256] width 8 height 7
radio input "true"
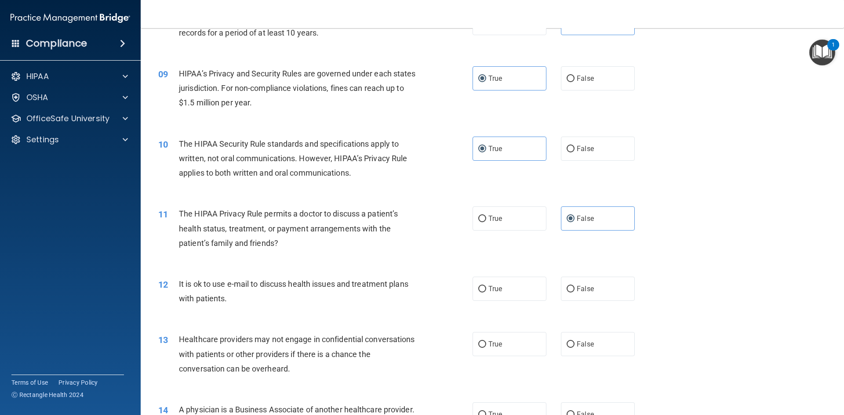
scroll to position [571, 0]
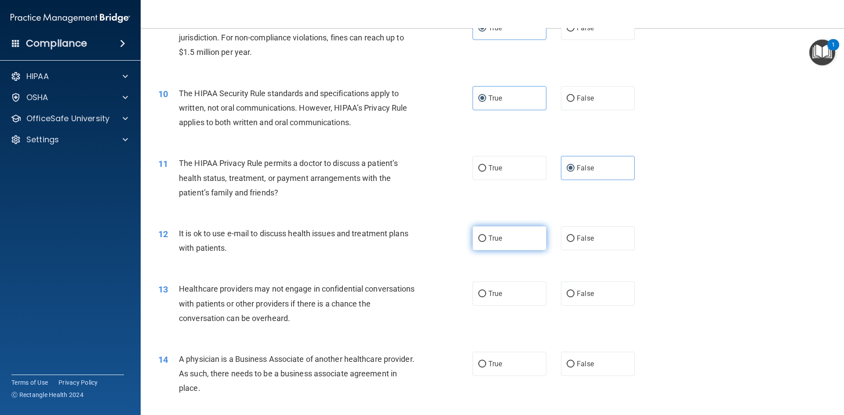
click at [472, 240] on label "True" at bounding box center [509, 238] width 74 height 24
click at [478, 240] on input "True" at bounding box center [482, 239] width 8 height 7
radio input "true"
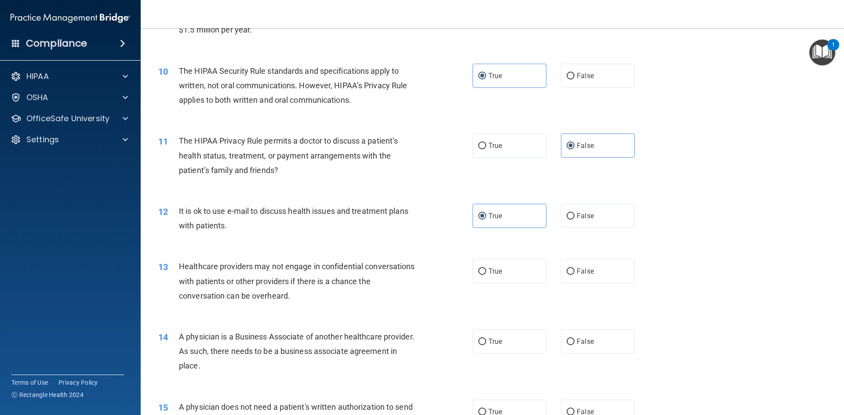
scroll to position [615, 0]
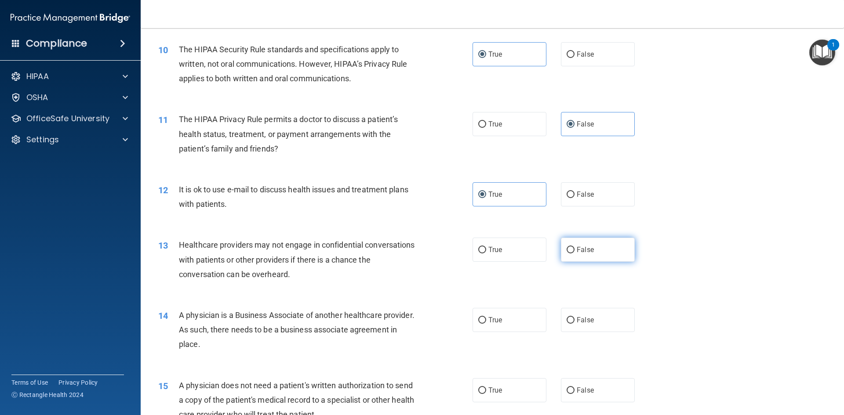
click at [577, 252] on span "False" at bounding box center [585, 250] width 17 height 8
click at [573, 252] on input "False" at bounding box center [570, 250] width 8 height 7
radio input "true"
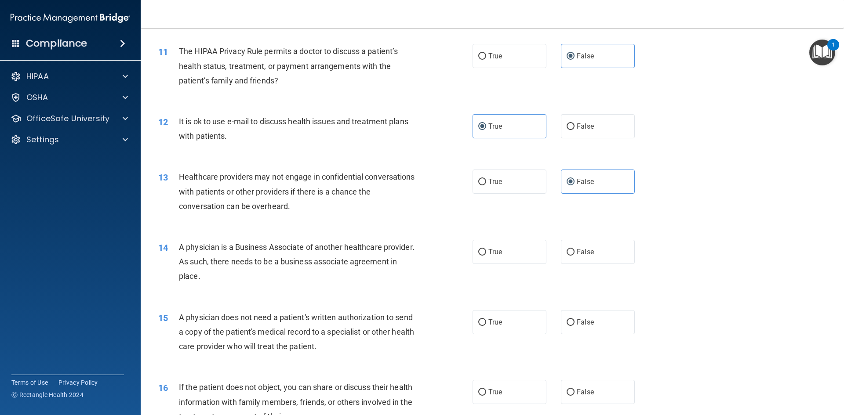
scroll to position [703, 0]
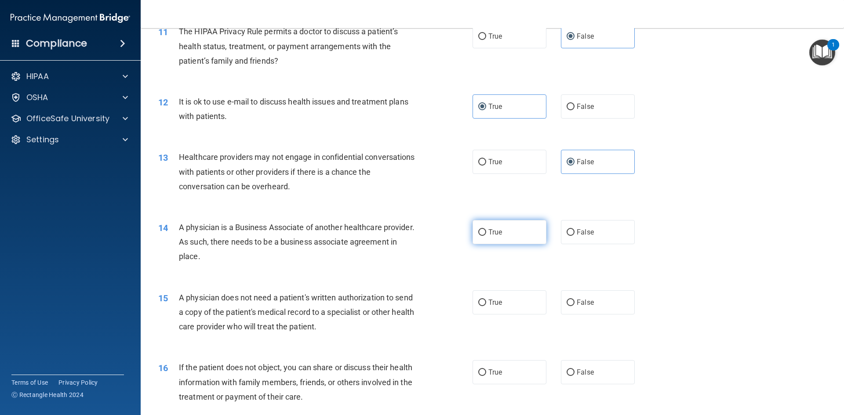
click at [496, 238] on label "True" at bounding box center [509, 232] width 74 height 24
click at [486, 236] on input "True" at bounding box center [482, 232] width 8 height 7
radio input "true"
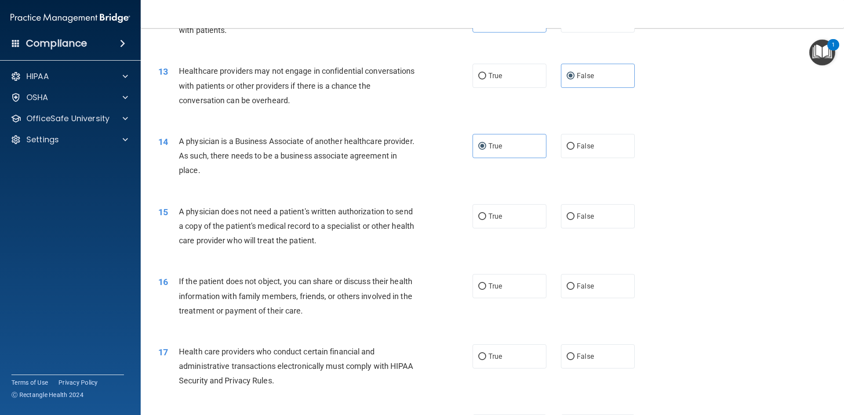
scroll to position [791, 0]
click at [493, 208] on label "True" at bounding box center [509, 215] width 74 height 24
click at [486, 212] on input "True" at bounding box center [482, 215] width 8 height 7
radio input "true"
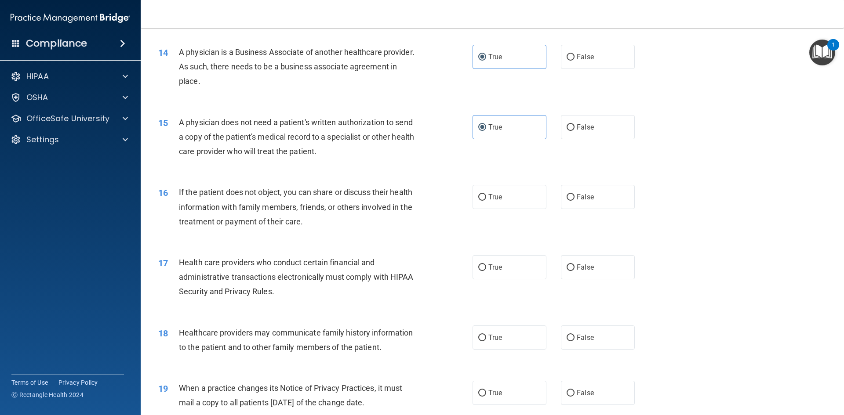
scroll to position [879, 0]
click at [482, 201] on label "True" at bounding box center [509, 197] width 74 height 24
click at [482, 200] on input "True" at bounding box center [482, 197] width 8 height 7
radio input "true"
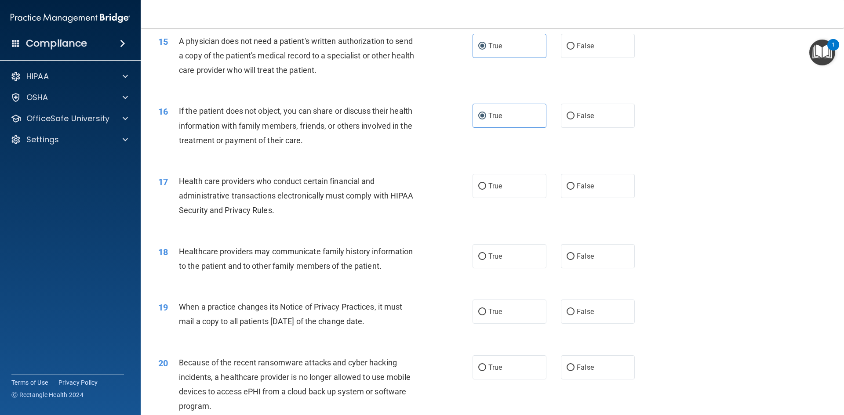
scroll to position [967, 0]
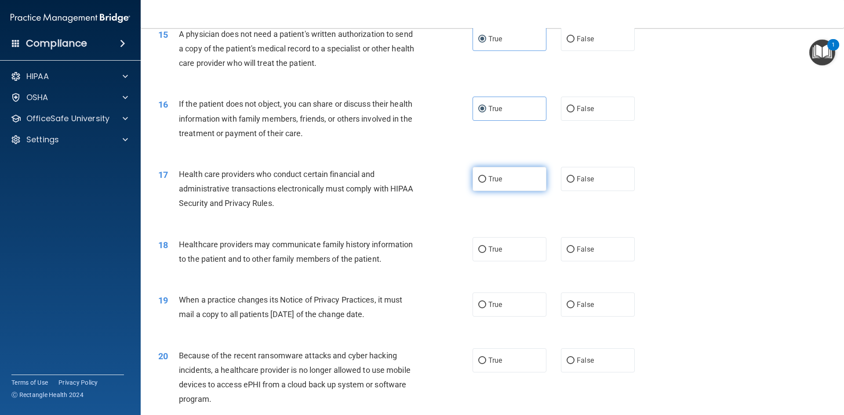
click at [482, 189] on label "True" at bounding box center [509, 179] width 74 height 24
click at [482, 183] on input "True" at bounding box center [482, 179] width 8 height 7
radio input "true"
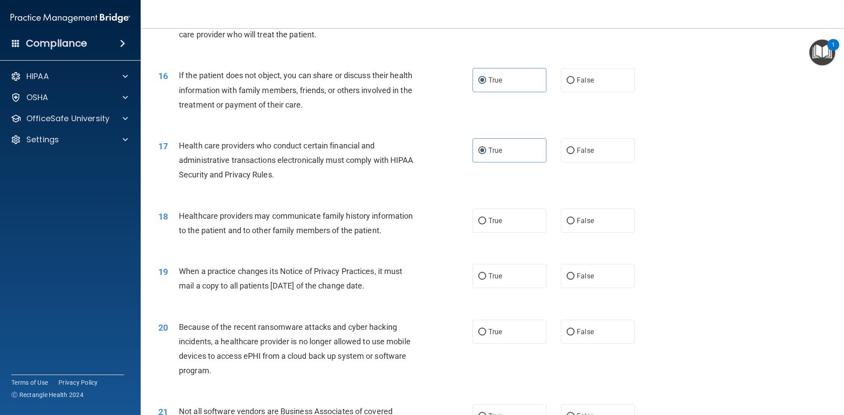
scroll to position [1011, 0]
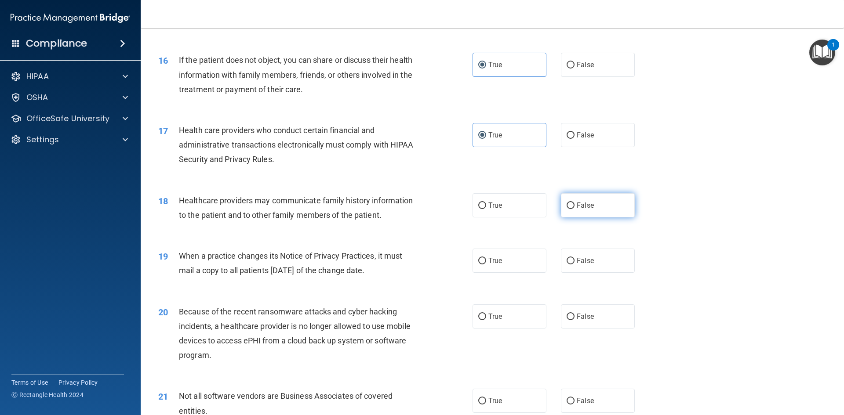
click at [583, 207] on span "False" at bounding box center [585, 205] width 17 height 8
click at [574, 207] on input "False" at bounding box center [570, 206] width 8 height 7
radio input "true"
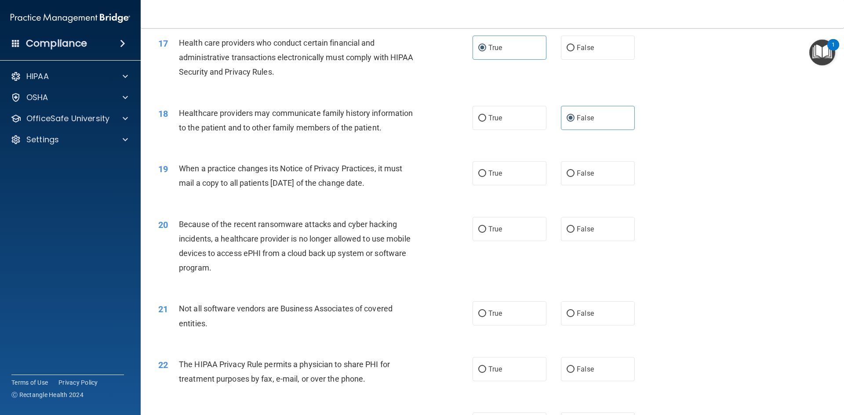
scroll to position [1099, 0]
click at [488, 169] on span "True" at bounding box center [495, 173] width 14 height 8
click at [486, 170] on input "True" at bounding box center [482, 173] width 8 height 7
radio input "true"
click at [594, 229] on label "False" at bounding box center [598, 229] width 74 height 24
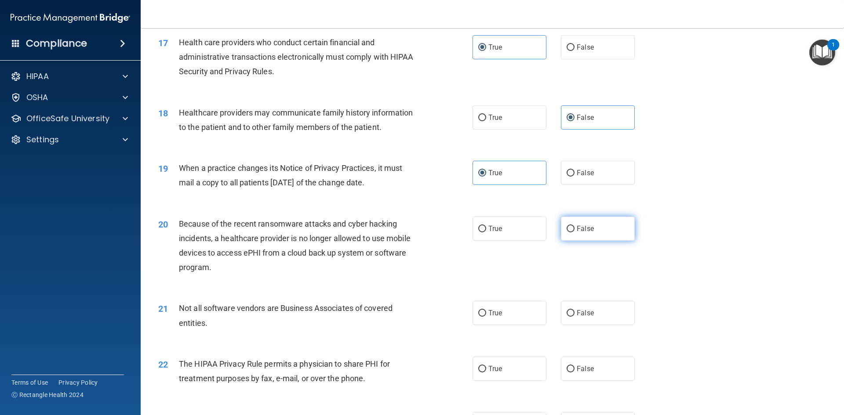
click at [574, 229] on input "False" at bounding box center [570, 229] width 8 height 7
radio input "true"
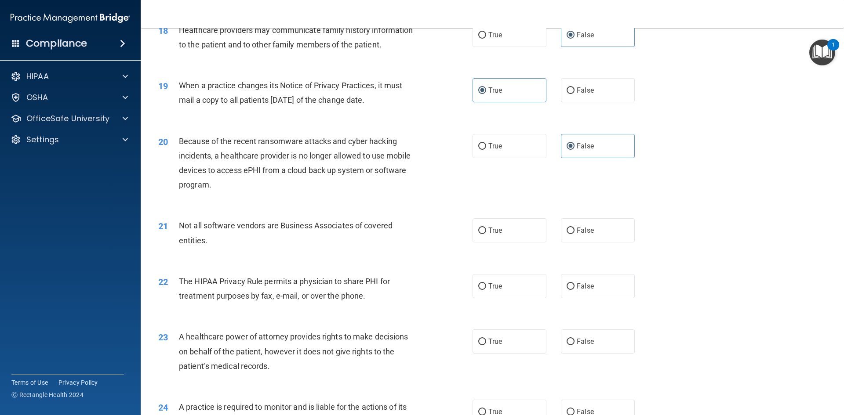
scroll to position [1186, 0]
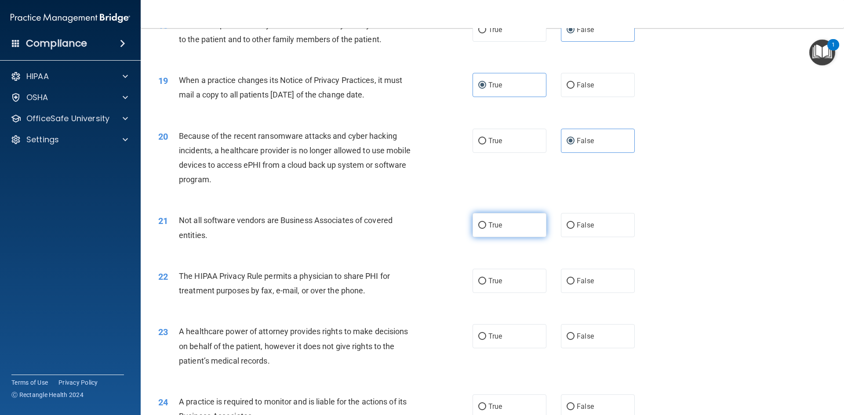
click at [509, 222] on label "True" at bounding box center [509, 225] width 74 height 24
click at [486, 222] on input "True" at bounding box center [482, 225] width 8 height 7
radio input "true"
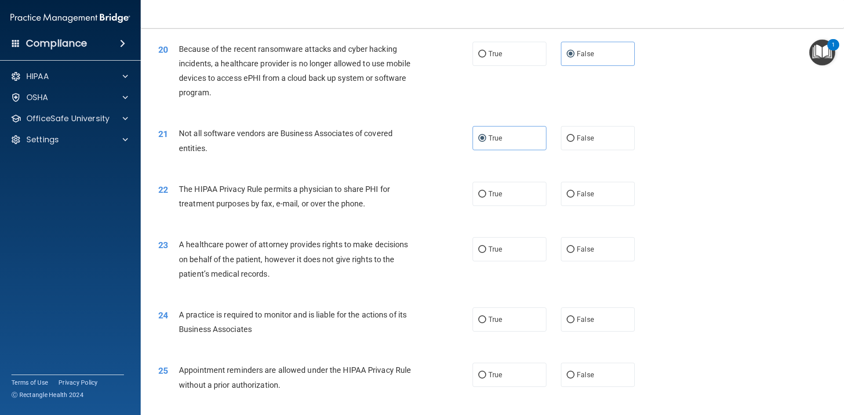
scroll to position [1274, 0]
click at [488, 196] on span "True" at bounding box center [495, 193] width 14 height 8
click at [486, 196] on input "True" at bounding box center [482, 193] width 8 height 7
radio input "true"
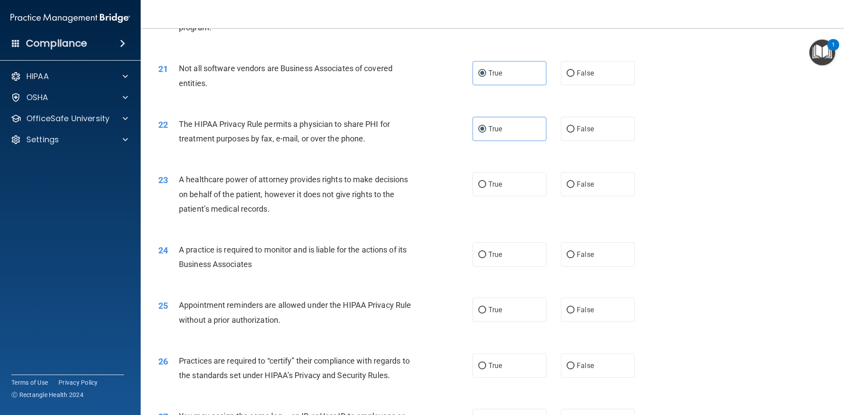
scroll to position [1362, 0]
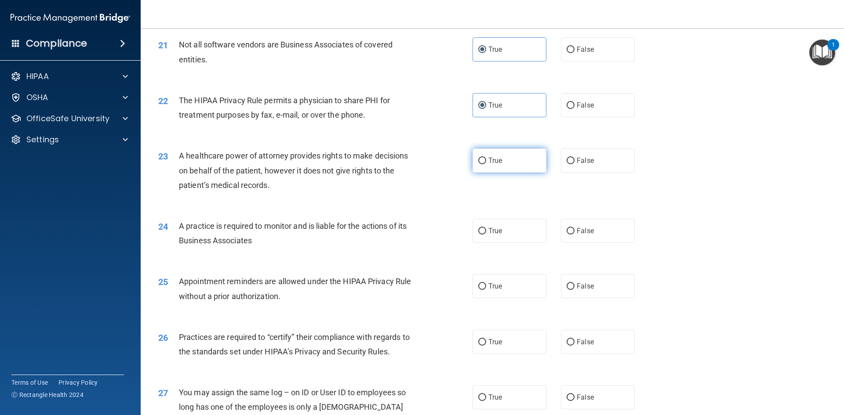
click at [508, 166] on label "True" at bounding box center [509, 161] width 74 height 24
click at [486, 164] on input "True" at bounding box center [482, 161] width 8 height 7
radio input "true"
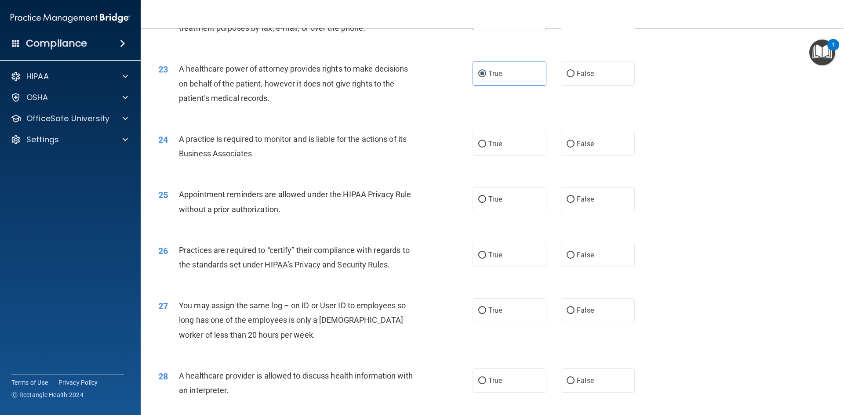
scroll to position [1450, 0]
click at [500, 154] on label "True" at bounding box center [509, 143] width 74 height 24
click at [486, 147] on input "True" at bounding box center [482, 143] width 8 height 7
radio input "true"
click at [497, 196] on span "True" at bounding box center [495, 198] width 14 height 8
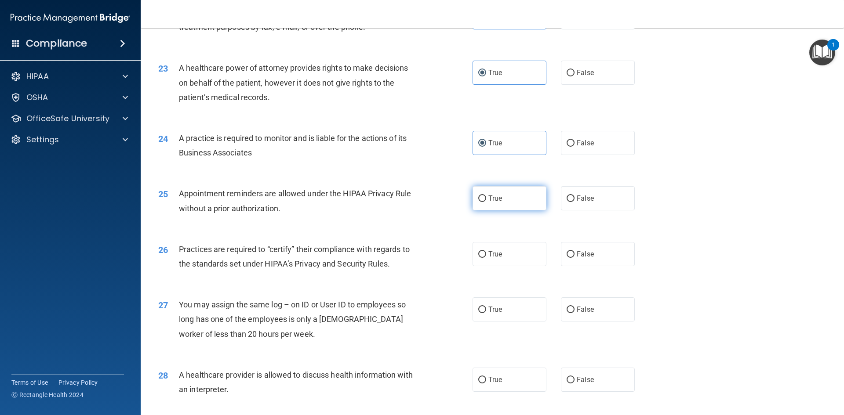
click at [486, 196] on input "True" at bounding box center [482, 199] width 8 height 7
radio input "true"
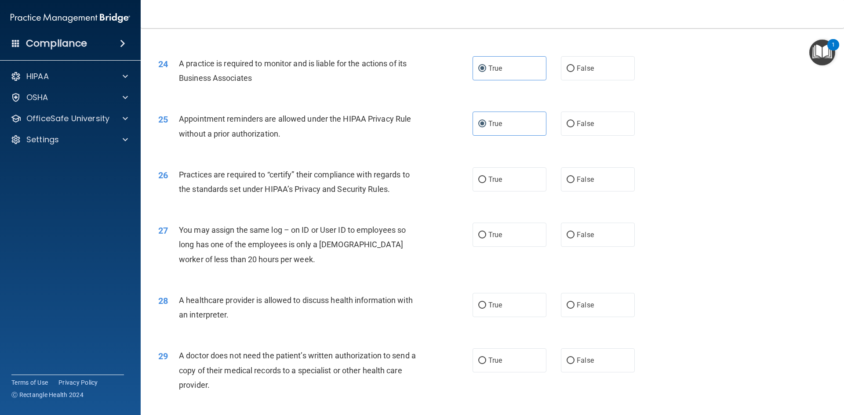
scroll to position [1538, 0]
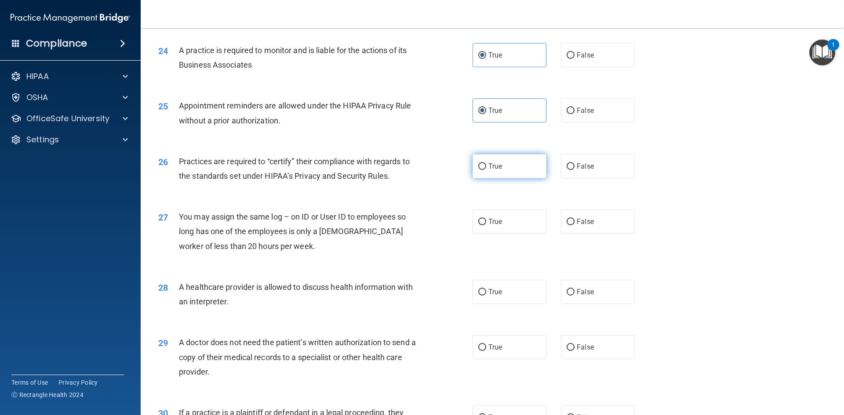
click at [499, 171] on label "True" at bounding box center [509, 166] width 74 height 24
click at [486, 170] on input "True" at bounding box center [482, 166] width 8 height 7
radio input "true"
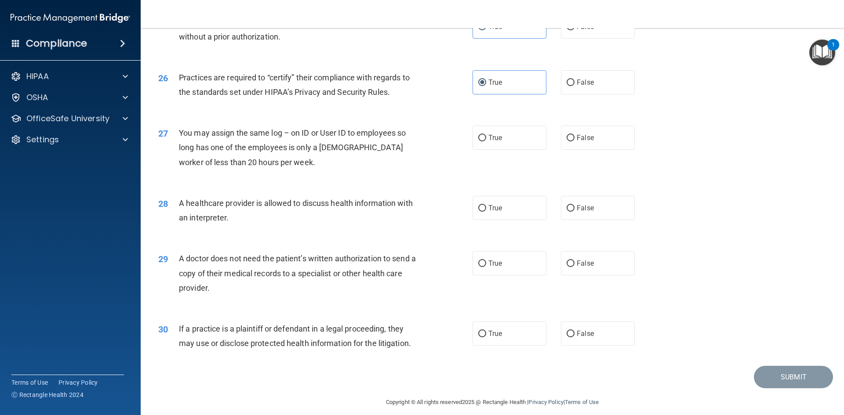
scroll to position [1626, 0]
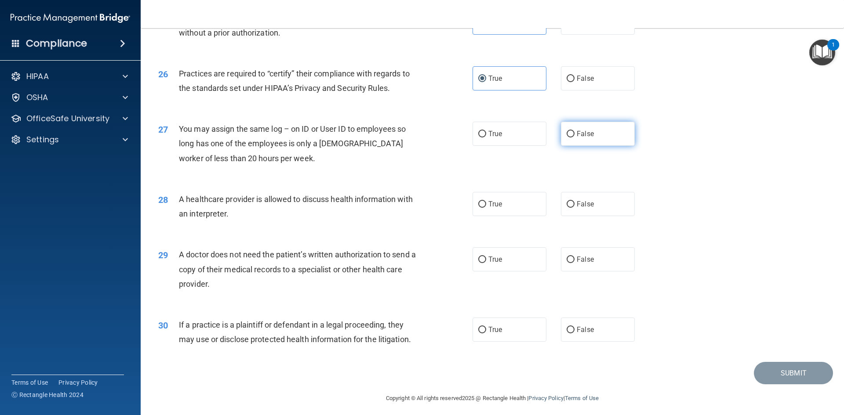
click at [566, 134] on input "False" at bounding box center [570, 134] width 8 height 7
radio input "true"
click at [506, 207] on label "True" at bounding box center [509, 204] width 74 height 24
click at [486, 207] on input "True" at bounding box center [482, 204] width 8 height 7
radio input "true"
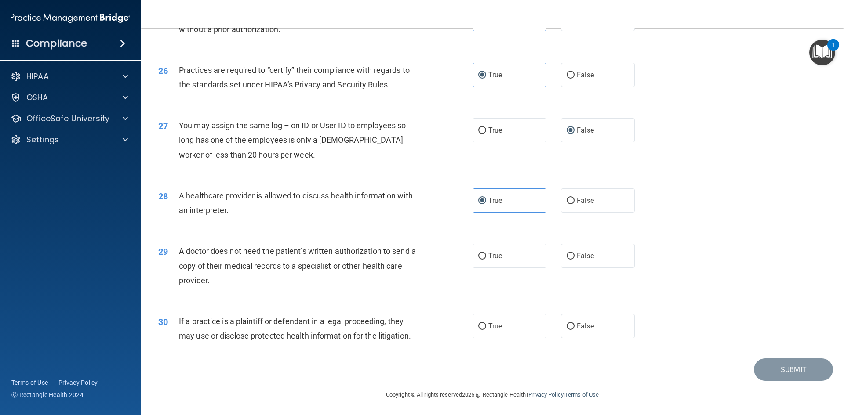
scroll to position [1630, 0]
click at [497, 260] on label "True" at bounding box center [509, 255] width 74 height 24
click at [486, 259] on input "True" at bounding box center [482, 255] width 8 height 7
radio input "true"
click at [508, 333] on label "True" at bounding box center [509, 325] width 74 height 24
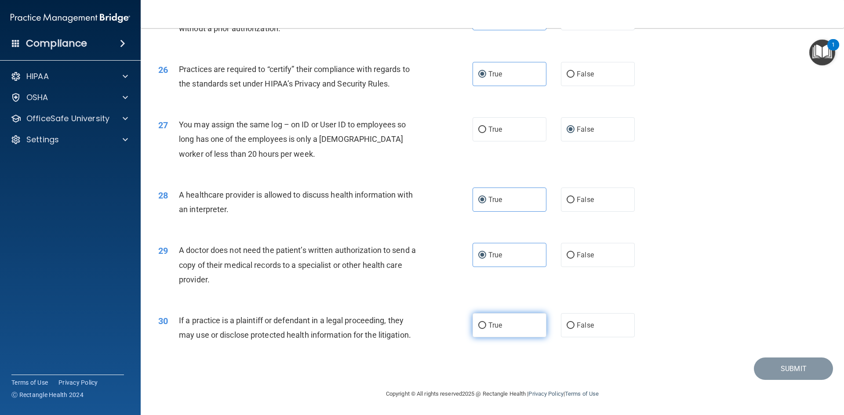
click at [486, 329] on input "True" at bounding box center [482, 326] width 8 height 7
radio input "true"
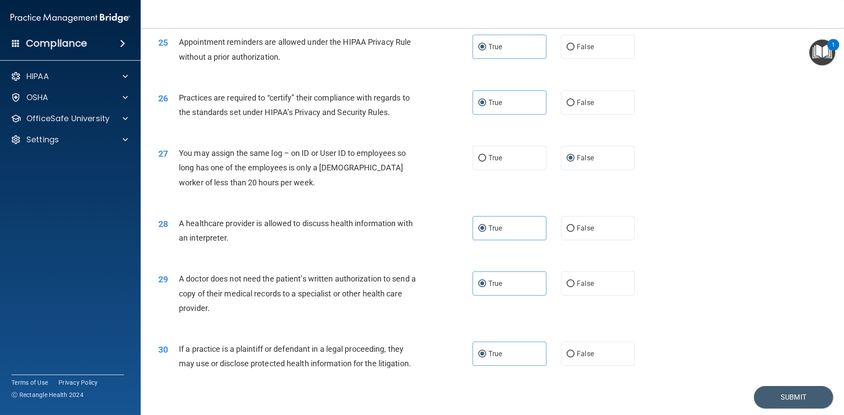
scroll to position [1586, 0]
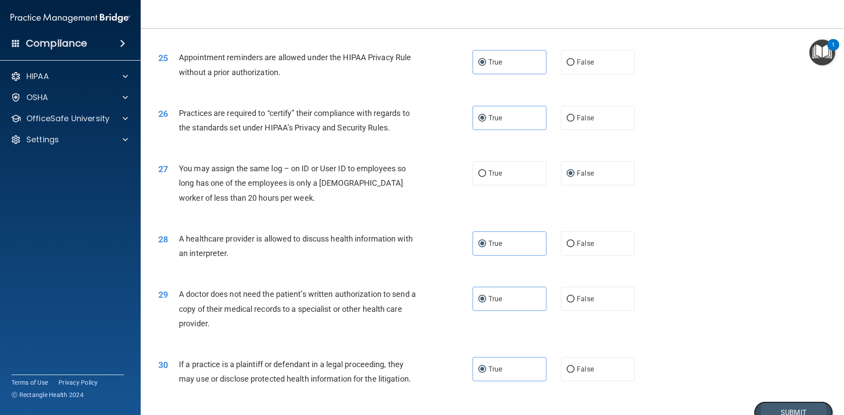
click at [784, 411] on button "Submit" at bounding box center [793, 413] width 79 height 22
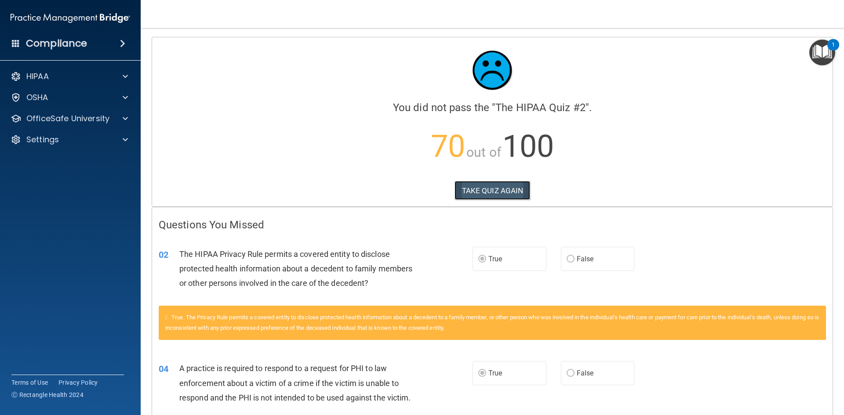
click at [501, 196] on button "TAKE QUIZ AGAIN" at bounding box center [492, 190] width 76 height 19
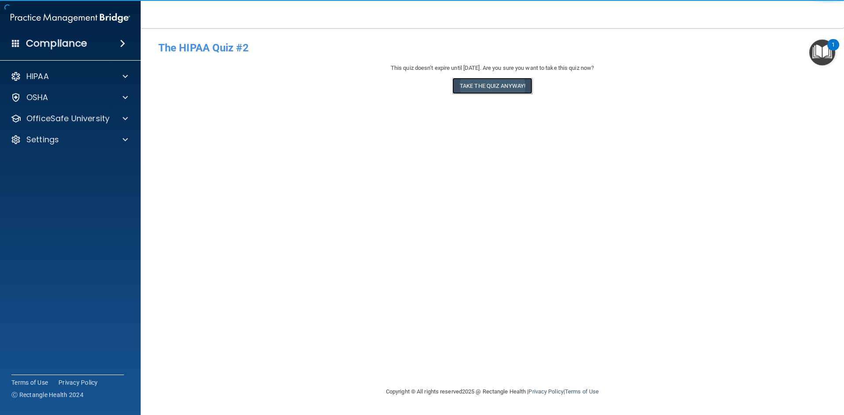
click at [500, 90] on button "Take the quiz anyway!" at bounding box center [492, 86] width 80 height 16
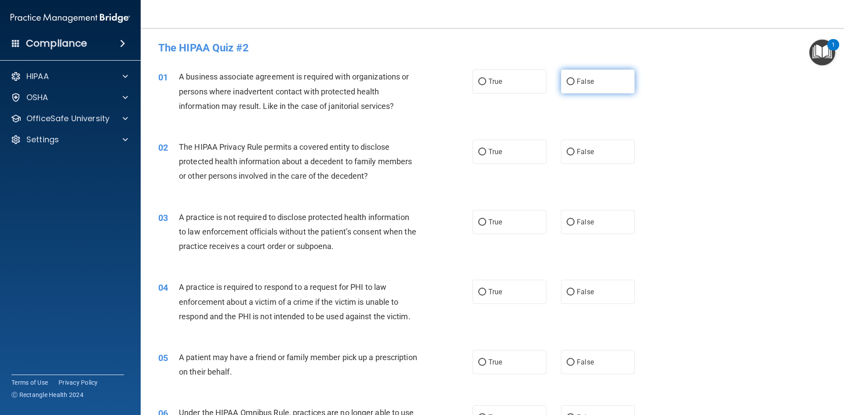
click at [589, 86] on label "False" at bounding box center [598, 81] width 74 height 24
click at [574, 85] on input "False" at bounding box center [570, 82] width 8 height 7
radio input "true"
click at [490, 150] on span "True" at bounding box center [495, 152] width 14 height 8
click at [486, 150] on input "True" at bounding box center [482, 152] width 8 height 7
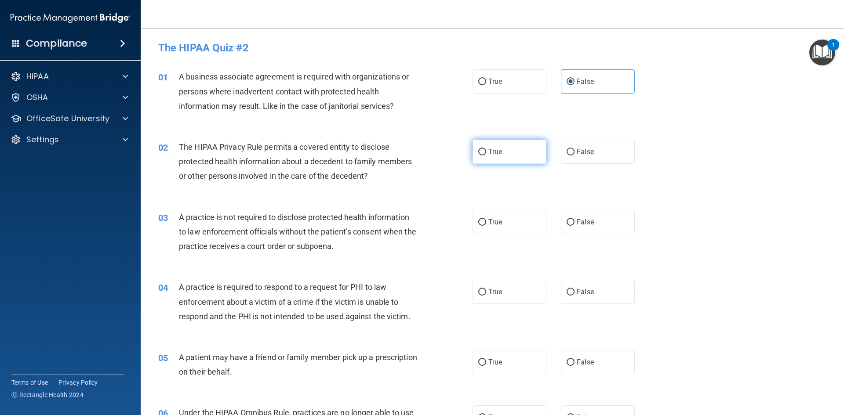
radio input "true"
click at [577, 221] on span "False" at bounding box center [585, 222] width 17 height 8
click at [573, 221] on input "False" at bounding box center [570, 222] width 8 height 7
radio input "true"
click at [488, 293] on span "True" at bounding box center [495, 292] width 14 height 8
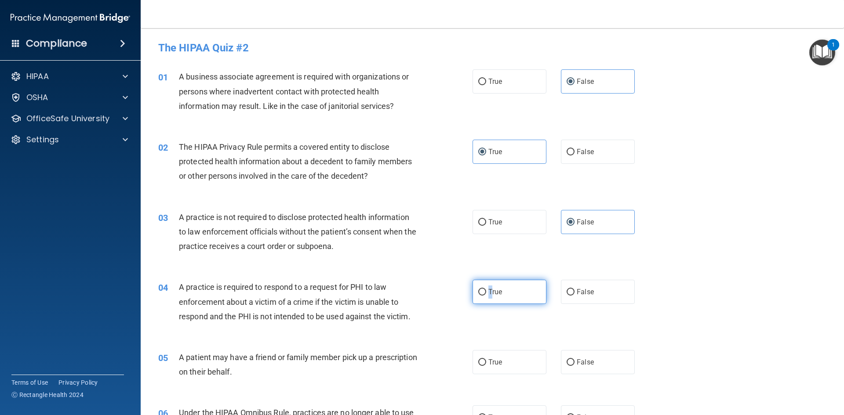
click at [481, 292] on input "True" at bounding box center [482, 292] width 8 height 7
radio input "true"
click at [508, 295] on label "True" at bounding box center [509, 292] width 74 height 24
click at [486, 295] on input "True" at bounding box center [482, 292] width 8 height 7
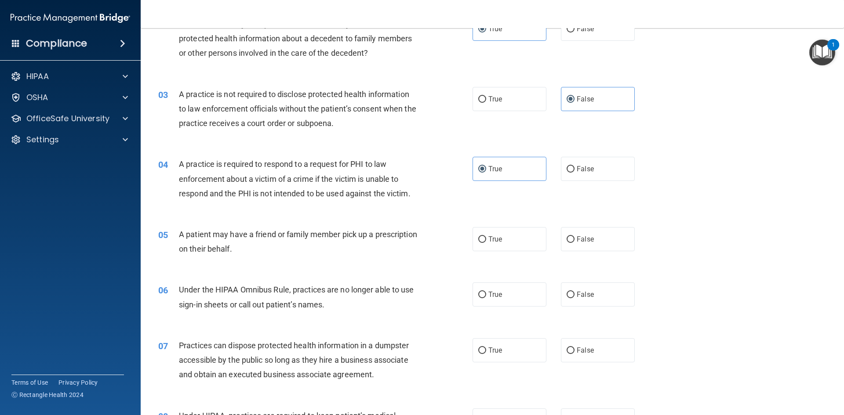
scroll to position [132, 0]
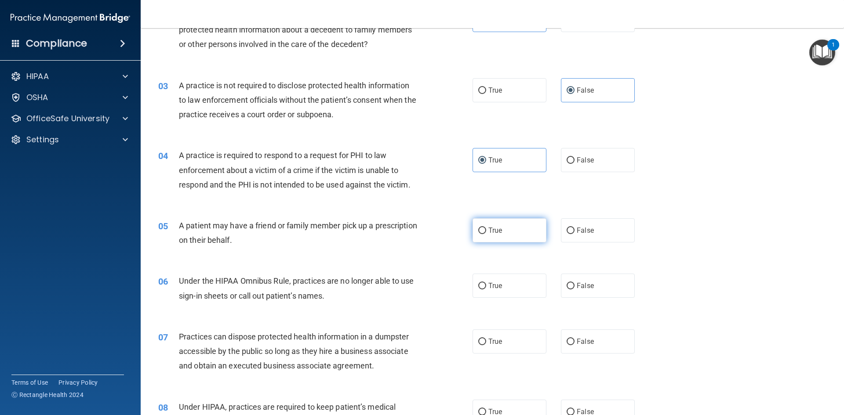
click at [488, 230] on span "True" at bounding box center [495, 230] width 14 height 8
click at [486, 230] on input "True" at bounding box center [482, 231] width 8 height 7
radio input "true"
click at [577, 287] on span "False" at bounding box center [585, 286] width 17 height 8
click at [574, 287] on input "False" at bounding box center [570, 286] width 8 height 7
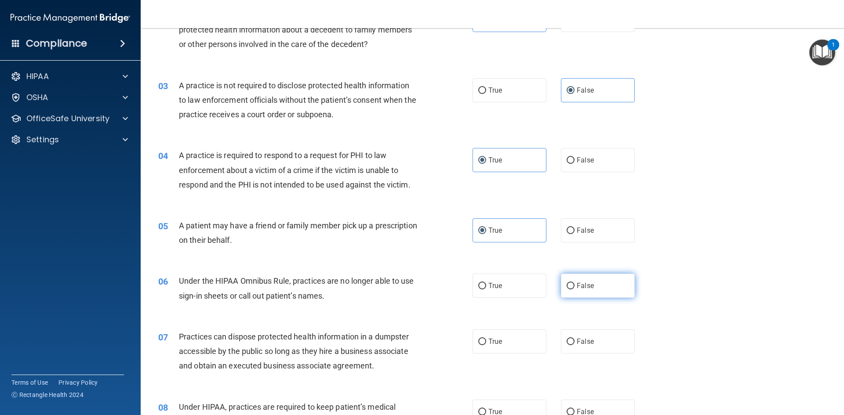
radio input "true"
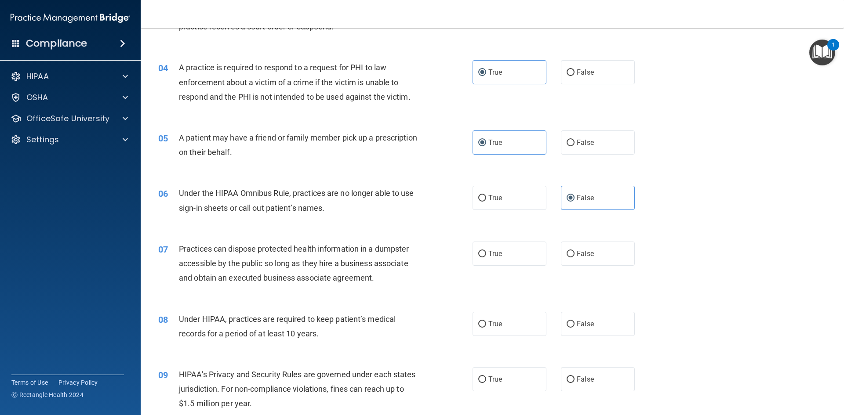
scroll to position [264, 0]
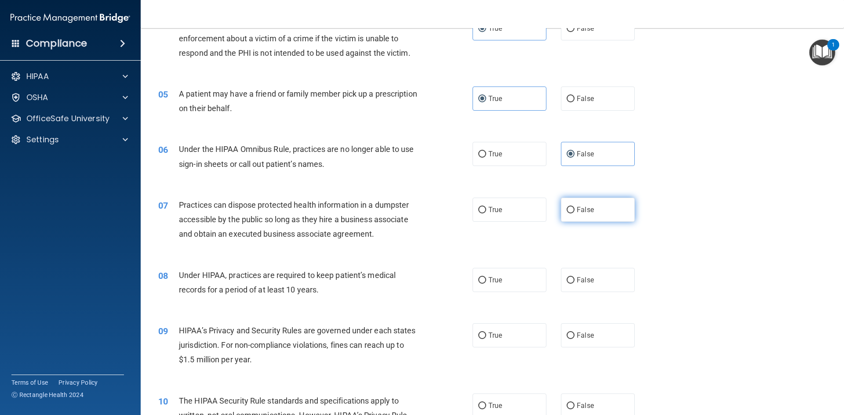
click at [584, 211] on span "False" at bounding box center [585, 210] width 17 height 8
click at [574, 211] on input "False" at bounding box center [570, 210] width 8 height 7
radio input "true"
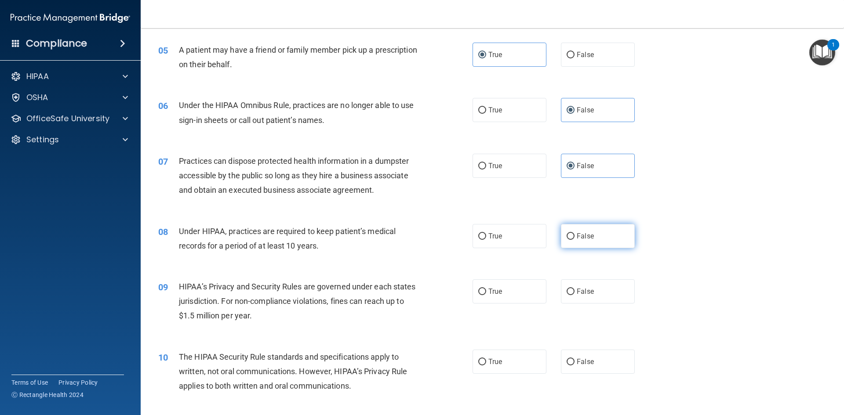
click at [573, 241] on label "False" at bounding box center [598, 236] width 74 height 24
click at [573, 240] on input "False" at bounding box center [570, 236] width 8 height 7
radio input "true"
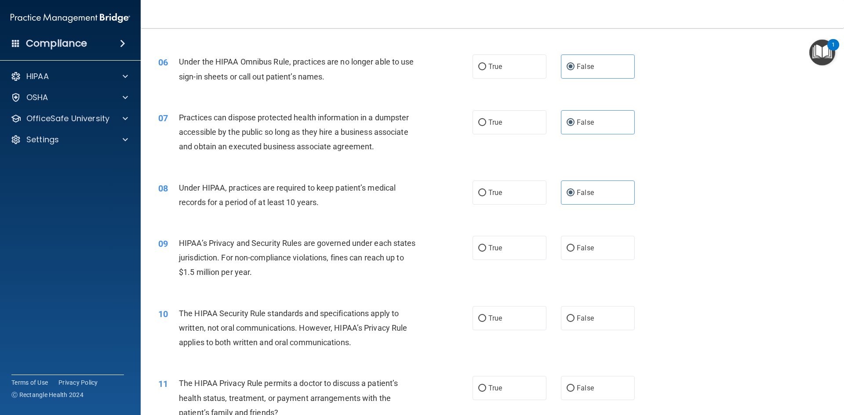
scroll to position [352, 0]
click at [585, 245] on span "False" at bounding box center [585, 247] width 17 height 8
click at [574, 245] on input "False" at bounding box center [570, 248] width 8 height 7
radio input "true"
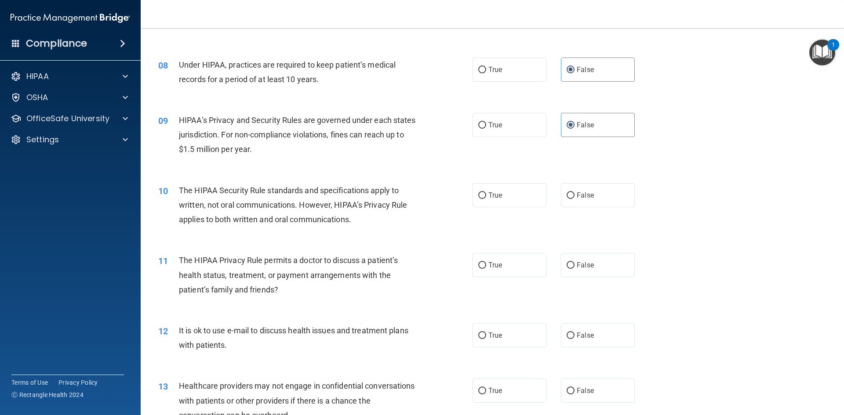
scroll to position [483, 0]
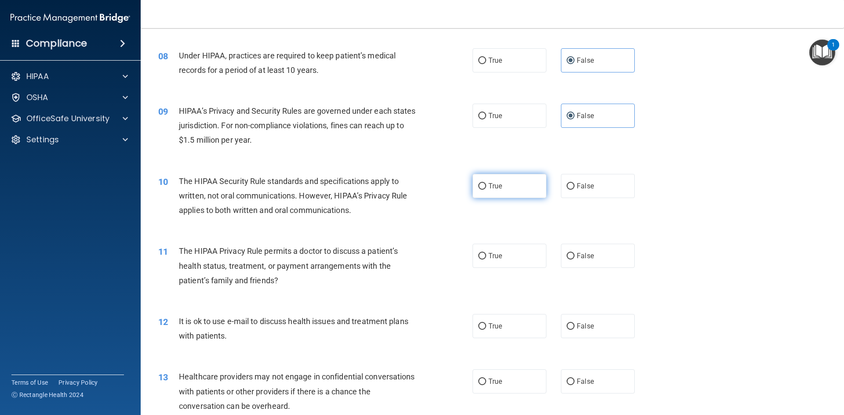
click at [493, 186] on span "True" at bounding box center [495, 186] width 14 height 8
click at [486, 186] on input "True" at bounding box center [482, 186] width 8 height 7
radio input "true"
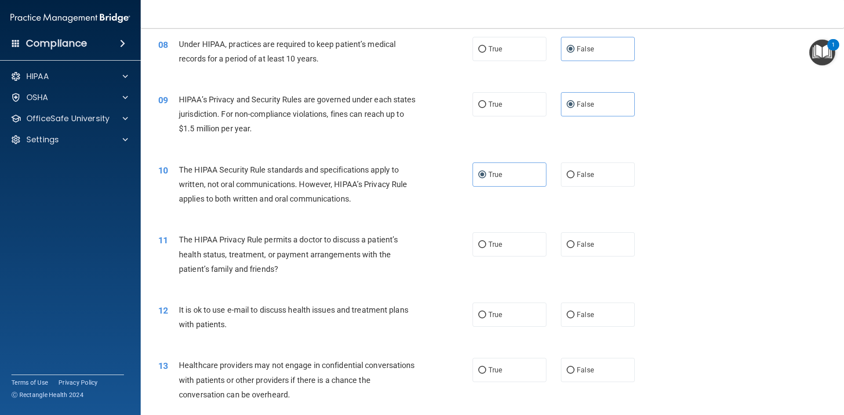
scroll to position [527, 0]
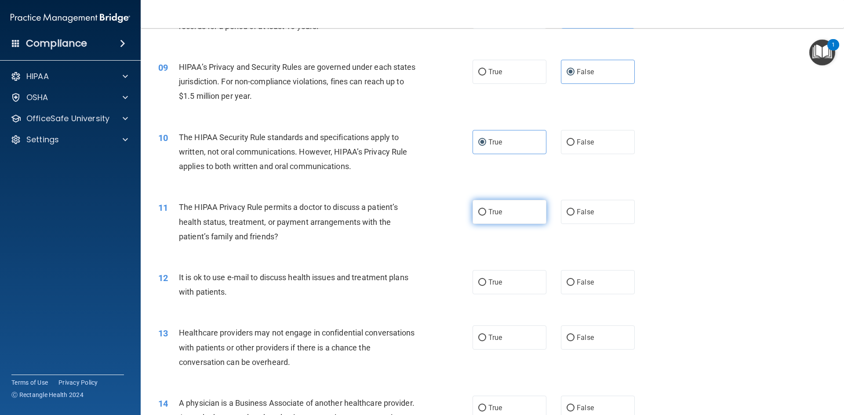
click at [490, 212] on span "True" at bounding box center [495, 212] width 14 height 8
click at [486, 212] on input "True" at bounding box center [482, 212] width 8 height 7
radio input "true"
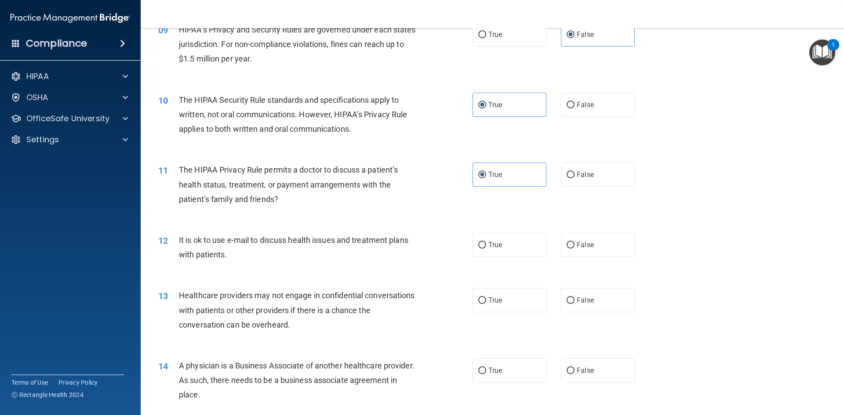
scroll to position [615, 0]
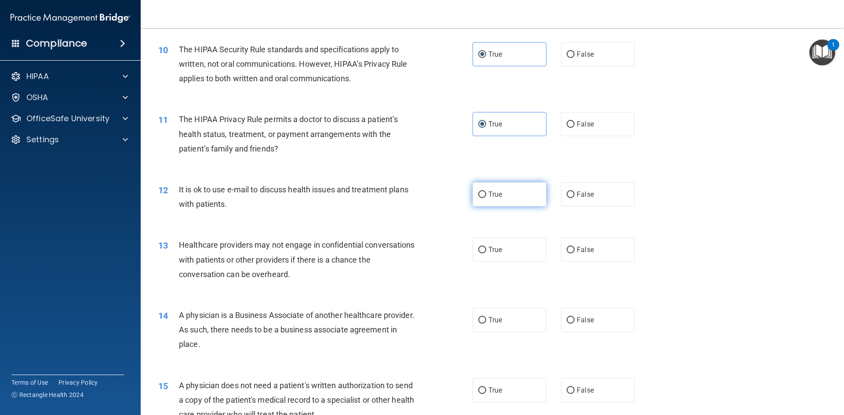
click at [495, 193] on span "True" at bounding box center [495, 194] width 14 height 8
click at [486, 193] on input "True" at bounding box center [482, 195] width 8 height 7
radio input "true"
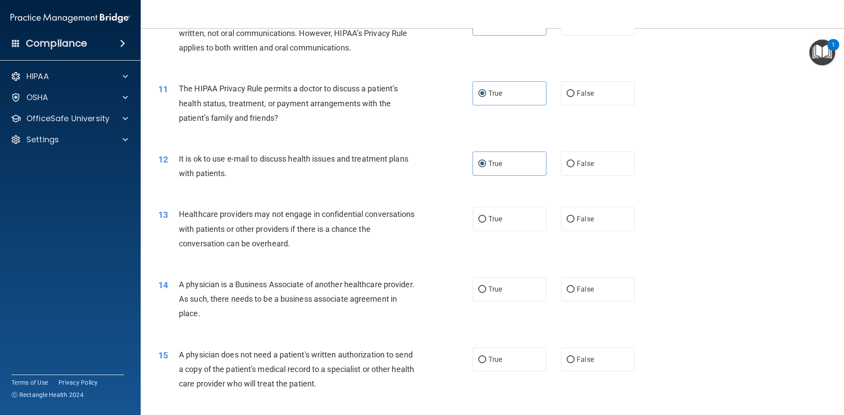
scroll to position [659, 0]
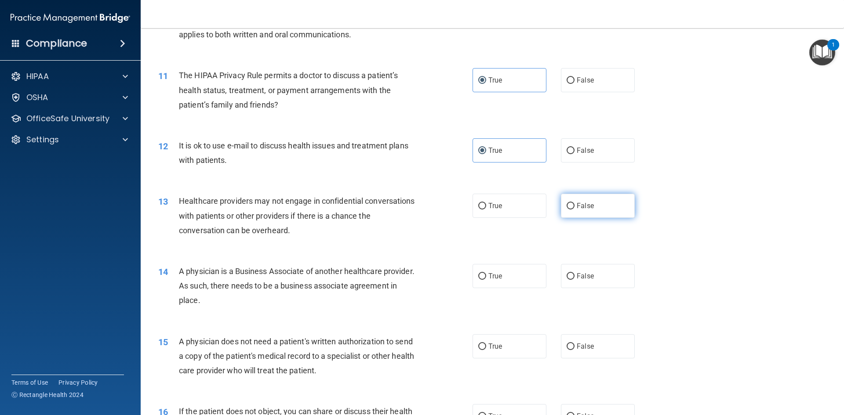
click at [577, 208] on span "False" at bounding box center [585, 206] width 17 height 8
click at [573, 208] on input "False" at bounding box center [570, 206] width 8 height 7
radio input "true"
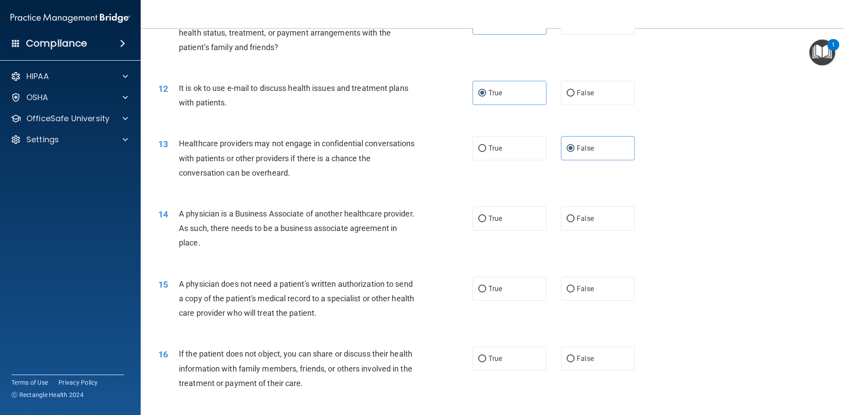
scroll to position [747, 0]
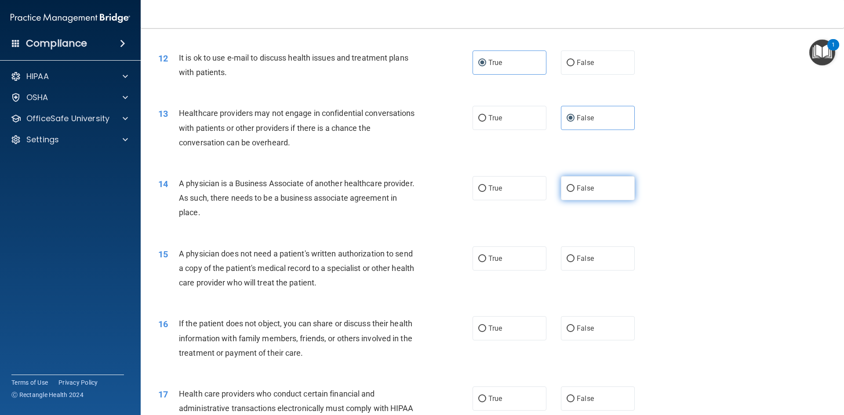
click at [571, 187] on label "False" at bounding box center [598, 188] width 74 height 24
click at [571, 187] on input "False" at bounding box center [570, 188] width 8 height 7
radio input "true"
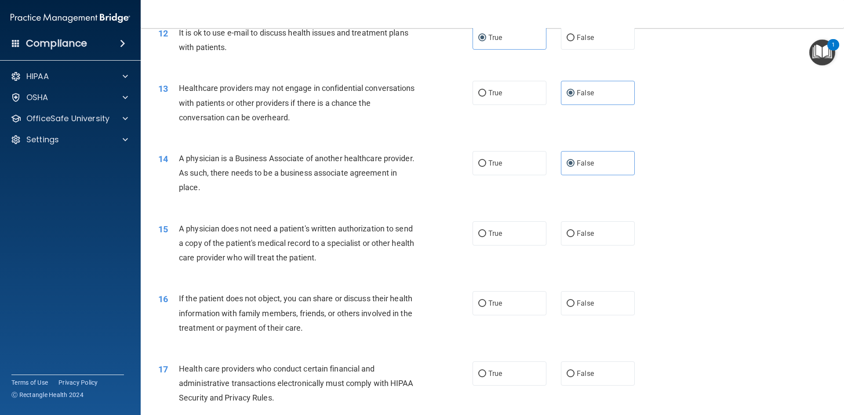
scroll to position [835, 0]
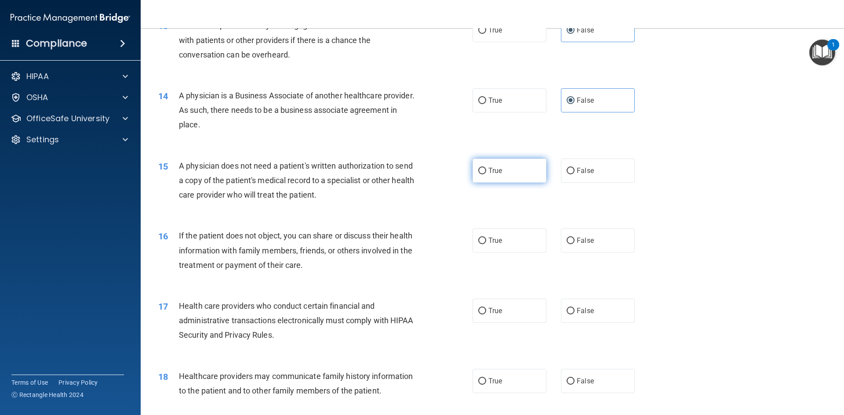
click at [476, 175] on label "True" at bounding box center [509, 171] width 74 height 24
click at [478, 174] on input "True" at bounding box center [482, 171] width 8 height 7
radio input "true"
click at [481, 238] on input "True" at bounding box center [482, 241] width 8 height 7
radio input "true"
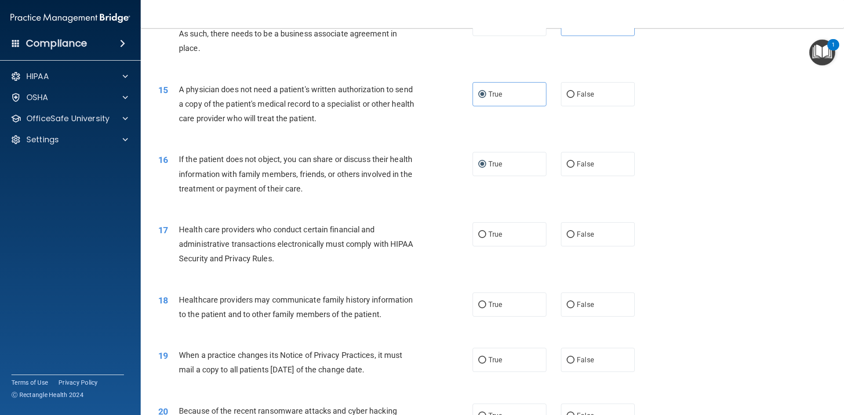
scroll to position [967, 0]
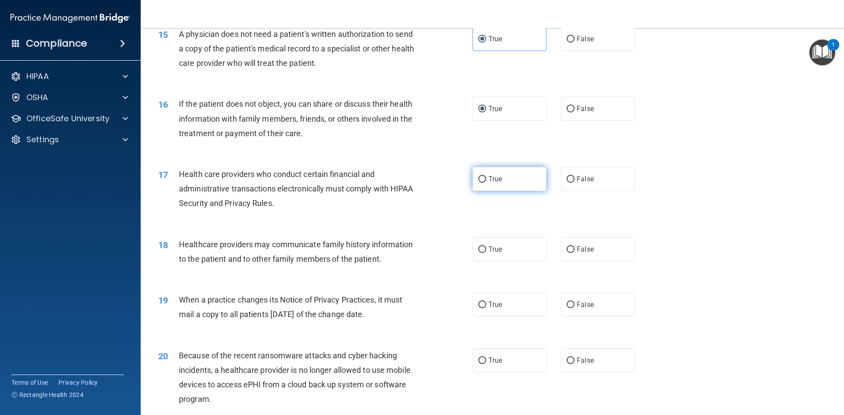
click at [491, 179] on span "True" at bounding box center [495, 179] width 14 height 8
click at [486, 179] on input "True" at bounding box center [482, 179] width 8 height 7
radio input "true"
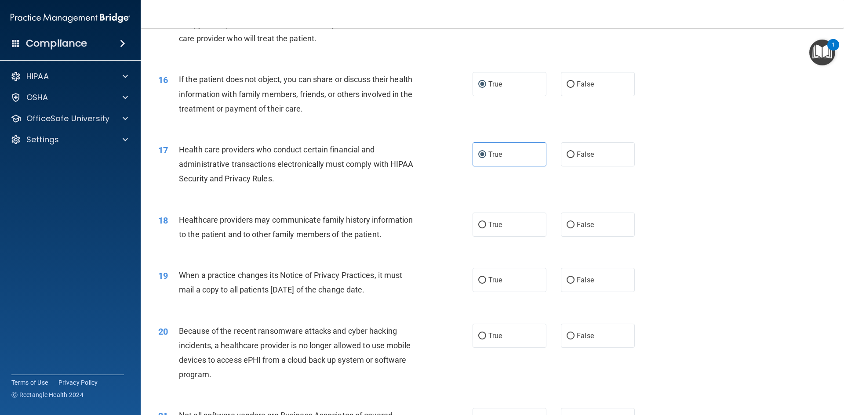
scroll to position [1055, 0]
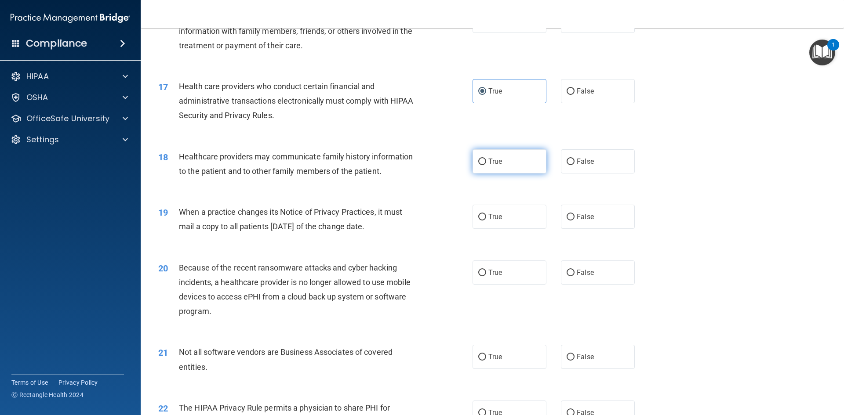
click at [480, 159] on input "True" at bounding box center [482, 162] width 8 height 7
radio input "true"
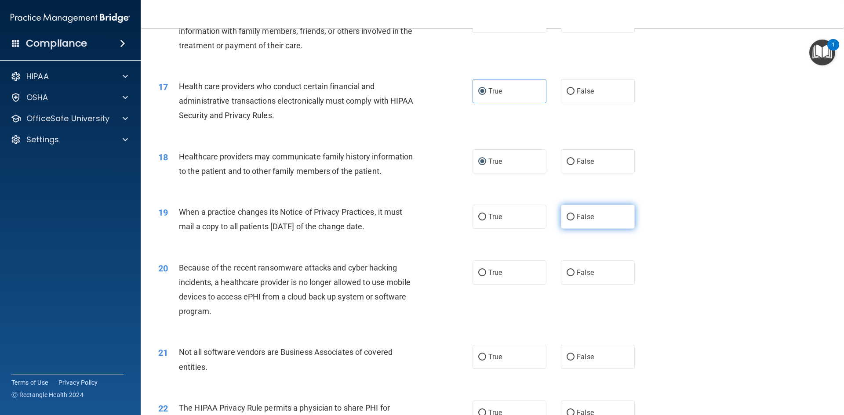
click at [577, 217] on span "False" at bounding box center [585, 217] width 17 height 8
click at [574, 217] on input "False" at bounding box center [570, 217] width 8 height 7
radio input "true"
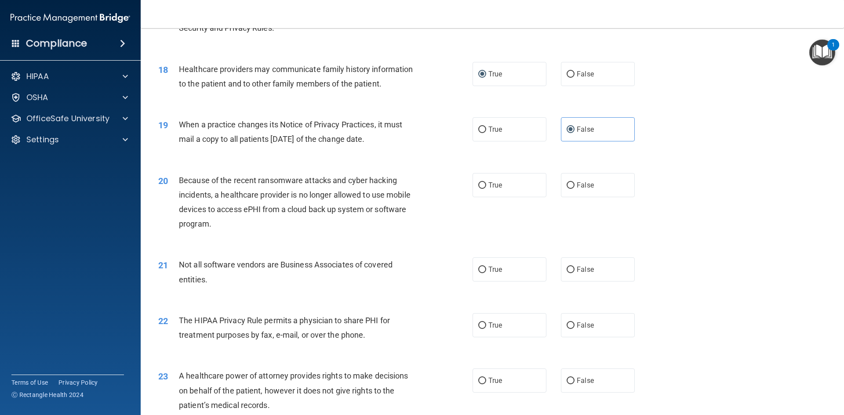
scroll to position [1143, 0]
click at [587, 189] on label "False" at bounding box center [598, 185] width 74 height 24
click at [571, 183] on label "False" at bounding box center [598, 185] width 74 height 24
click at [571, 183] on input "False" at bounding box center [570, 185] width 8 height 7
radio input "true"
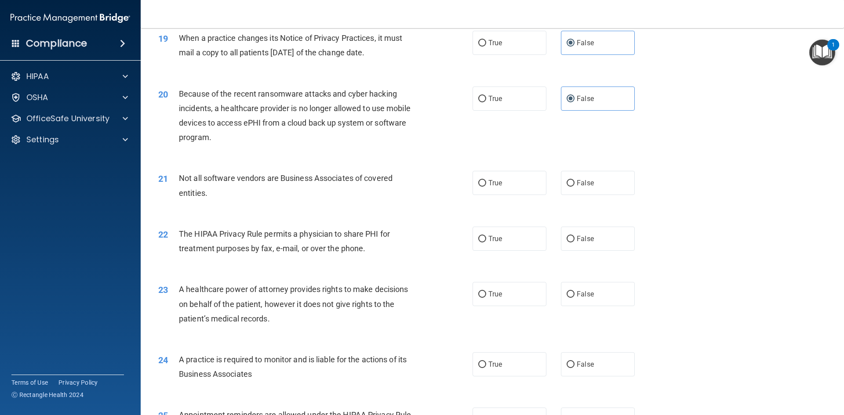
scroll to position [1230, 0]
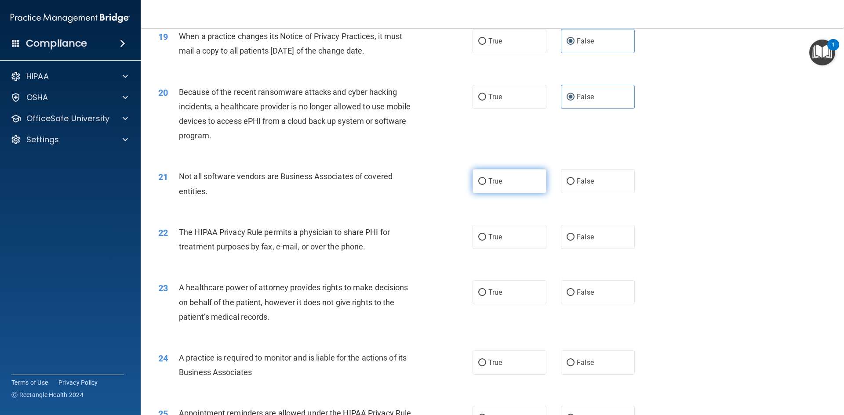
click at [493, 181] on span "True" at bounding box center [495, 181] width 14 height 8
click at [486, 181] on input "True" at bounding box center [482, 181] width 8 height 7
radio input "true"
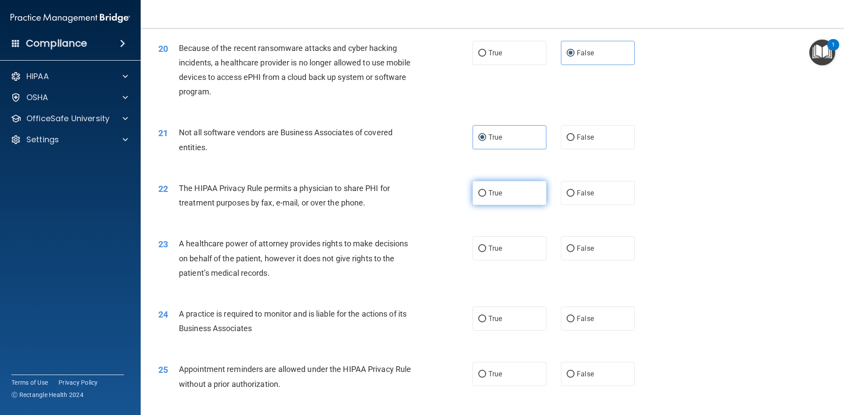
click at [482, 196] on input "True" at bounding box center [482, 193] width 8 height 7
radio input "true"
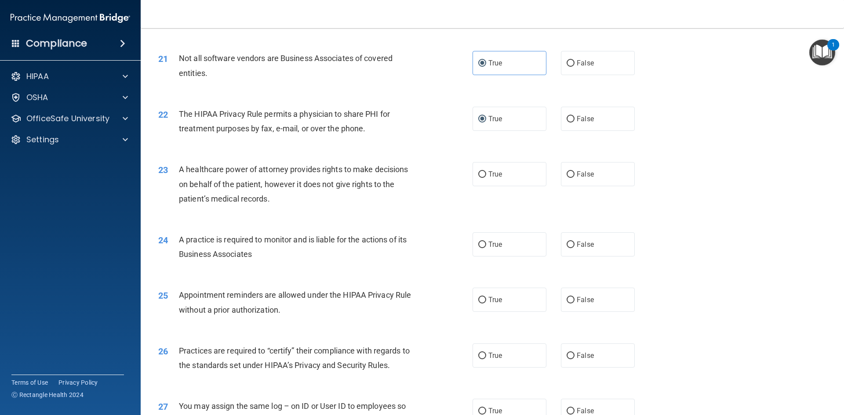
scroll to position [1362, 0]
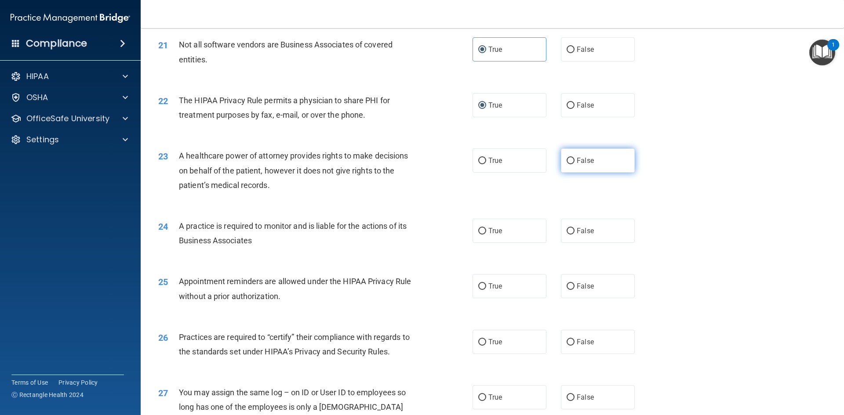
click at [566, 160] on input "False" at bounding box center [570, 161] width 8 height 7
radio input "true"
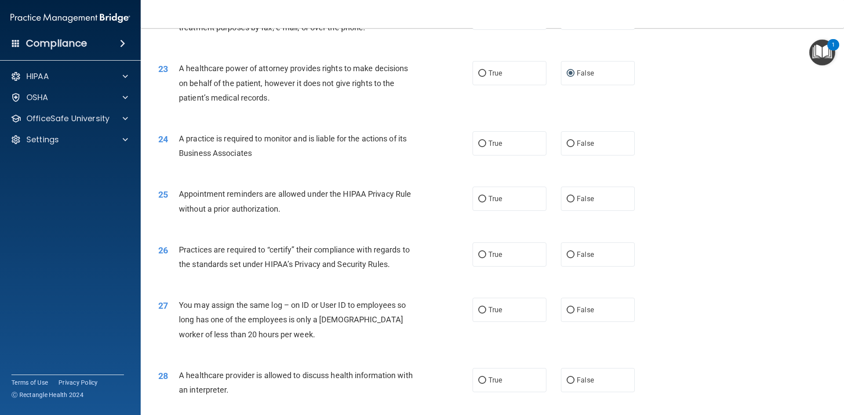
scroll to position [1450, 0]
click at [566, 145] on input "False" at bounding box center [570, 143] width 8 height 7
radio input "true"
click at [479, 201] on input "True" at bounding box center [482, 199] width 8 height 7
radio input "true"
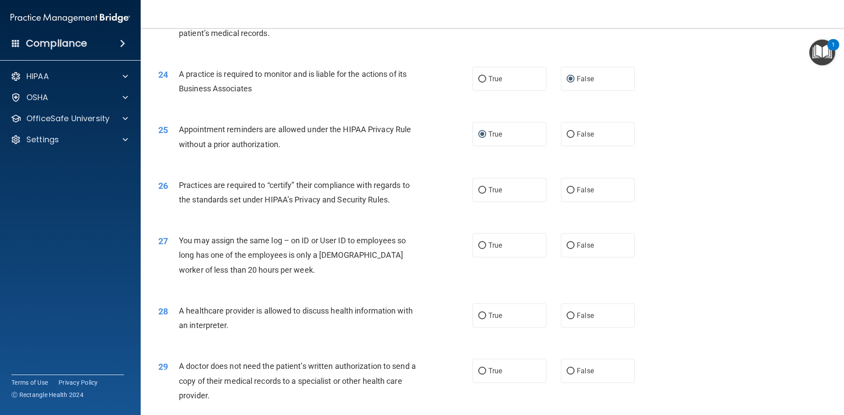
scroll to position [1538, 0]
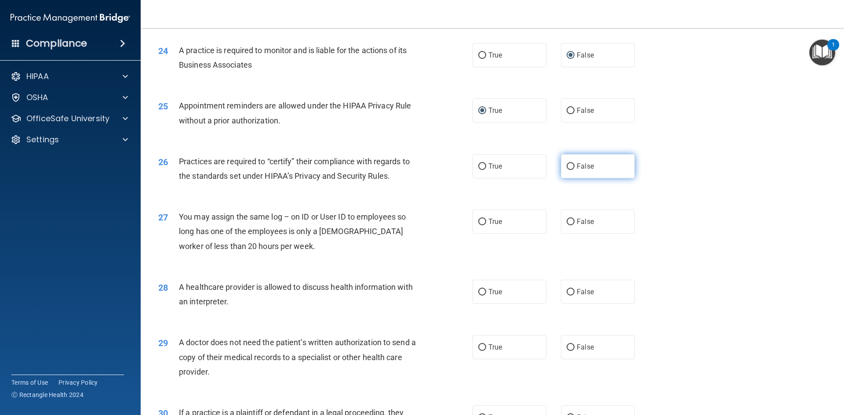
click at [566, 167] on input "False" at bounding box center [570, 166] width 8 height 7
radio input "true"
click at [566, 223] on input "False" at bounding box center [570, 222] width 8 height 7
radio input "true"
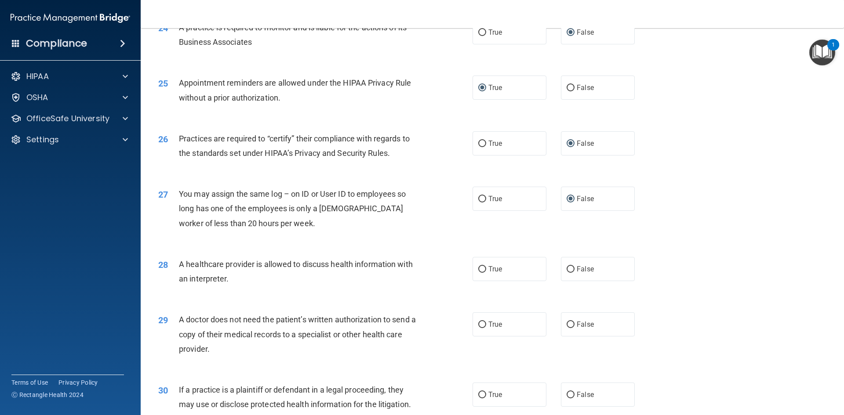
scroll to position [1582, 0]
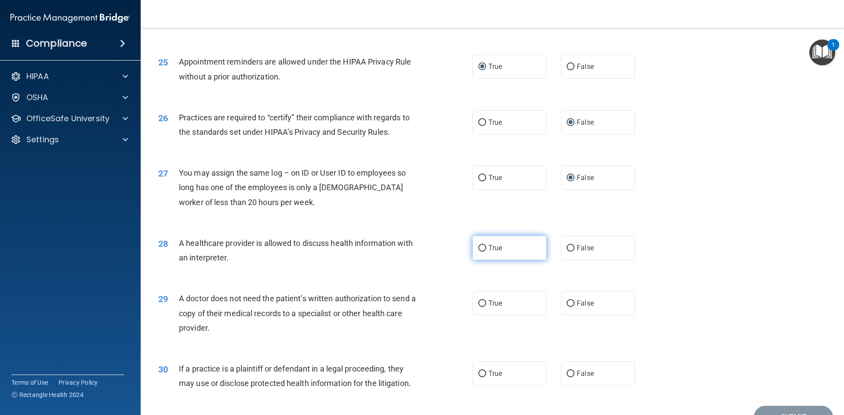
click at [479, 249] on input "True" at bounding box center [482, 248] width 8 height 7
radio input "true"
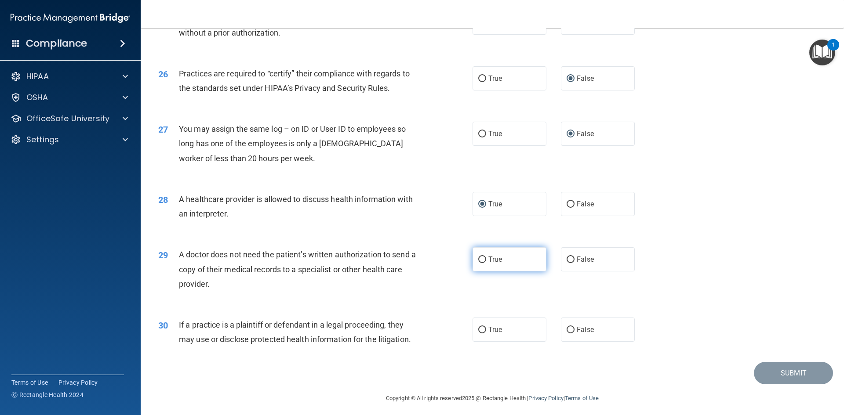
click at [478, 259] on input "True" at bounding box center [482, 260] width 8 height 7
radio input "true"
click at [478, 330] on input "True" at bounding box center [482, 330] width 8 height 7
radio input "true"
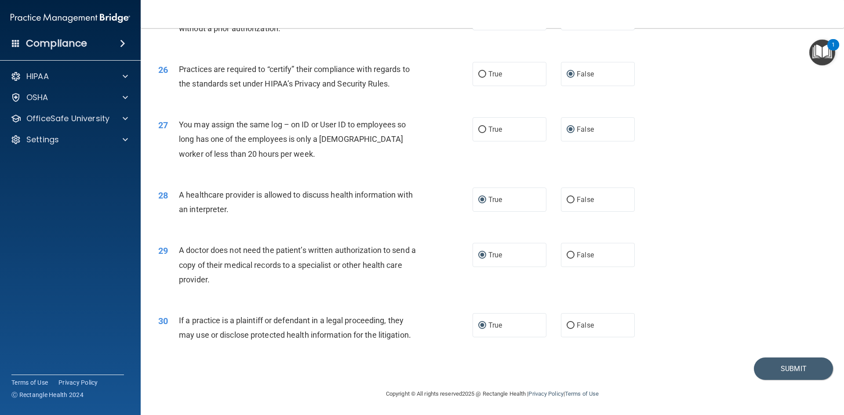
scroll to position [1586, 0]
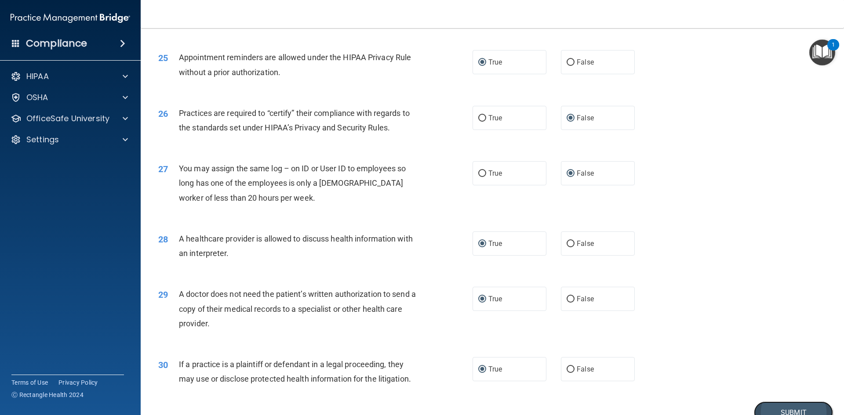
click at [774, 410] on button "Submit" at bounding box center [793, 413] width 79 height 22
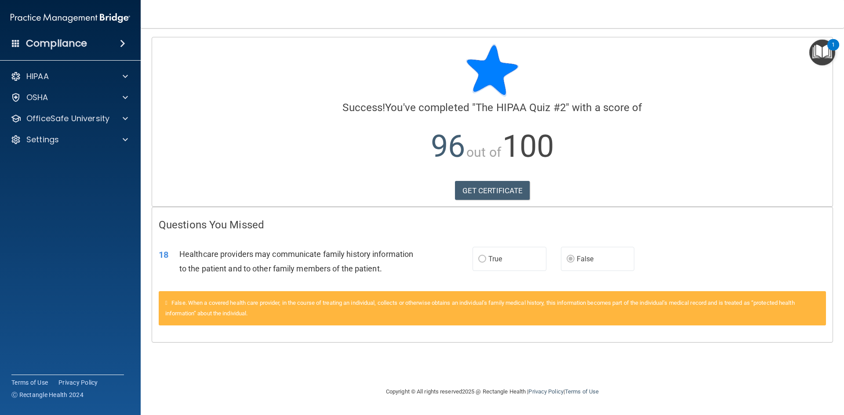
click at [552, 187] on div "GET CERTIFICATE" at bounding box center [492, 190] width 667 height 19
click at [511, 192] on link "GET CERTIFICATE" at bounding box center [492, 190] width 75 height 19
click at [72, 119] on p "OfficeSafe University" at bounding box center [67, 118] width 83 height 11
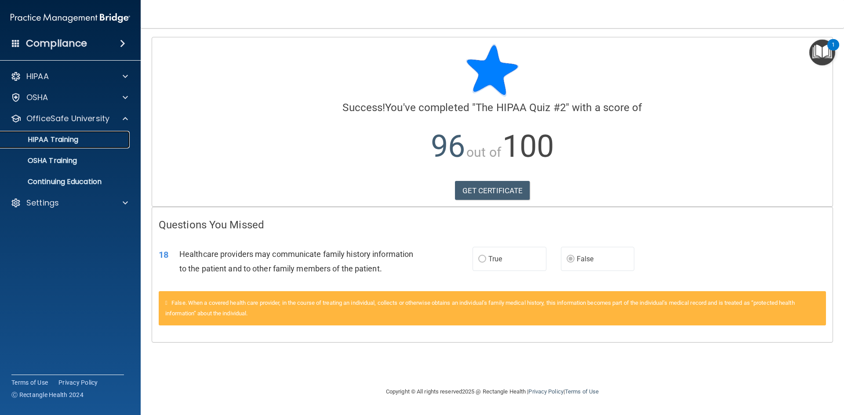
click at [58, 134] on link "HIPAA Training" at bounding box center [60, 140] width 138 height 18
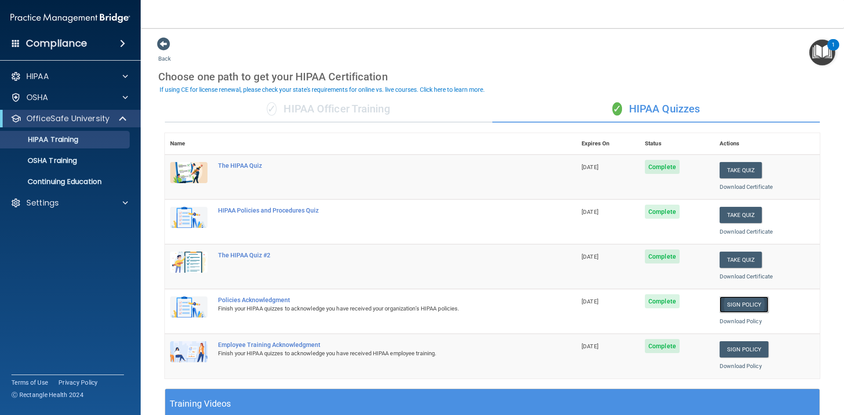
click at [726, 303] on link "Sign Policy" at bounding box center [743, 305] width 49 height 16
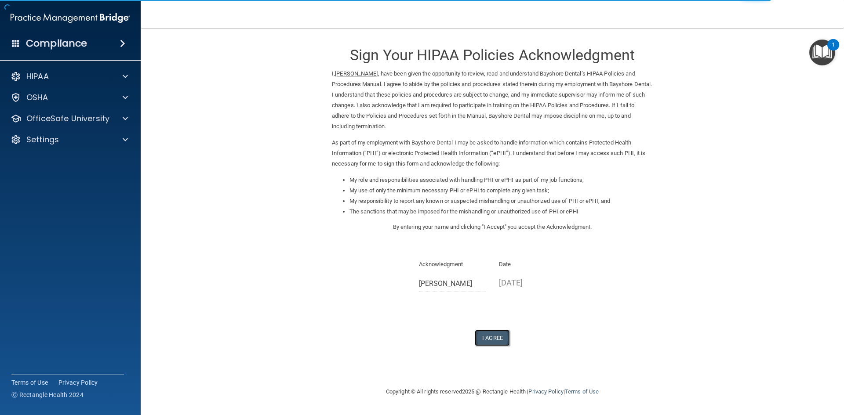
click at [497, 334] on button "I Agree" at bounding box center [492, 338] width 35 height 16
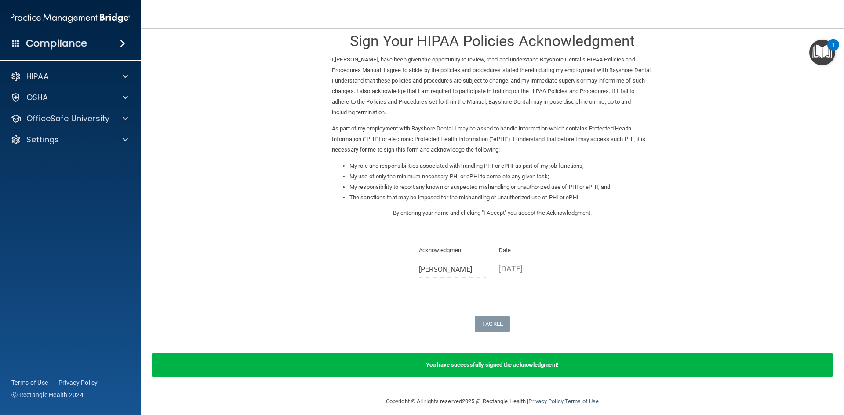
scroll to position [22, 0]
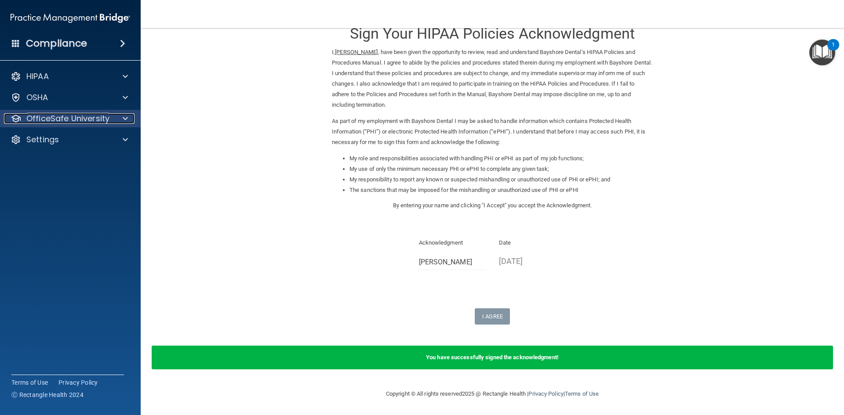
click at [54, 117] on p "OfficeSafe University" at bounding box center [67, 118] width 83 height 11
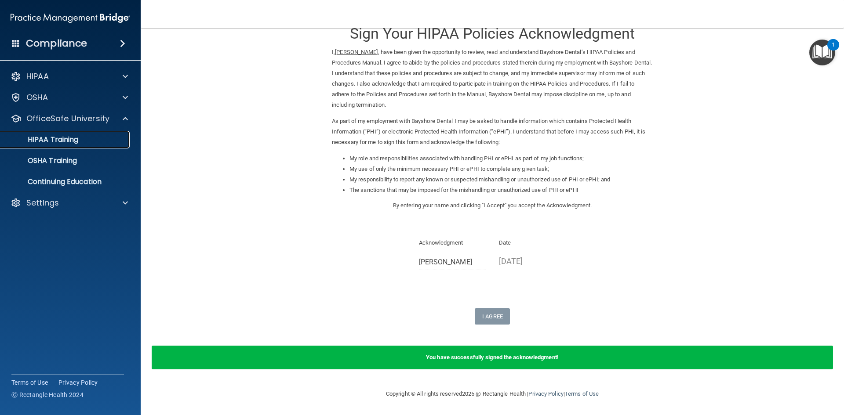
click at [65, 138] on p "HIPAA Training" at bounding box center [42, 139] width 73 height 9
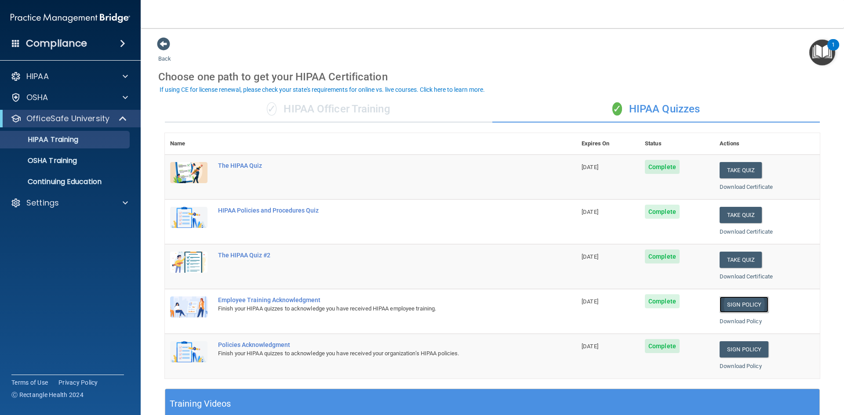
click at [725, 305] on link "Sign Policy" at bounding box center [743, 305] width 49 height 16
click at [735, 303] on link "Sign Policy" at bounding box center [743, 305] width 49 height 16
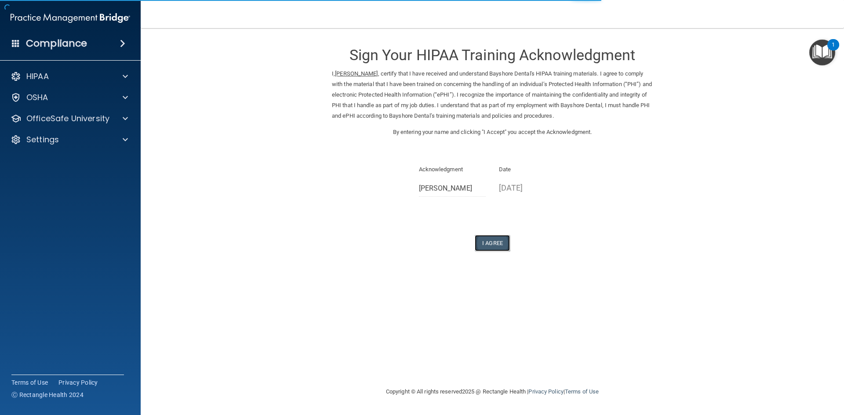
click at [498, 239] on button "I Agree" at bounding box center [492, 243] width 35 height 16
click at [493, 236] on button "I Agree" at bounding box center [492, 243] width 35 height 16
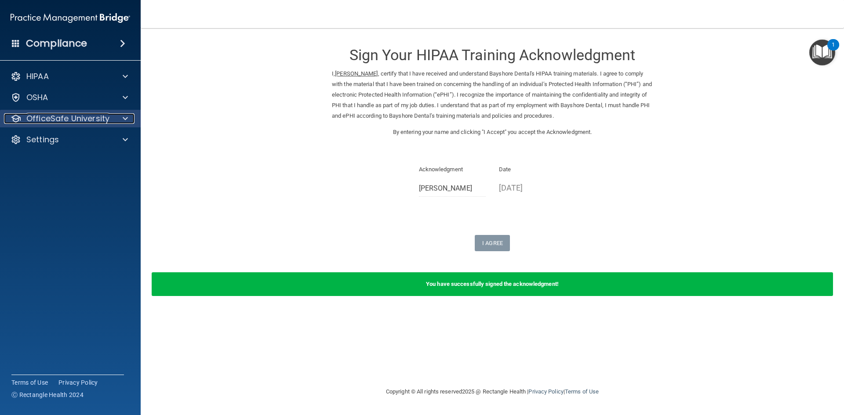
click at [47, 120] on p "OfficeSafe University" at bounding box center [67, 118] width 83 height 11
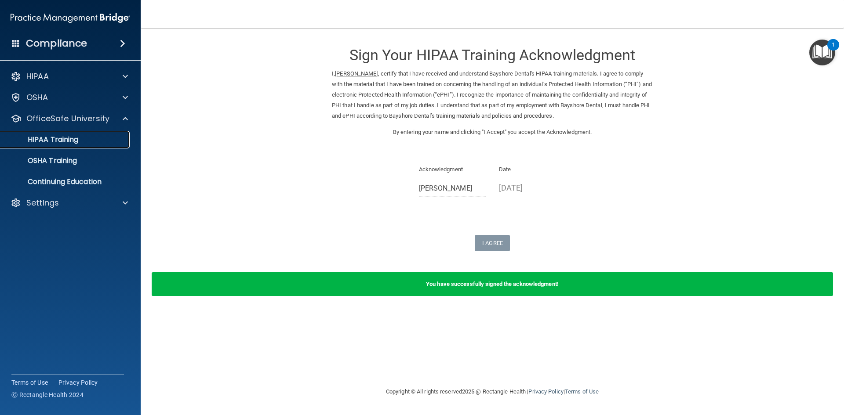
click at [58, 141] on p "HIPAA Training" at bounding box center [42, 139] width 73 height 9
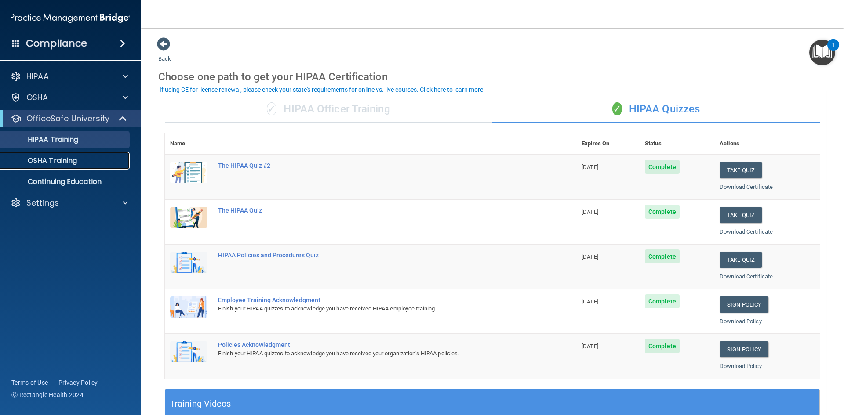
click at [52, 158] on p "OSHA Training" at bounding box center [41, 160] width 71 height 9
